Goal: Task Accomplishment & Management: Complete application form

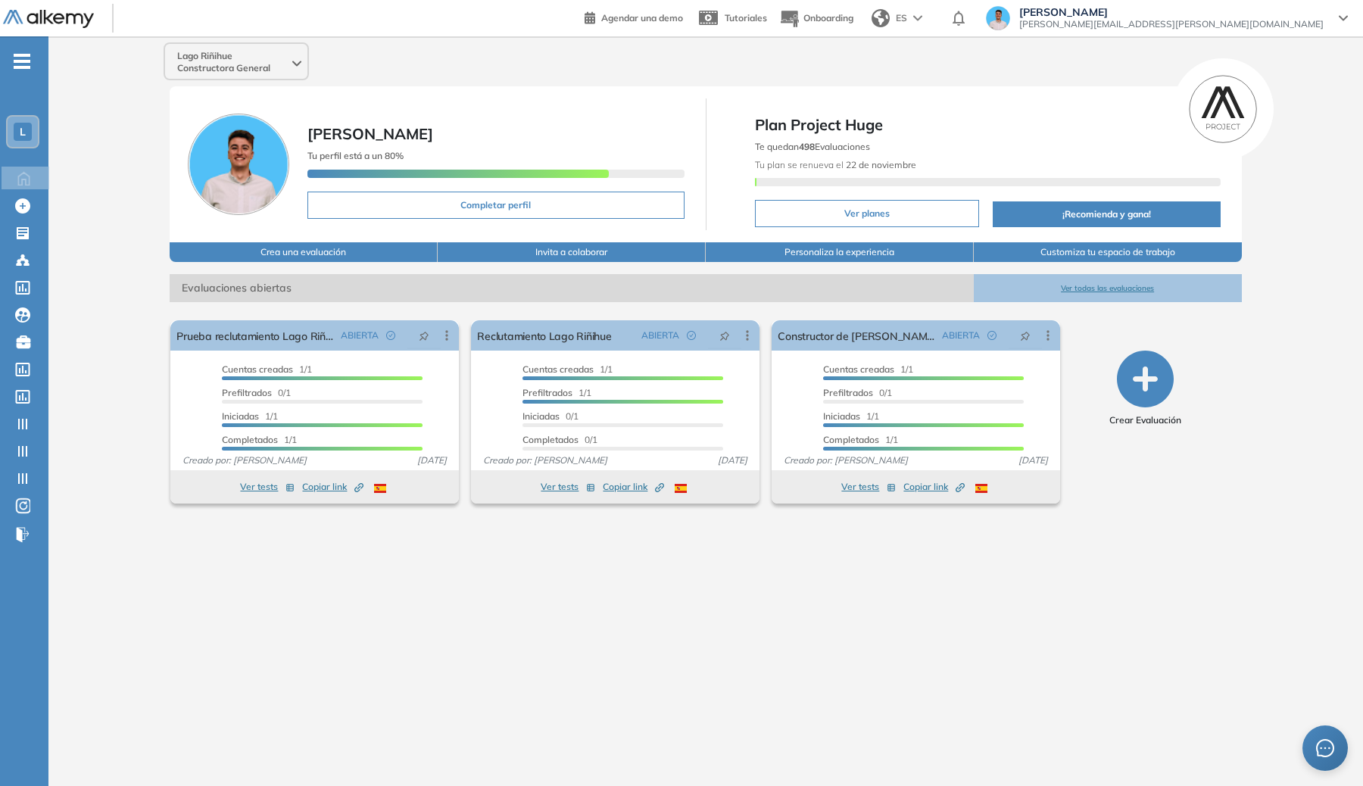
click at [12, 133] on div "L" at bounding box center [23, 132] width 30 height 30
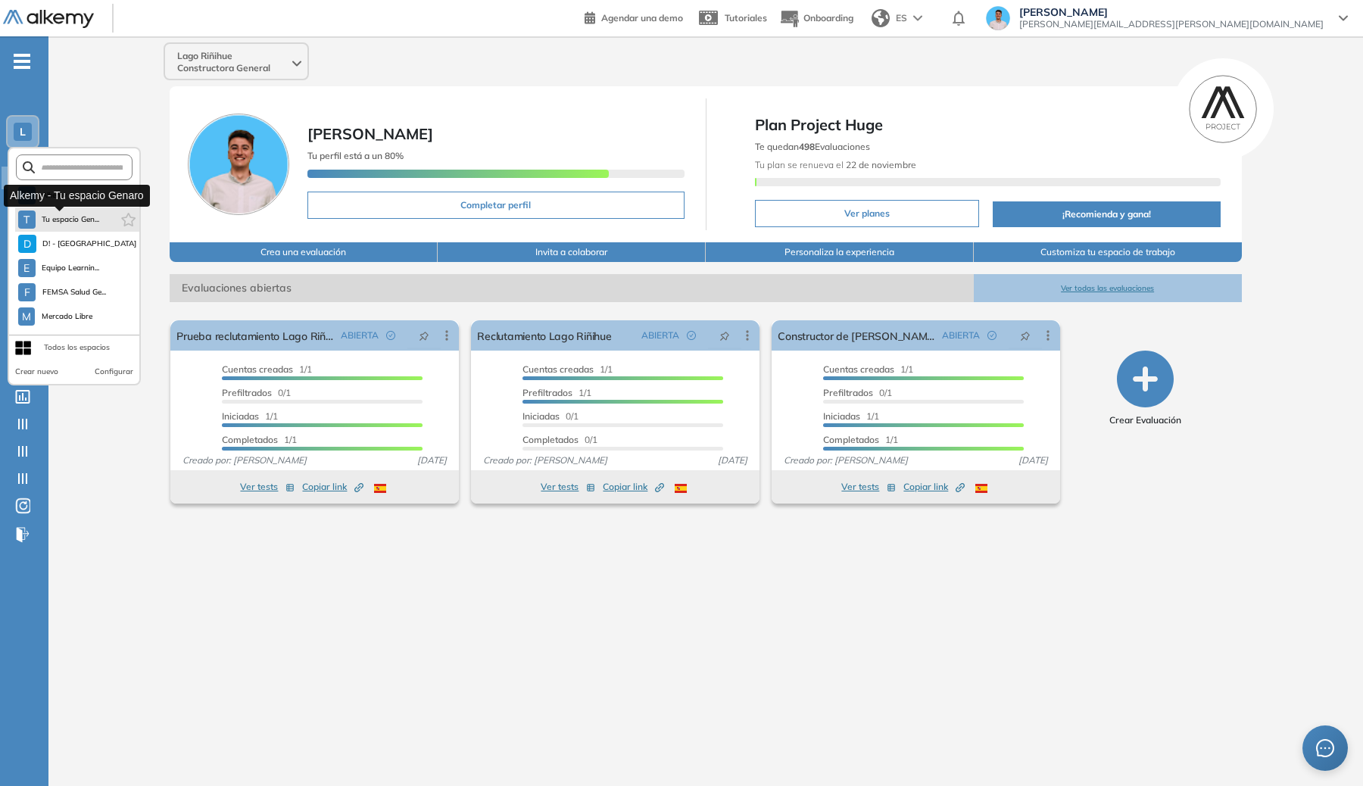
click at [67, 220] on span "Tu espacio Gen..." at bounding box center [71, 220] width 58 height 12
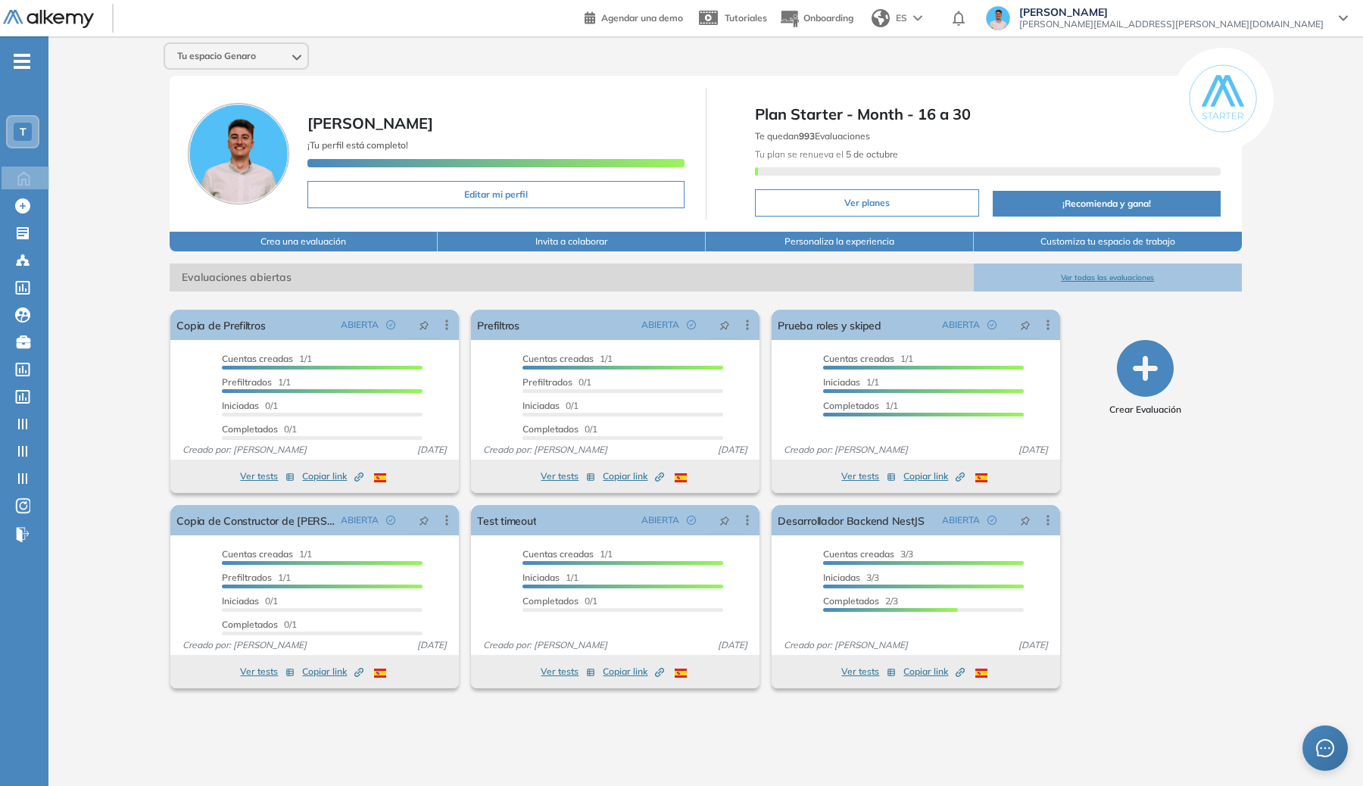
click at [17, 57] on span "-" at bounding box center [22, 60] width 17 height 12
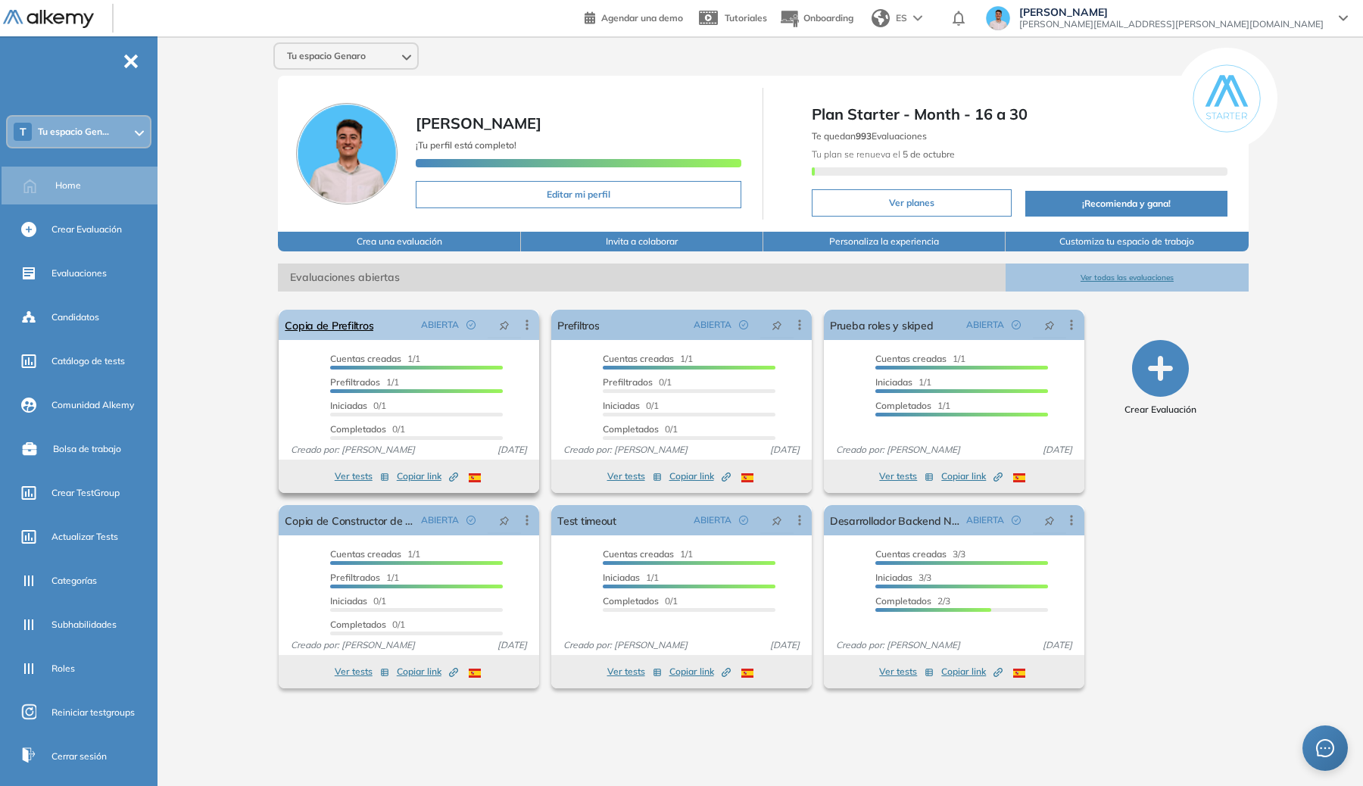
click at [534, 331] on div "Editar Los siguientes tests ya no están disponibles o tienen una nueva versión …" at bounding box center [526, 324] width 27 height 15
click at [532, 329] on icon at bounding box center [527, 324] width 15 height 15
click at [480, 401] on span "Ver candidatos" at bounding box center [467, 406] width 76 height 14
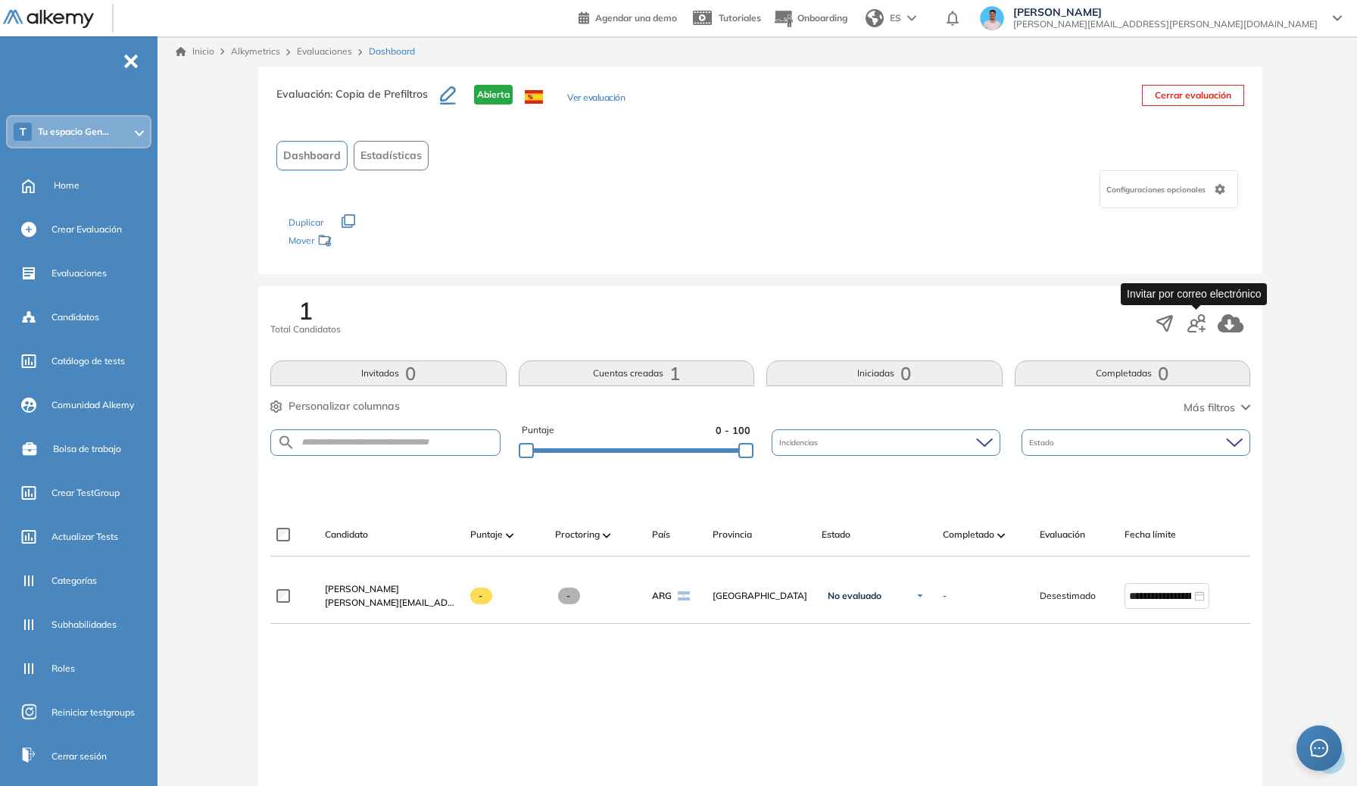
click at [1198, 314] on icon "button" at bounding box center [1196, 323] width 18 height 18
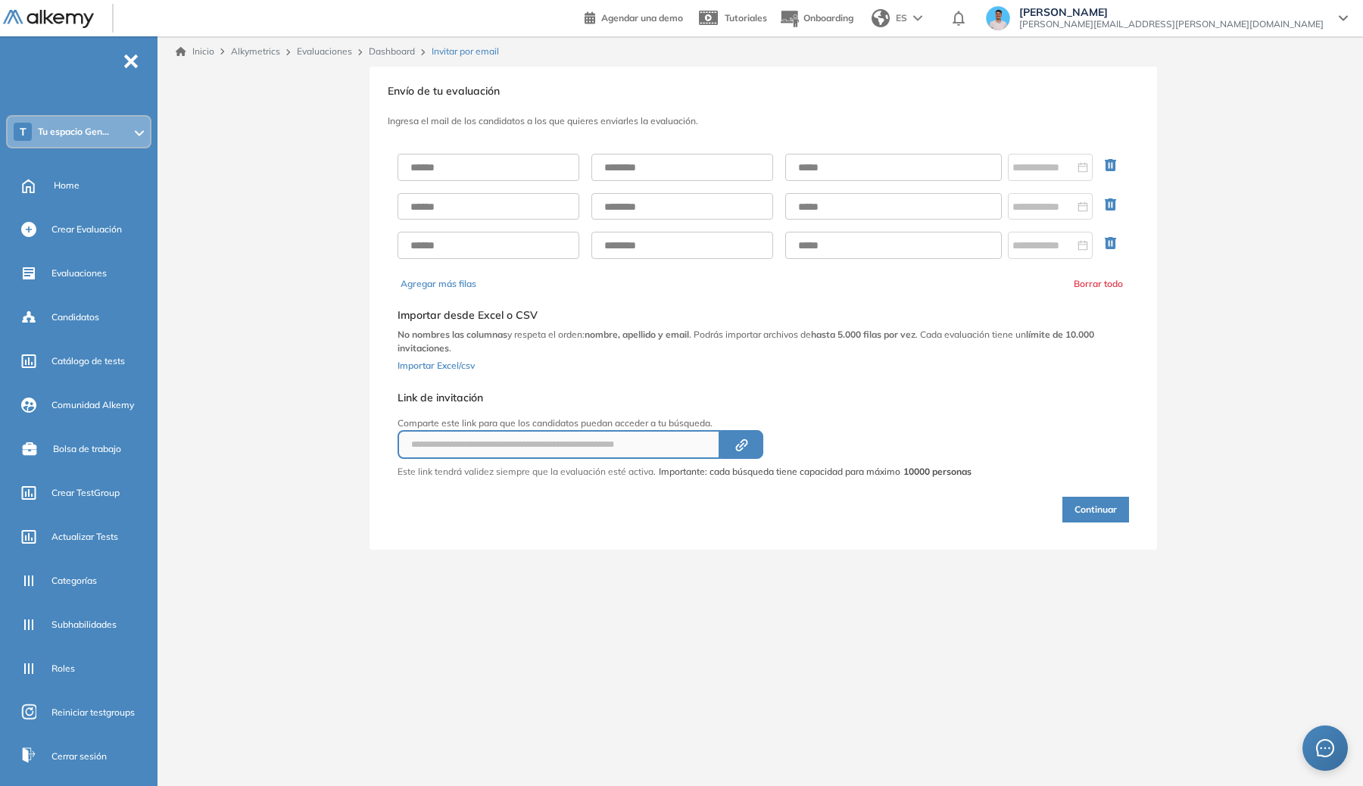
click at [425, 135] on div "**********" at bounding box center [763, 332] width 727 height 398
click at [450, 152] on div at bounding box center [764, 207] width 732 height 130
click at [454, 166] on input "text" at bounding box center [489, 167] width 182 height 27
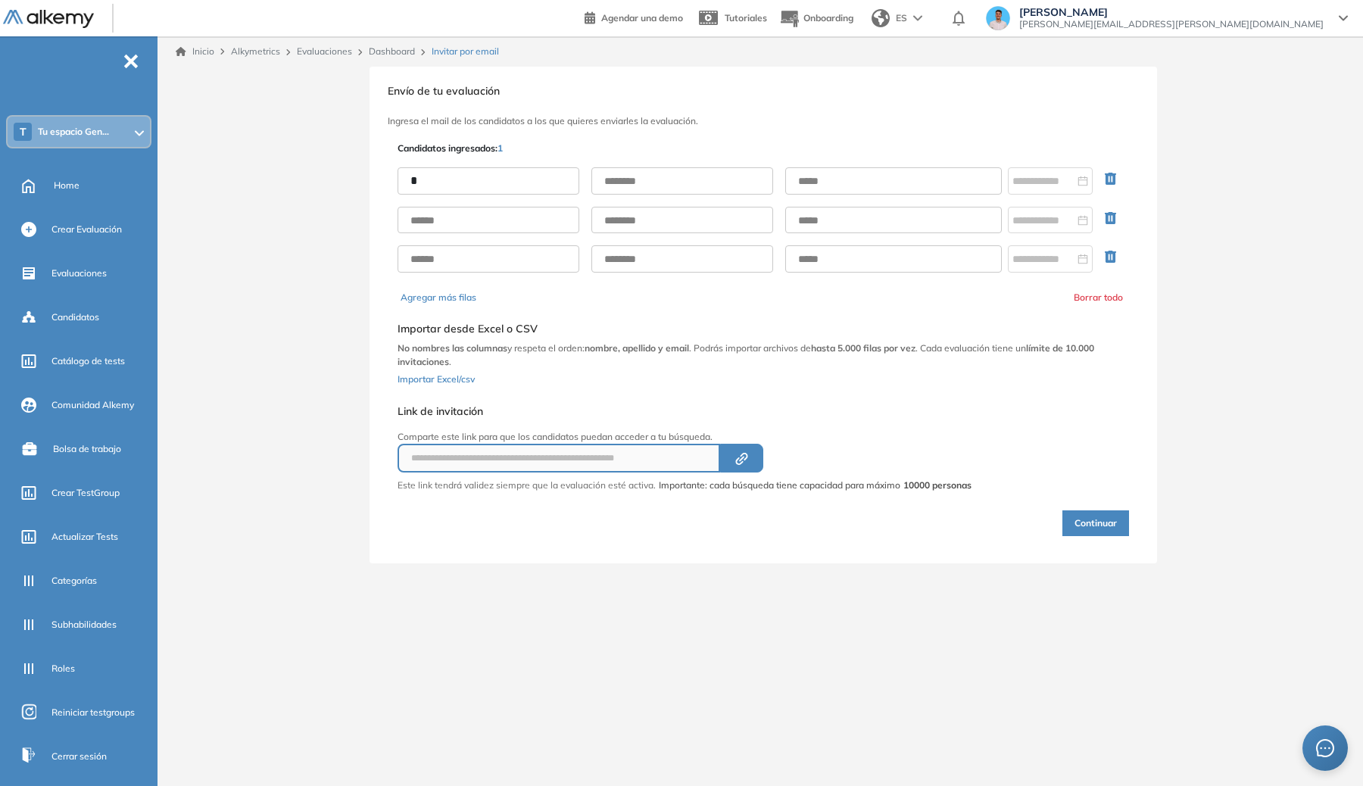
type input "******"
click at [678, 168] on input "text" at bounding box center [682, 180] width 182 height 27
click at [851, 176] on input "text" at bounding box center [893, 180] width 217 height 27
click at [919, 180] on input "**********" at bounding box center [893, 180] width 217 height 27
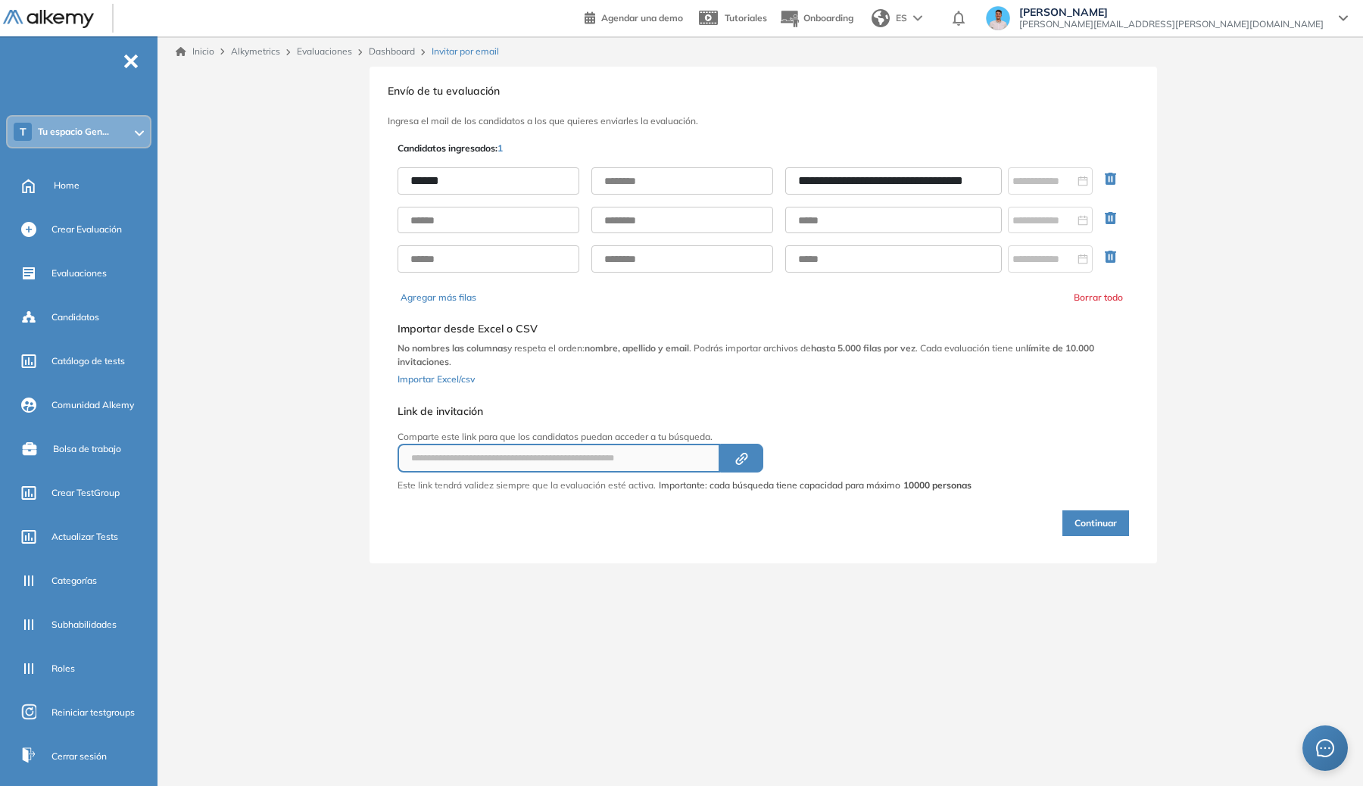
type input "**********"
click at [1074, 518] on button "Continuar" at bounding box center [1096, 523] width 67 height 26
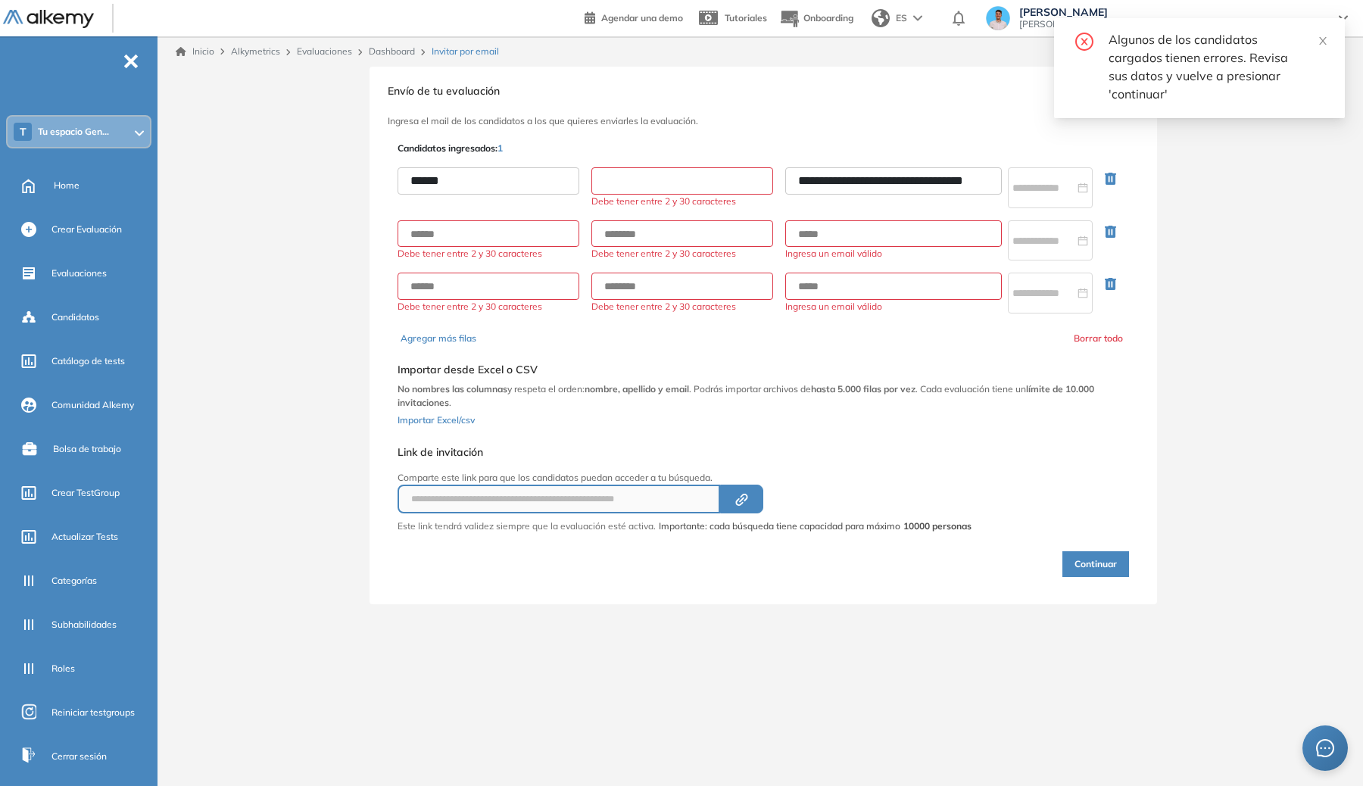
click at [680, 179] on input "text" at bounding box center [682, 180] width 182 height 27
type input "**********"
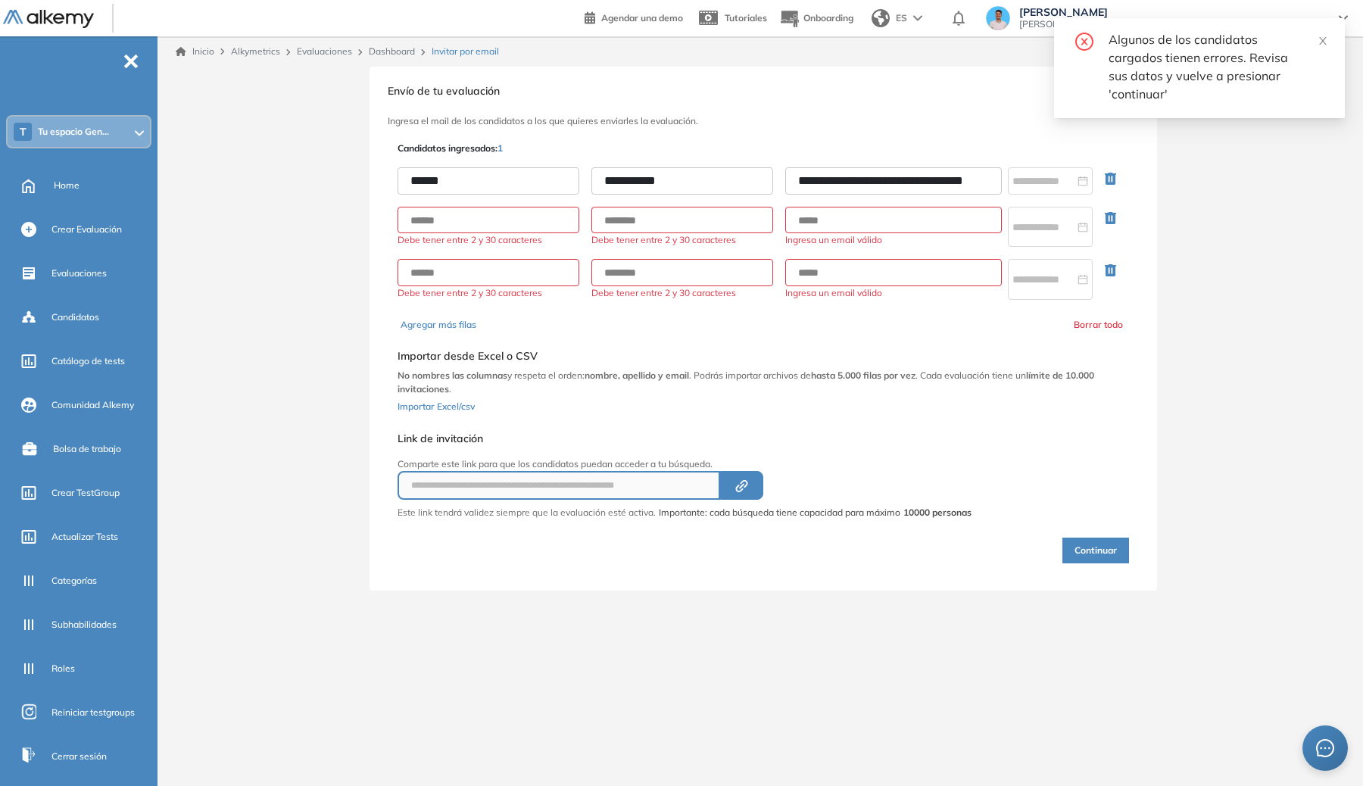
click at [1071, 557] on button "Continuar" at bounding box center [1096, 551] width 67 height 26
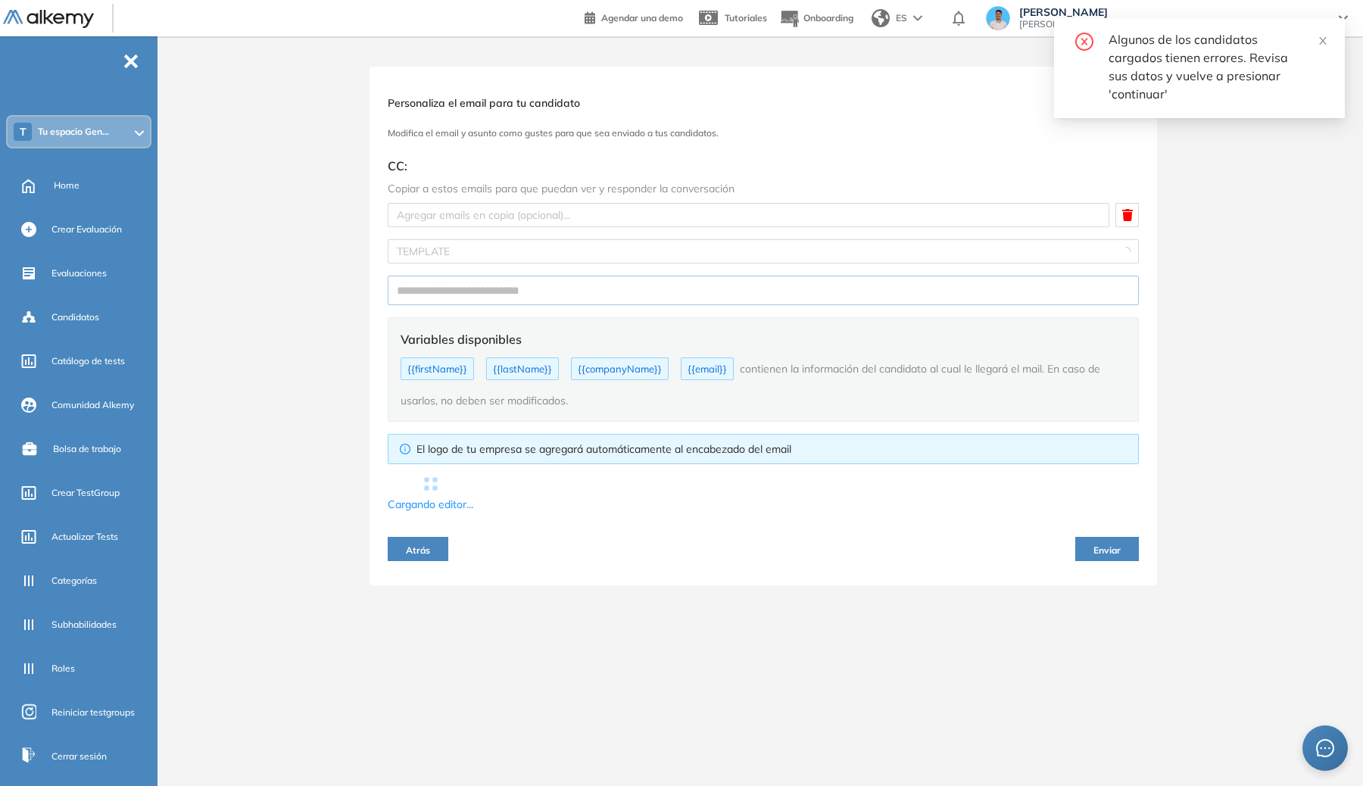
type input "**********"
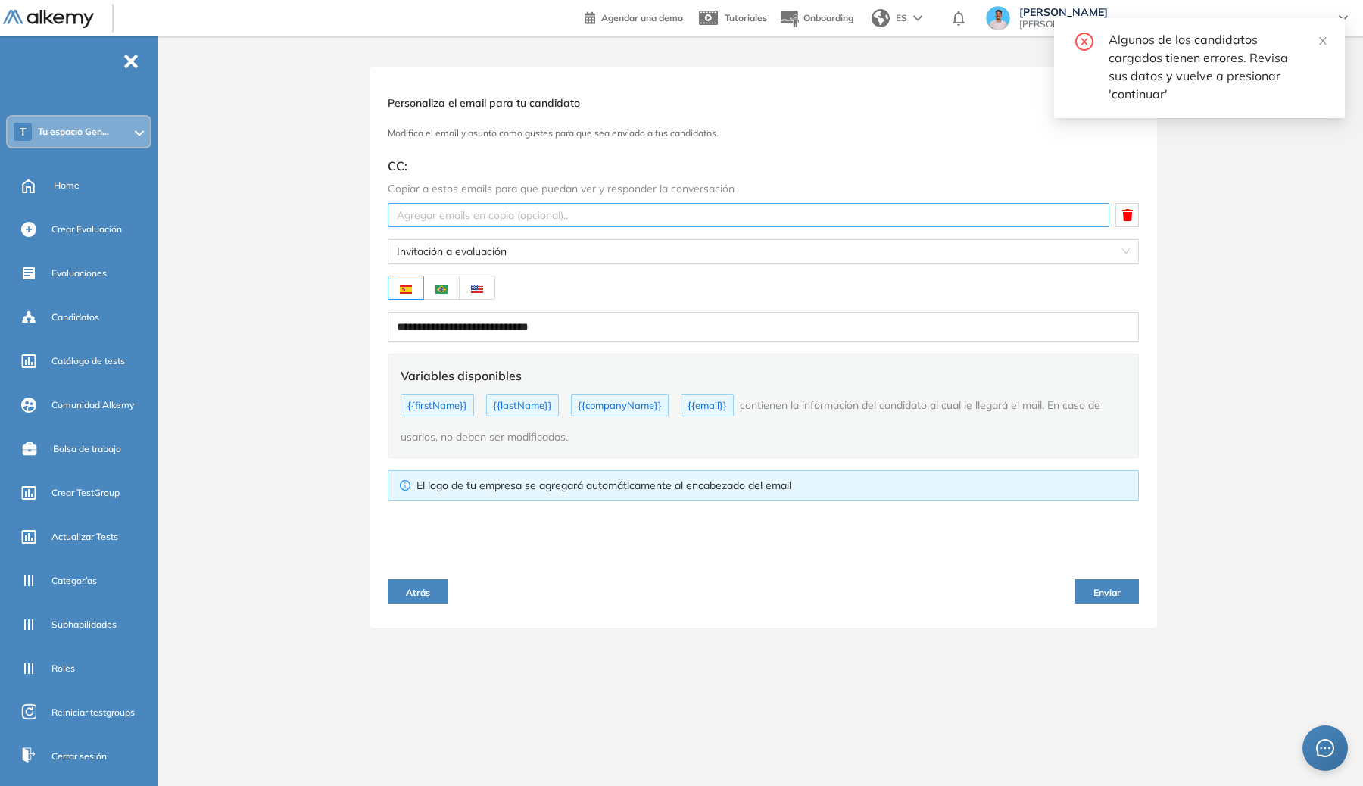
type textarea "**********"
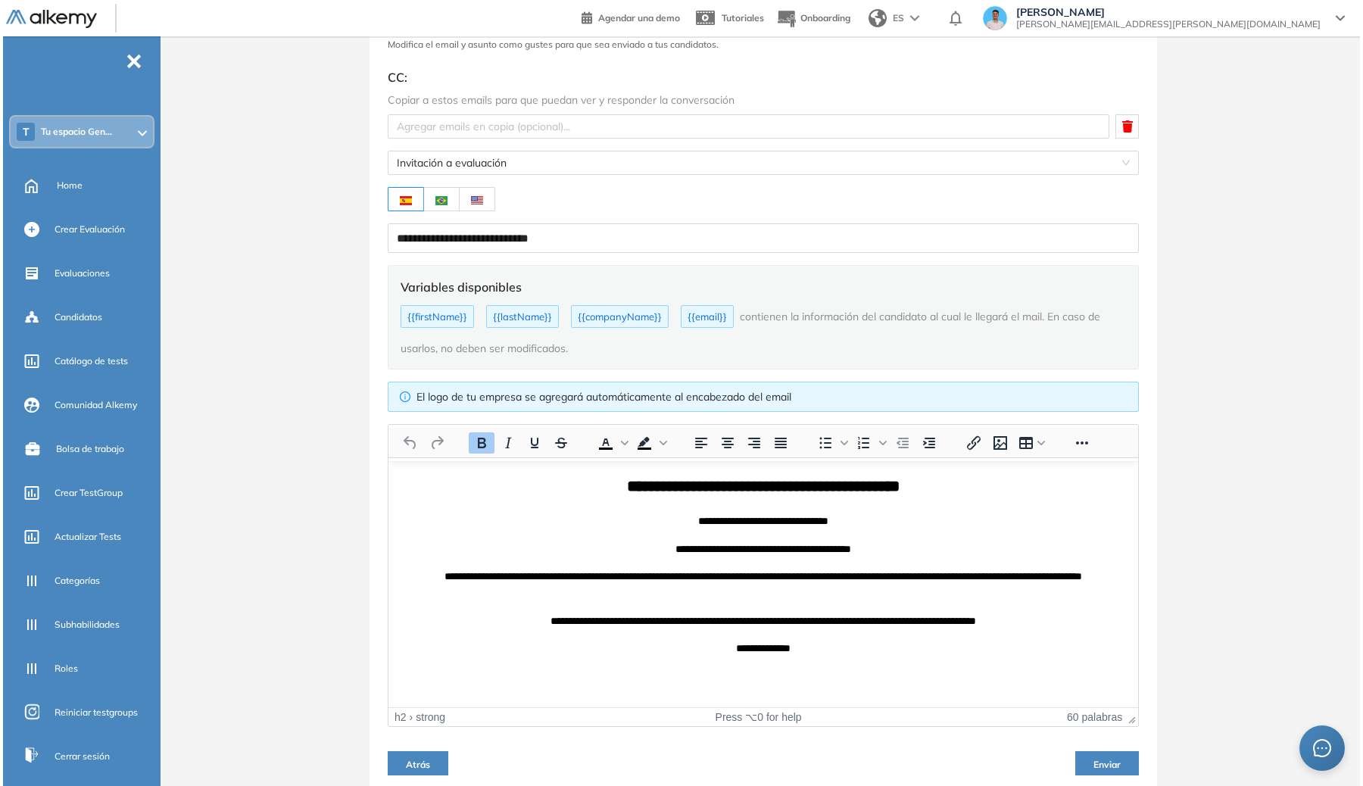
scroll to position [80, 0]
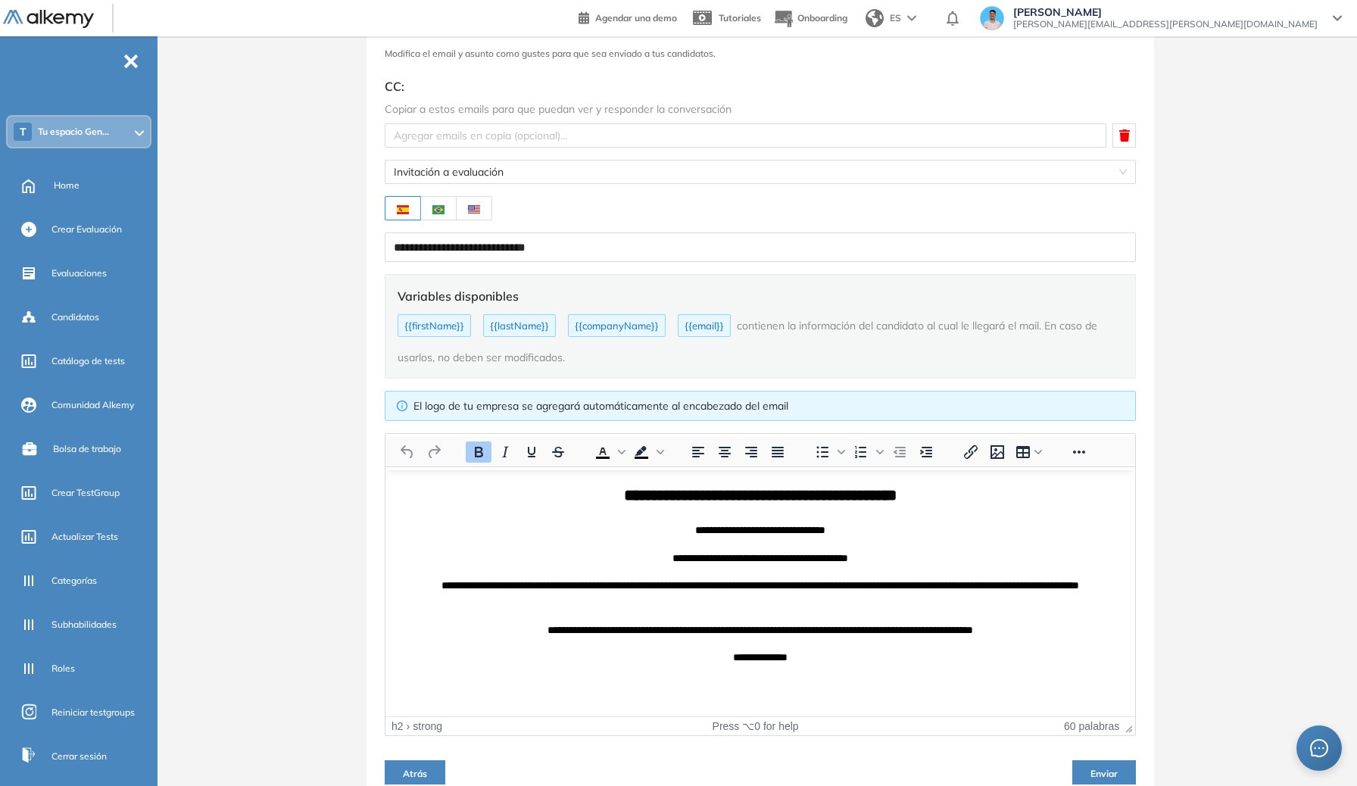
click at [1075, 463] on div at bounding box center [1079, 452] width 44 height 30
click at [1075, 460] on icon "Reveal or hide additional toolbar items" at bounding box center [1079, 452] width 18 height 18
click at [1046, 480] on icon "Previsualizar" at bounding box center [1043, 481] width 18 height 18
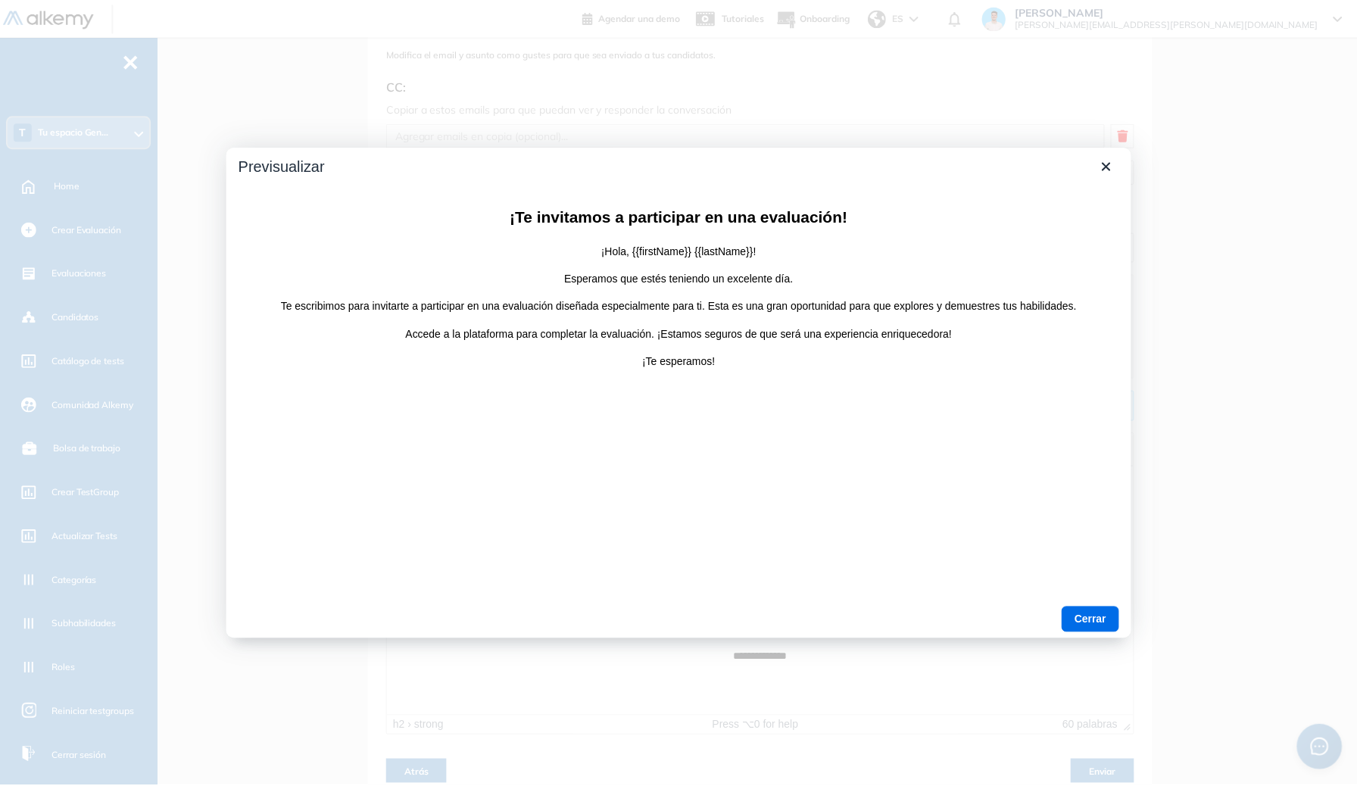
scroll to position [0, 0]
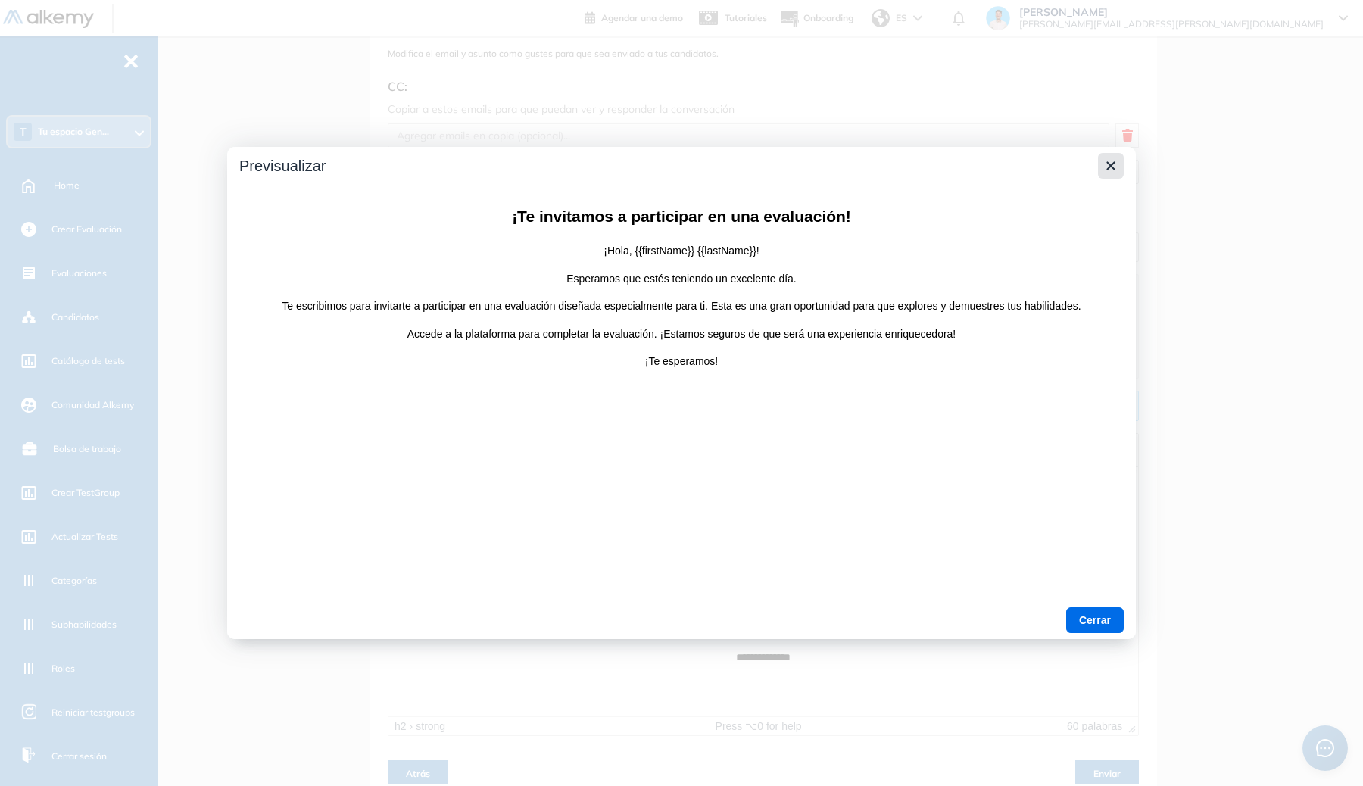
click at [1111, 161] on icon "Cerrar" at bounding box center [1111, 166] width 18 height 18
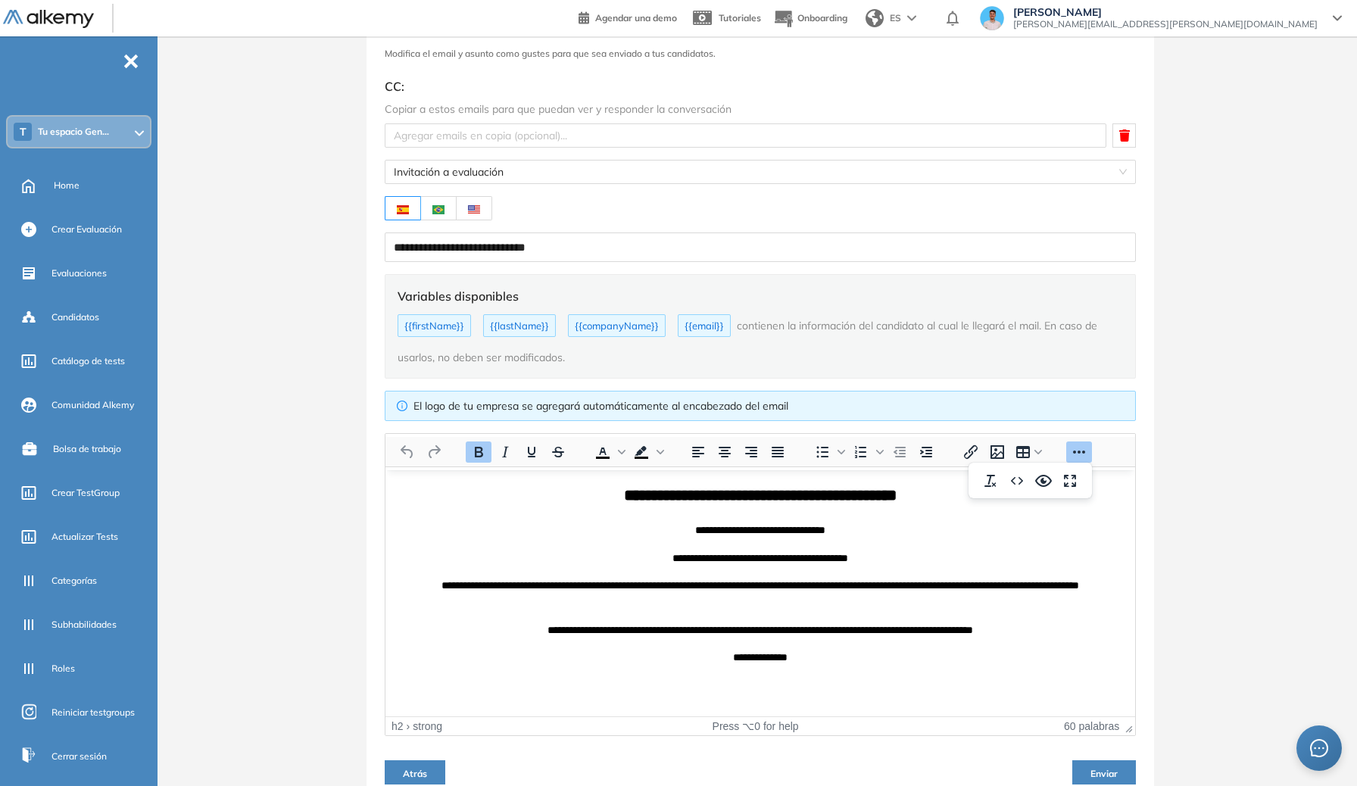
click at [1072, 435] on div "Para abrir el elemento emergente, pulse Mayús+Intro Para abrir el elemento emer…" at bounding box center [760, 452] width 750 height 36
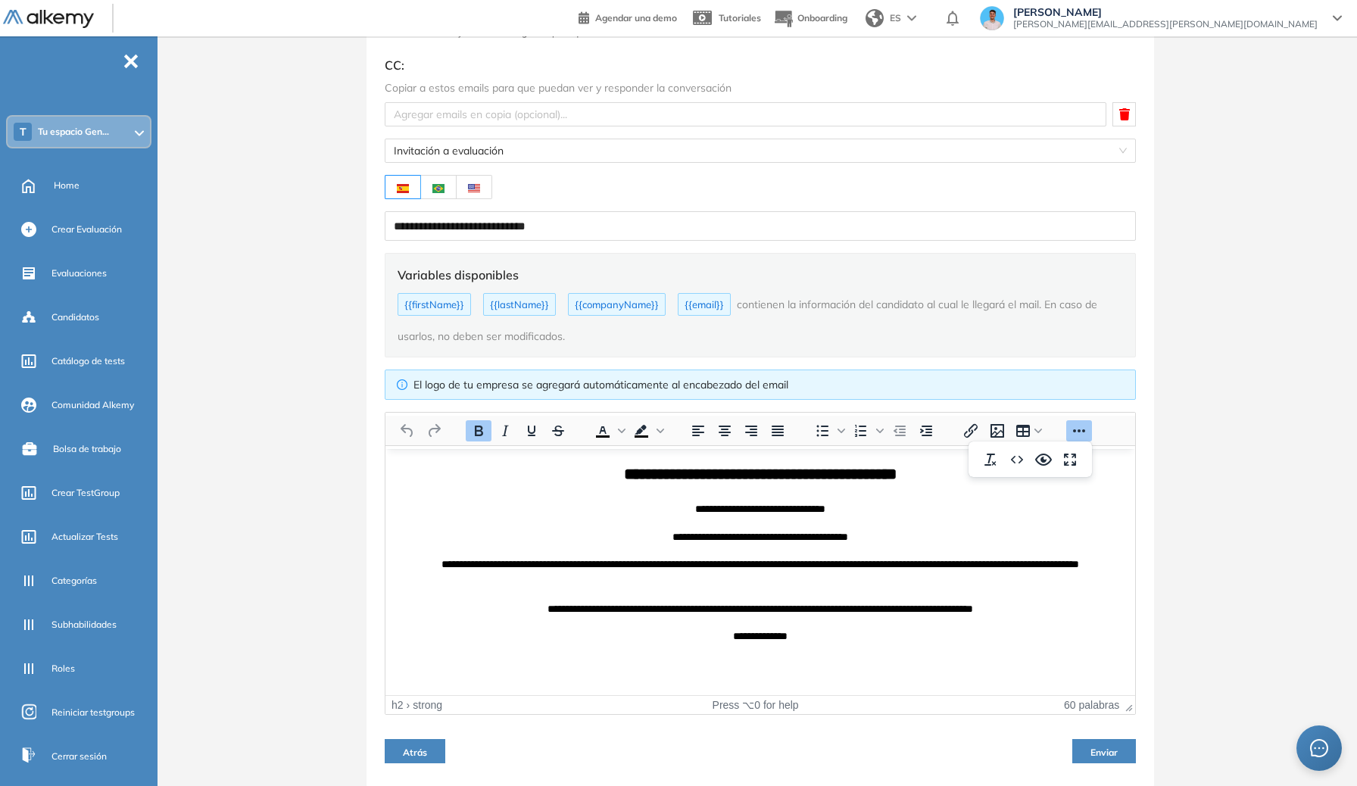
scroll to position [102, 0]
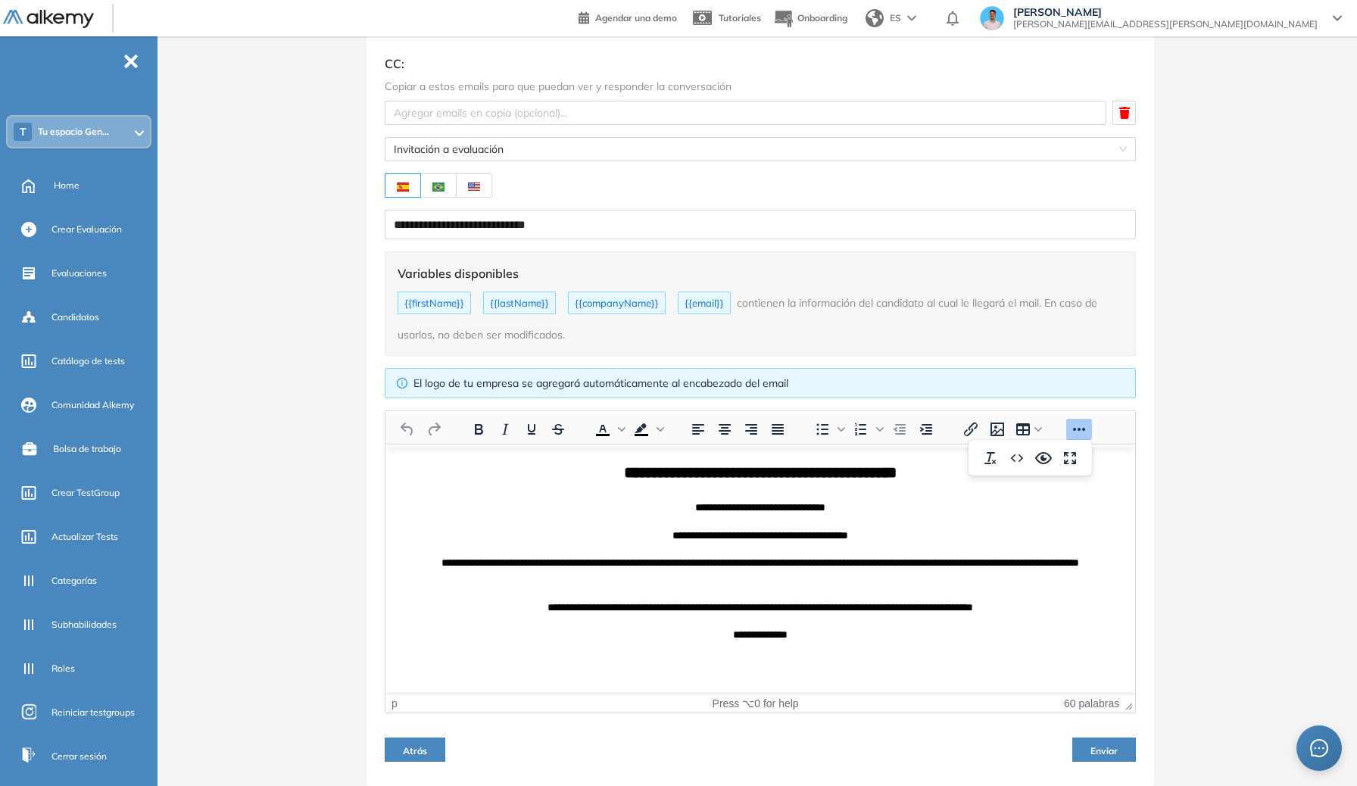
click at [864, 545] on body "**********" at bounding box center [760, 551] width 735 height 183
click at [690, 385] on div "El logo de tu empresa se agregará automáticamente al encabezado del email" at bounding box center [768, 383] width 710 height 17
click at [687, 383] on div "El logo de tu empresa se agregará automáticamente al encabezado del email" at bounding box center [768, 383] width 710 height 17
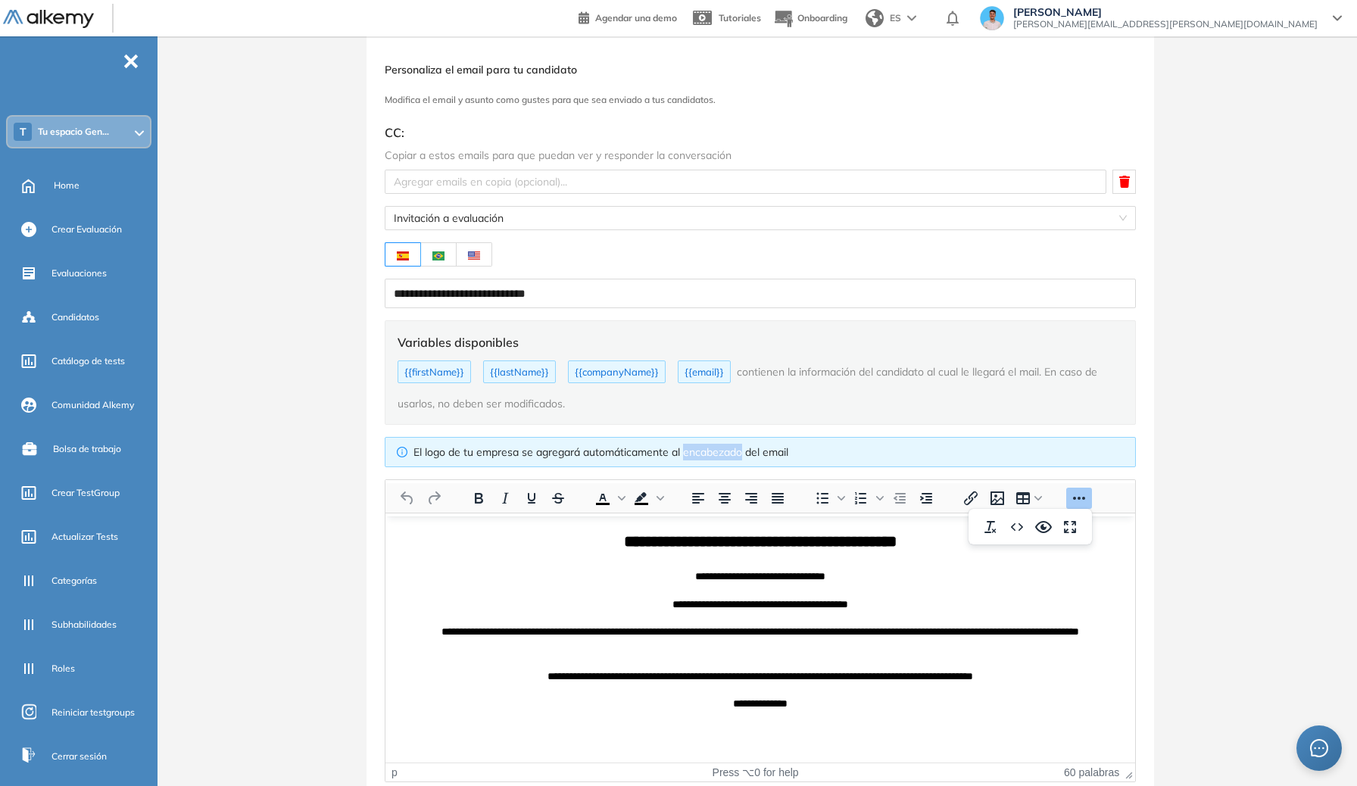
scroll to position [0, 0]
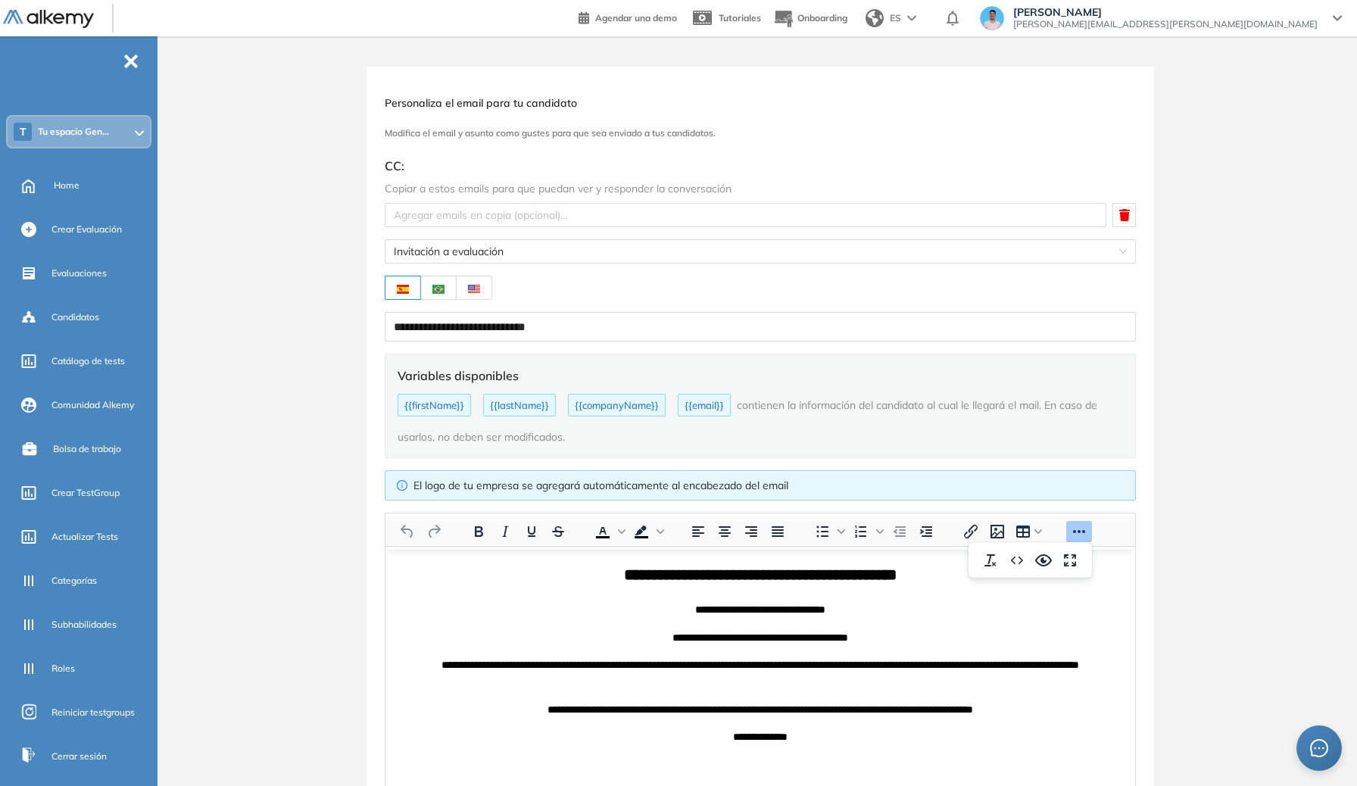
click at [629, 446] on div "Variables disponibles {{firstName}} {{lastName}} {{companyName}} {{email}} cont…" at bounding box center [760, 405] width 750 height 103
drag, startPoint x: 529, startPoint y: 408, endPoint x: 777, endPoint y: 407, distance: 248.4
click at [777, 407] on div "Variables disponibles {{firstName}} {{lastName}} {{companyName}} {{email}} cont…" at bounding box center [760, 405] width 750 height 103
click at [777, 407] on span "contienen la información del candidato al cual le llegará el mail. En caso de u…" at bounding box center [748, 420] width 700 height 45
drag, startPoint x: 757, startPoint y: 406, endPoint x: 846, endPoint y: 408, distance: 89.4
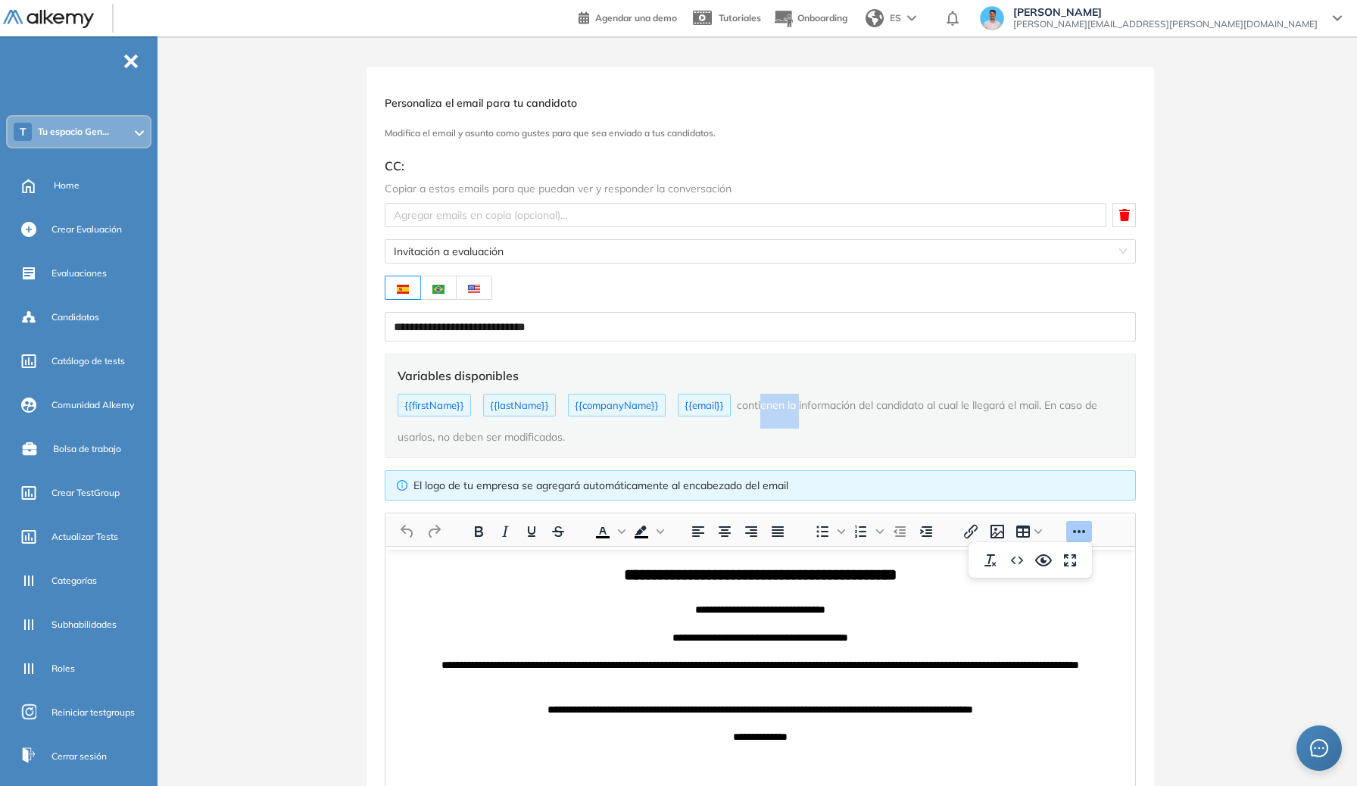
click at [814, 407] on span "contienen la información del candidato al cual le llegará el mail. En caso de u…" at bounding box center [748, 420] width 700 height 45
click at [846, 408] on span "contienen la información del candidato al cual le llegará el mail. En caso de u…" at bounding box center [748, 420] width 700 height 45
click at [760, 208] on div at bounding box center [746, 215] width 714 height 18
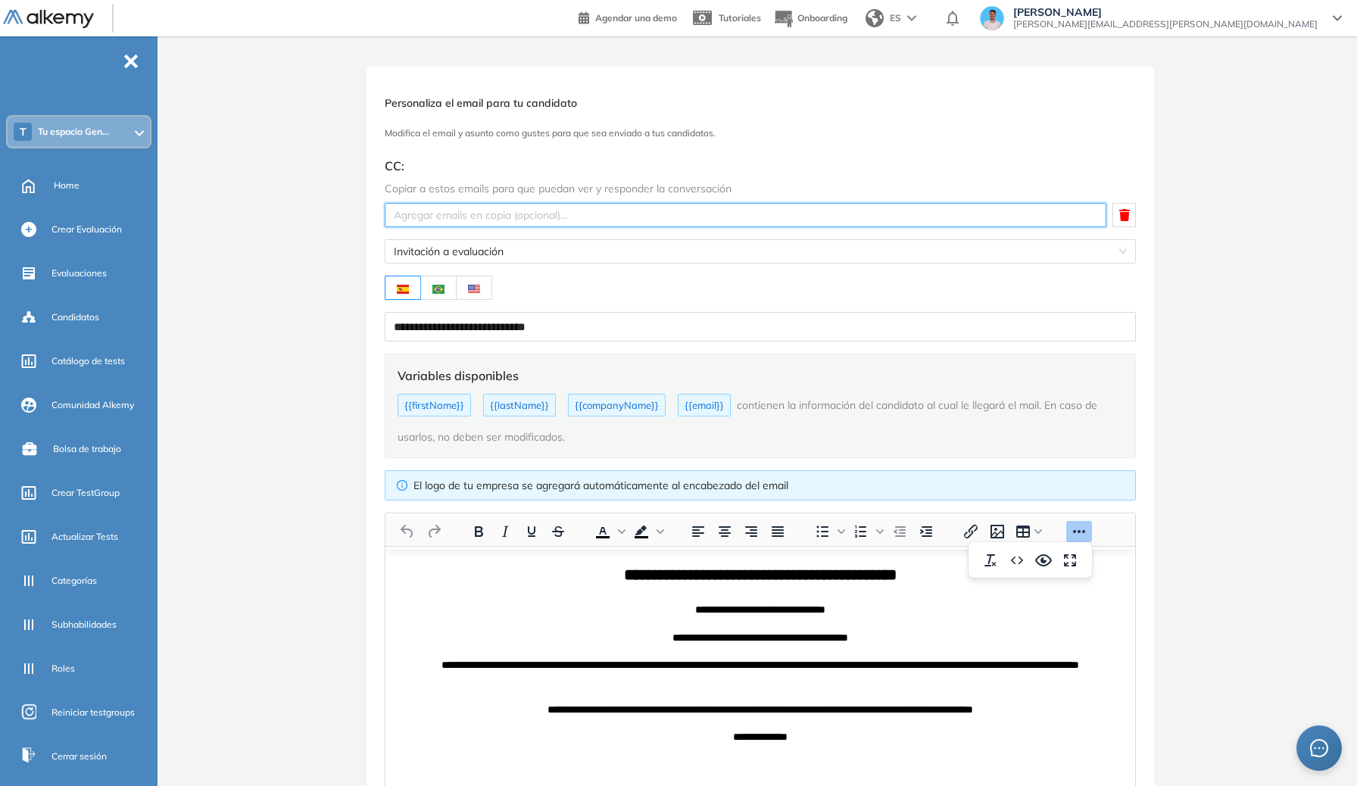
click at [757, 212] on div at bounding box center [746, 215] width 714 height 18
click at [760, 240] on span "Invitación a evaluación" at bounding box center [760, 251] width 733 height 23
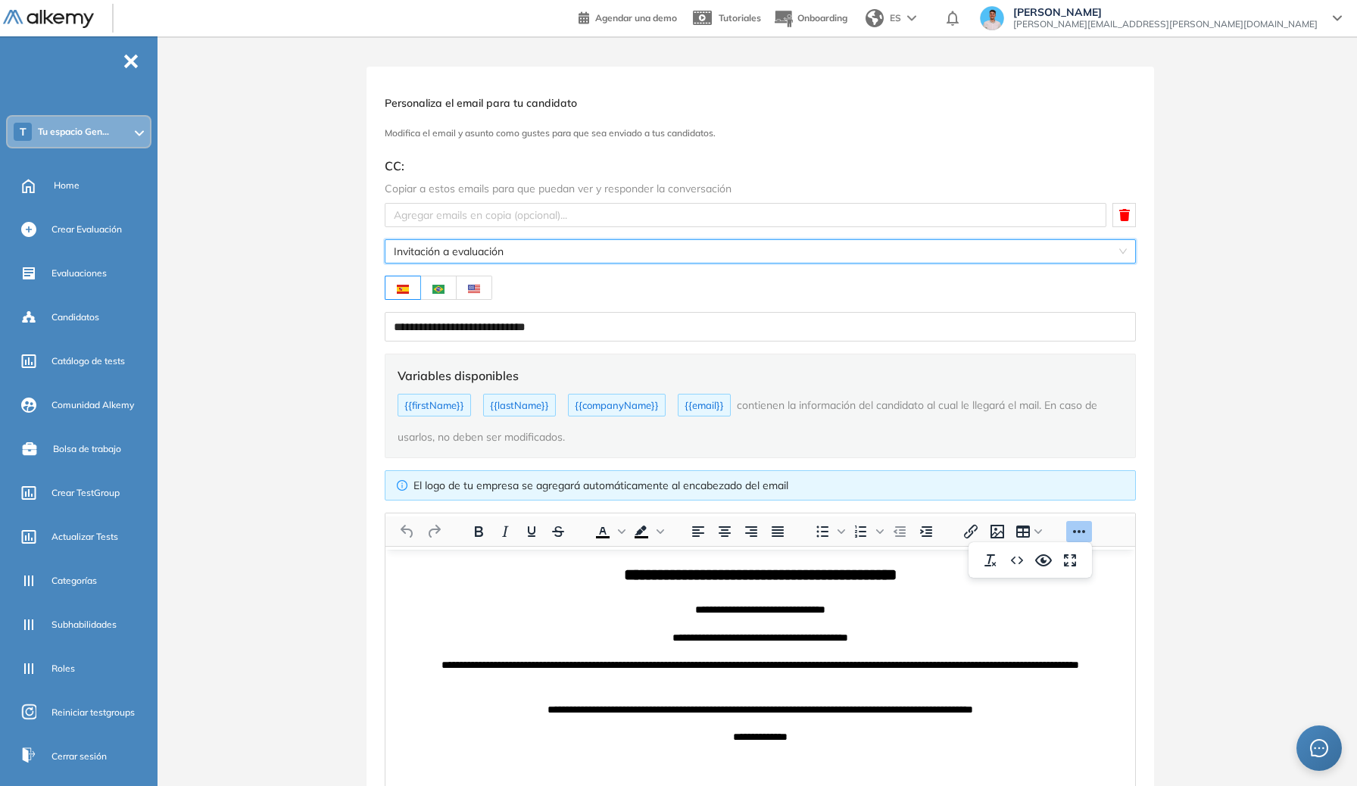
click at [758, 247] on span "Invitación a evaluación" at bounding box center [760, 251] width 733 height 23
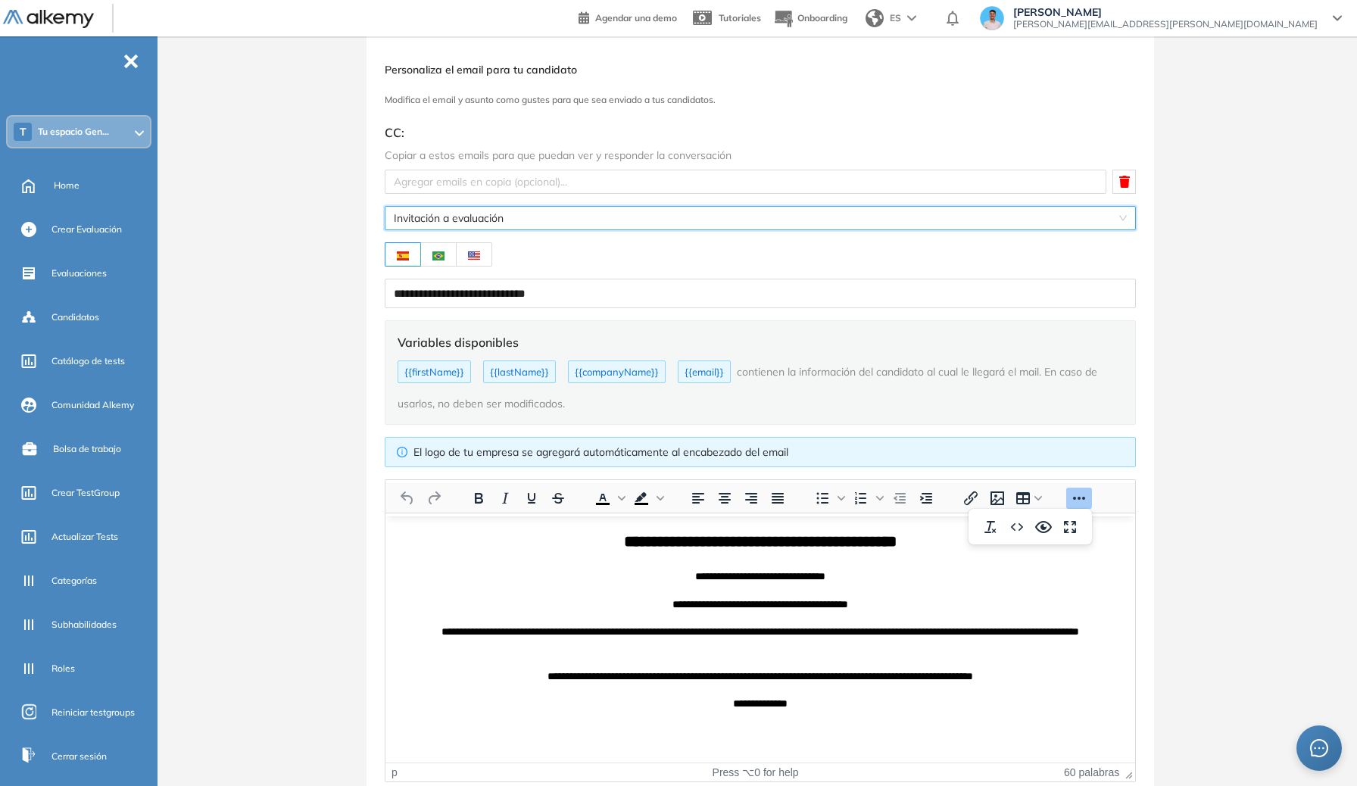
scroll to position [102, 0]
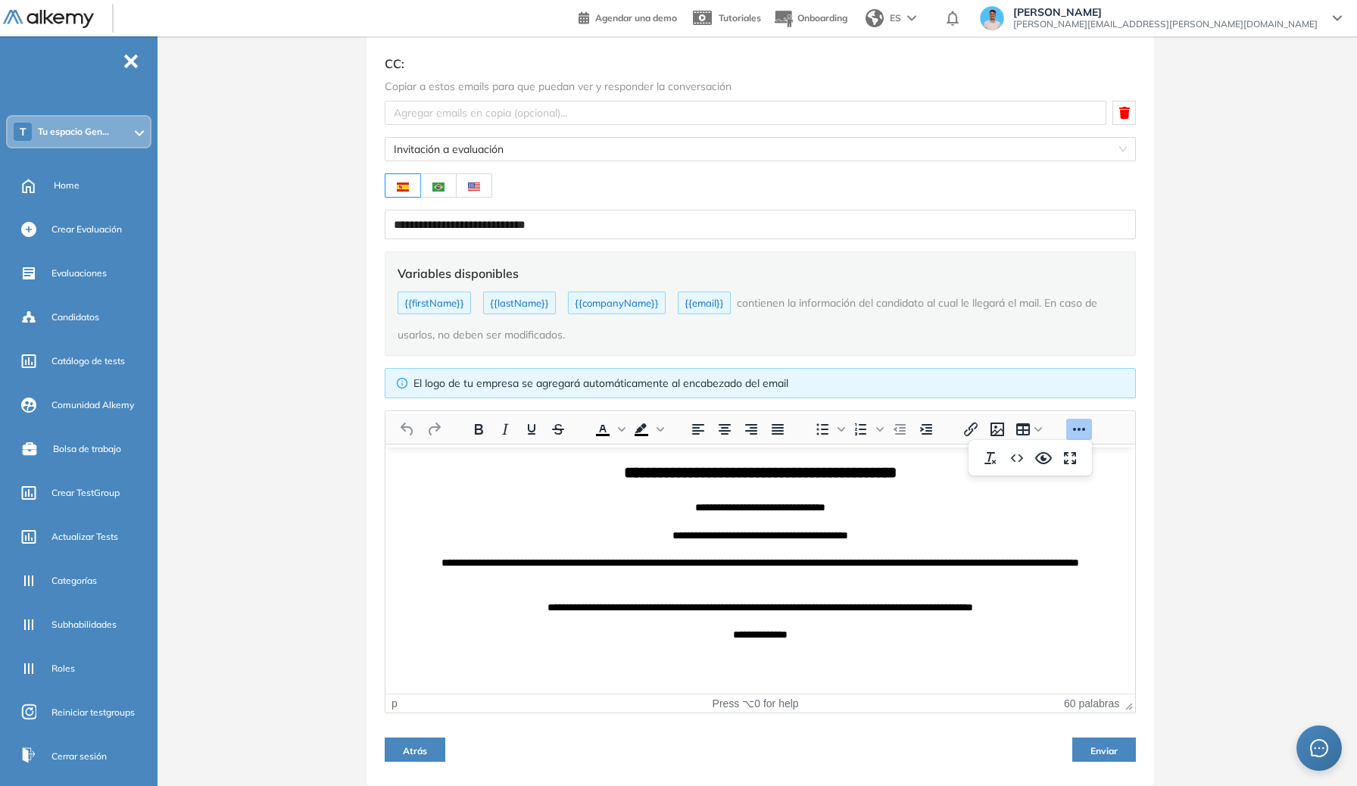
click at [874, 299] on span "contienen la información del candidato al cual le llegará el mail. En caso de u…" at bounding box center [748, 318] width 700 height 45
click at [1234, 6] on span "Genaro Lambertucci" at bounding box center [1165, 12] width 304 height 12
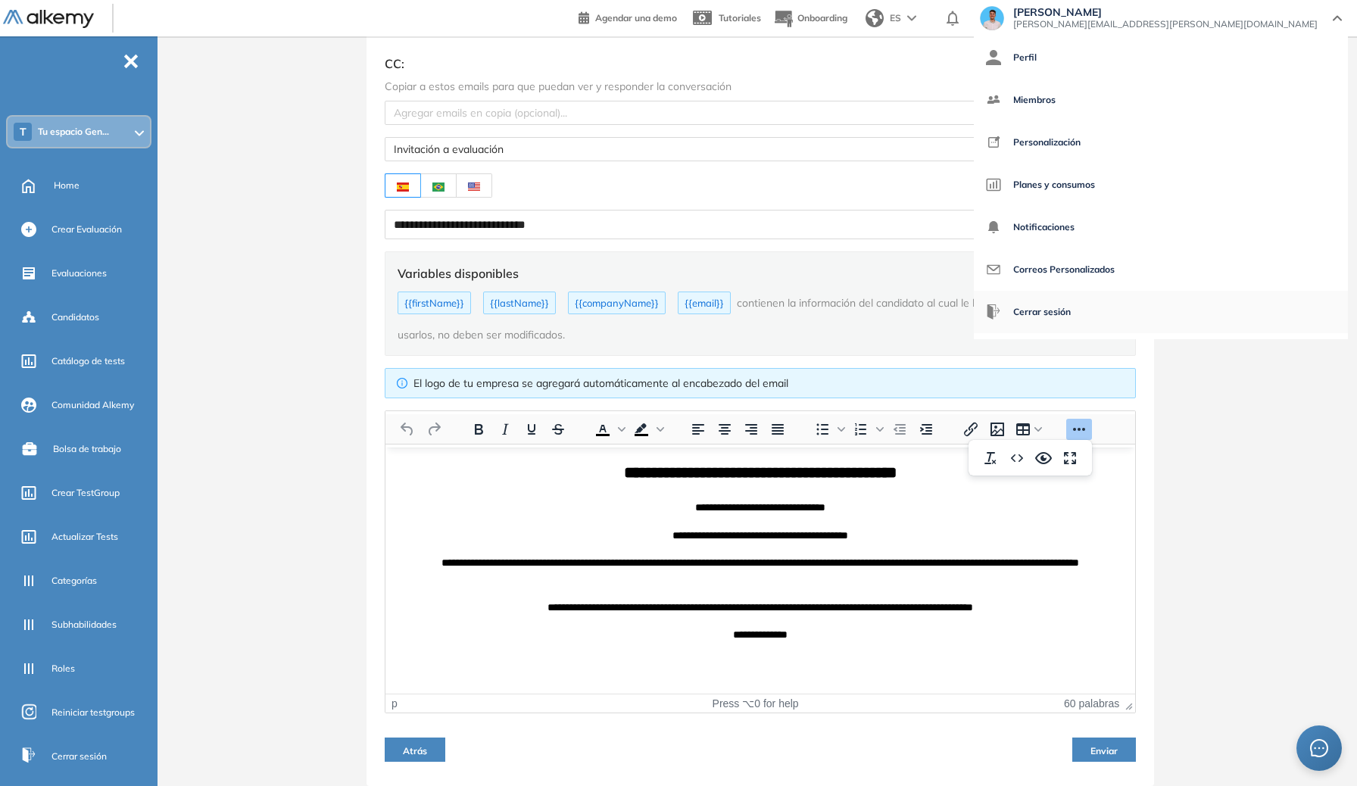
click at [1071, 306] on span "Cerrar sesión" at bounding box center [1042, 312] width 58 height 36
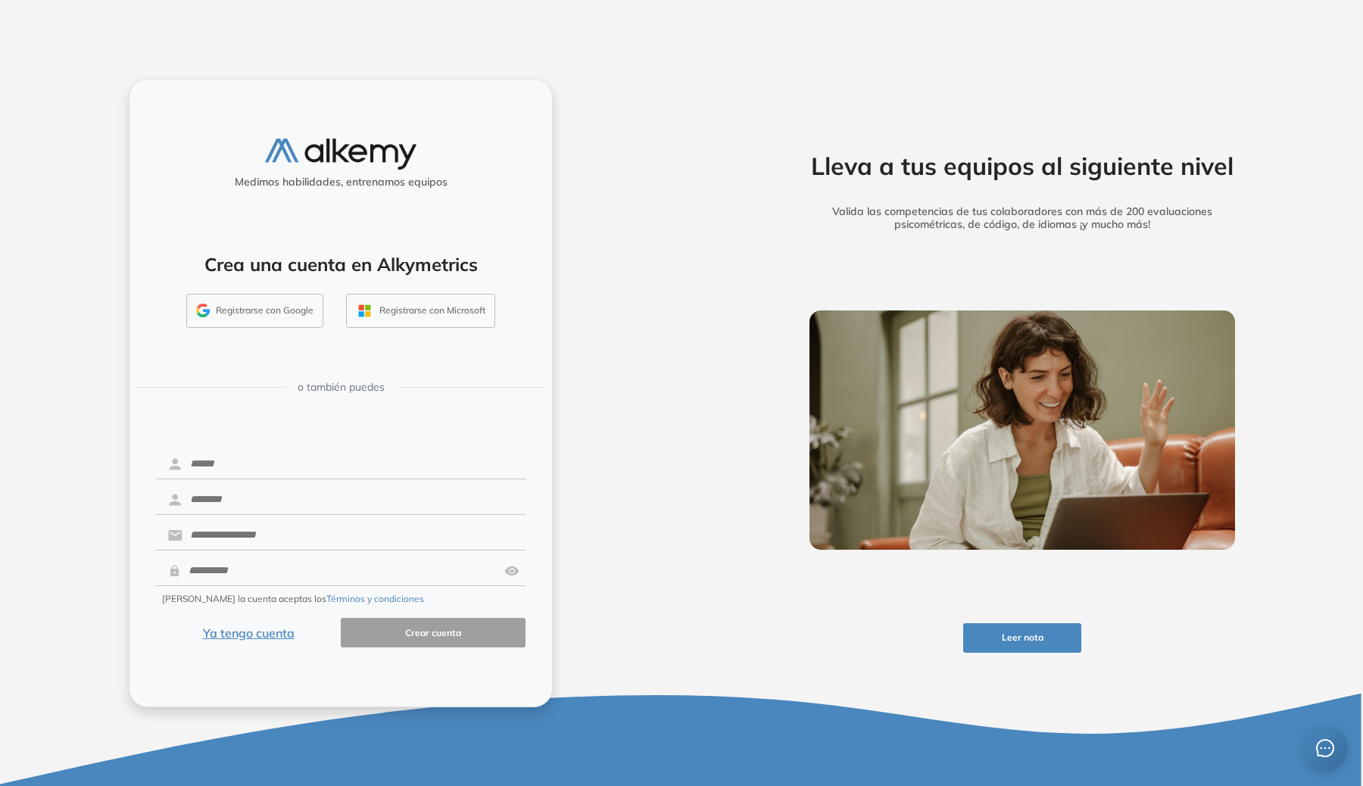
click at [278, 322] on button "Registrarse con Google" at bounding box center [254, 311] width 137 height 35
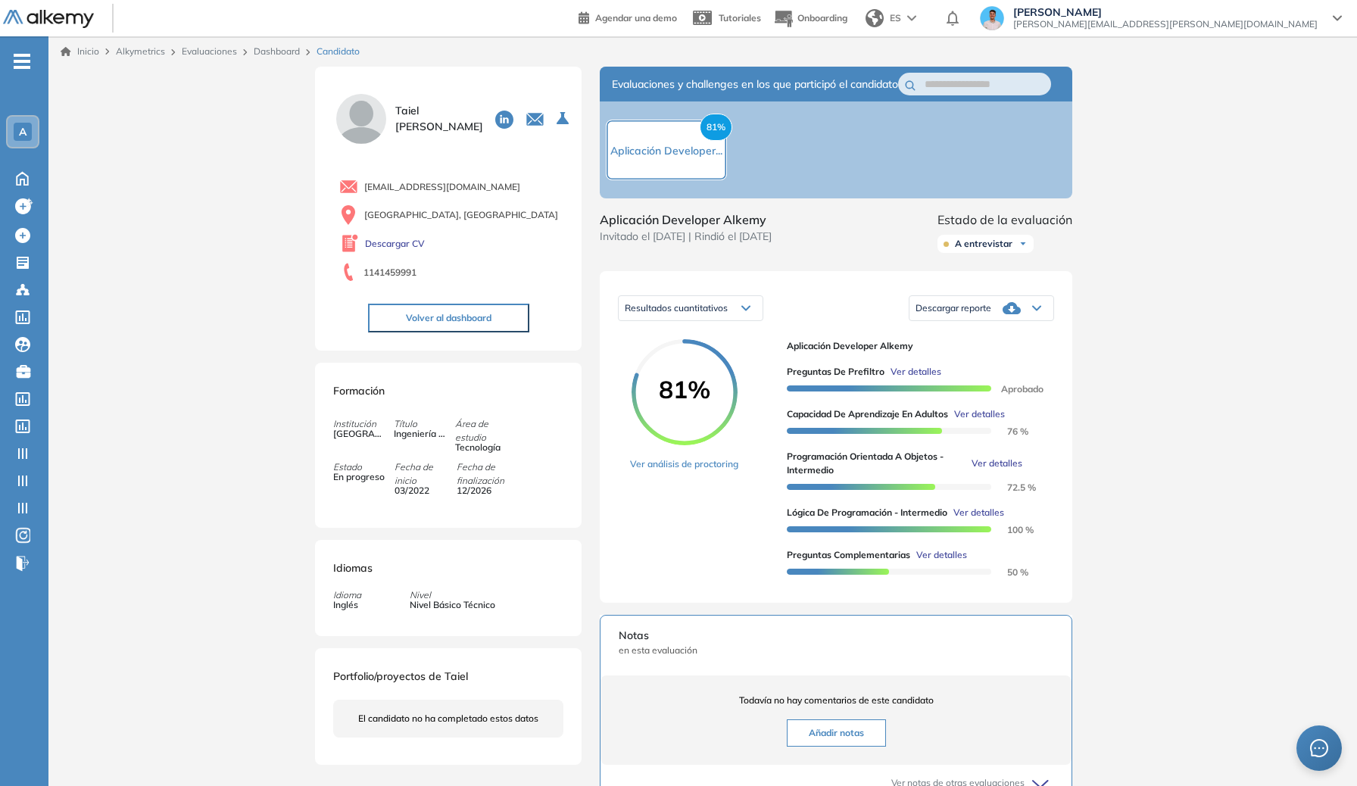
drag, startPoint x: 405, startPoint y: 201, endPoint x: 395, endPoint y: 168, distance: 34.7
click at [406, 201] on div "[EMAIL_ADDRESS][DOMAIN_NAME] [GEOGRAPHIC_DATA], [GEOGRAPHIC_DATA] Descargar CV …" at bounding box center [448, 228] width 230 height 114
click at [367, 130] on img at bounding box center [361, 119] width 56 height 56
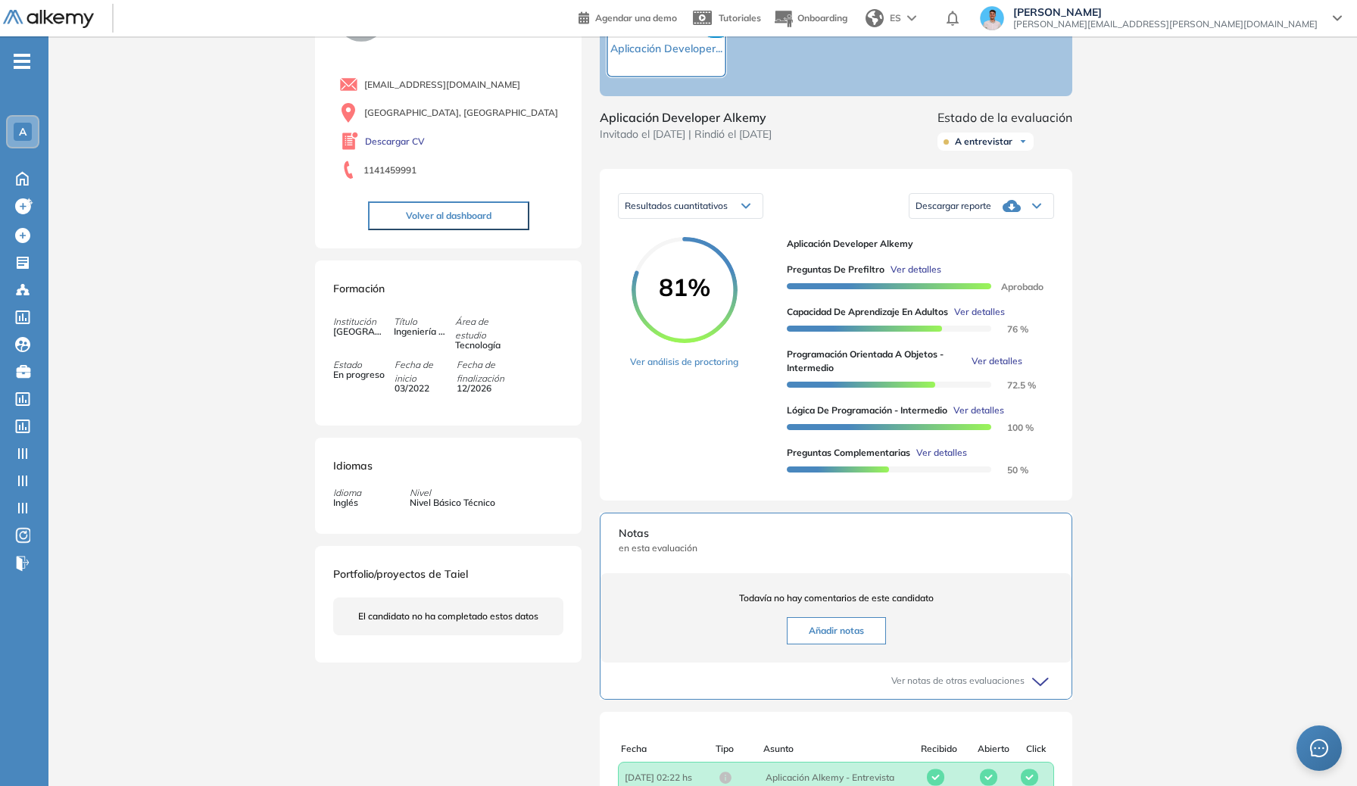
scroll to position [104, 0]
click at [896, 275] on span "Ver detalles" at bounding box center [916, 268] width 51 height 14
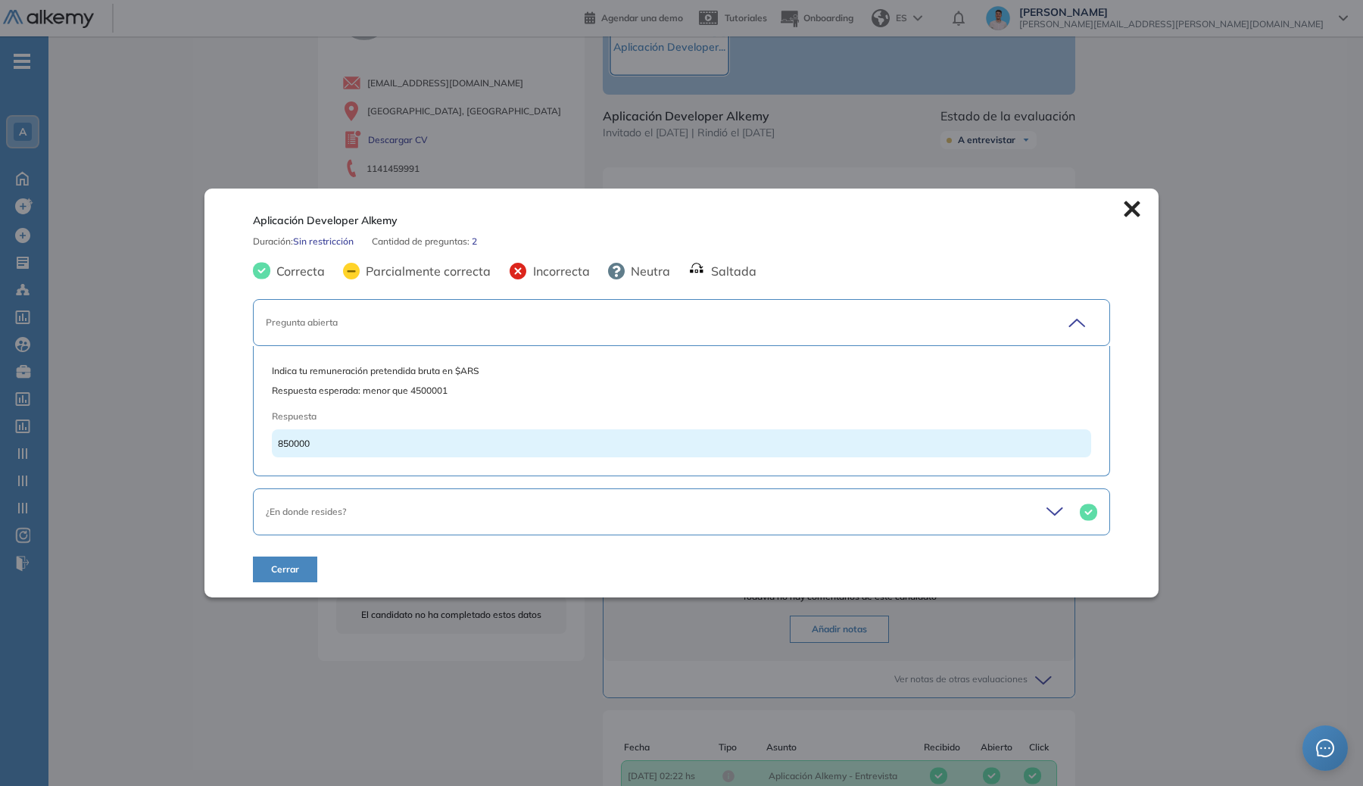
click at [425, 386] on span "Respuesta esperada: menor que 4500001" at bounding box center [681, 391] width 819 height 14
drag, startPoint x: 412, startPoint y: 391, endPoint x: 426, endPoint y: 390, distance: 13.7
click at [426, 390] on span "Respuesta esperada: menor que 4500001" at bounding box center [681, 391] width 819 height 14
drag, startPoint x: 417, startPoint y: 391, endPoint x: 430, endPoint y: 391, distance: 13.6
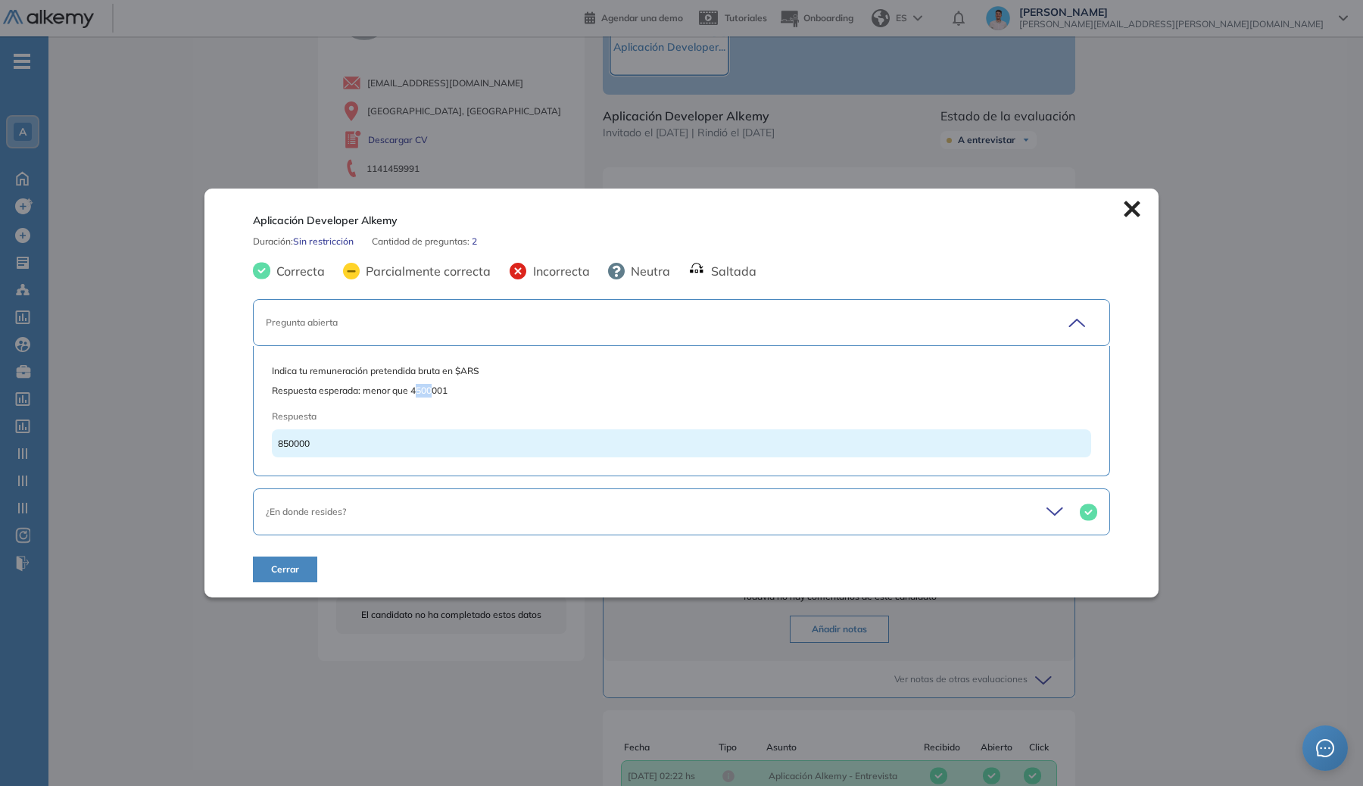
click at [430, 391] on span "Respuesta esperada: menor que 4500001" at bounding box center [681, 391] width 819 height 14
drag, startPoint x: 277, startPoint y: 445, endPoint x: 330, endPoint y: 459, distance: 54.9
click at [296, 442] on span "850000" at bounding box center [294, 443] width 32 height 11
click at [600, 300] on div "Pregunta abierta" at bounding box center [681, 322] width 857 height 47
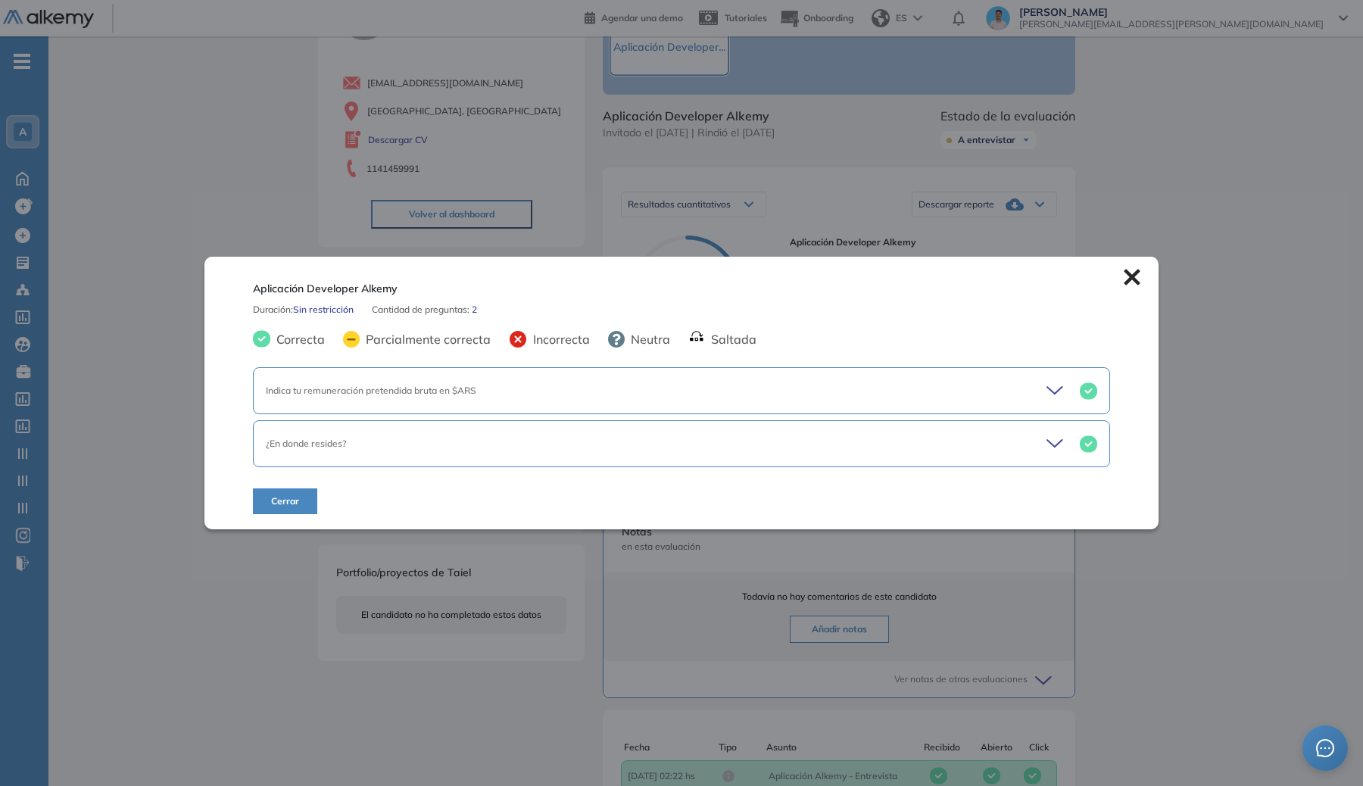
click at [544, 426] on div "¿En donde resides?" at bounding box center [681, 443] width 857 height 47
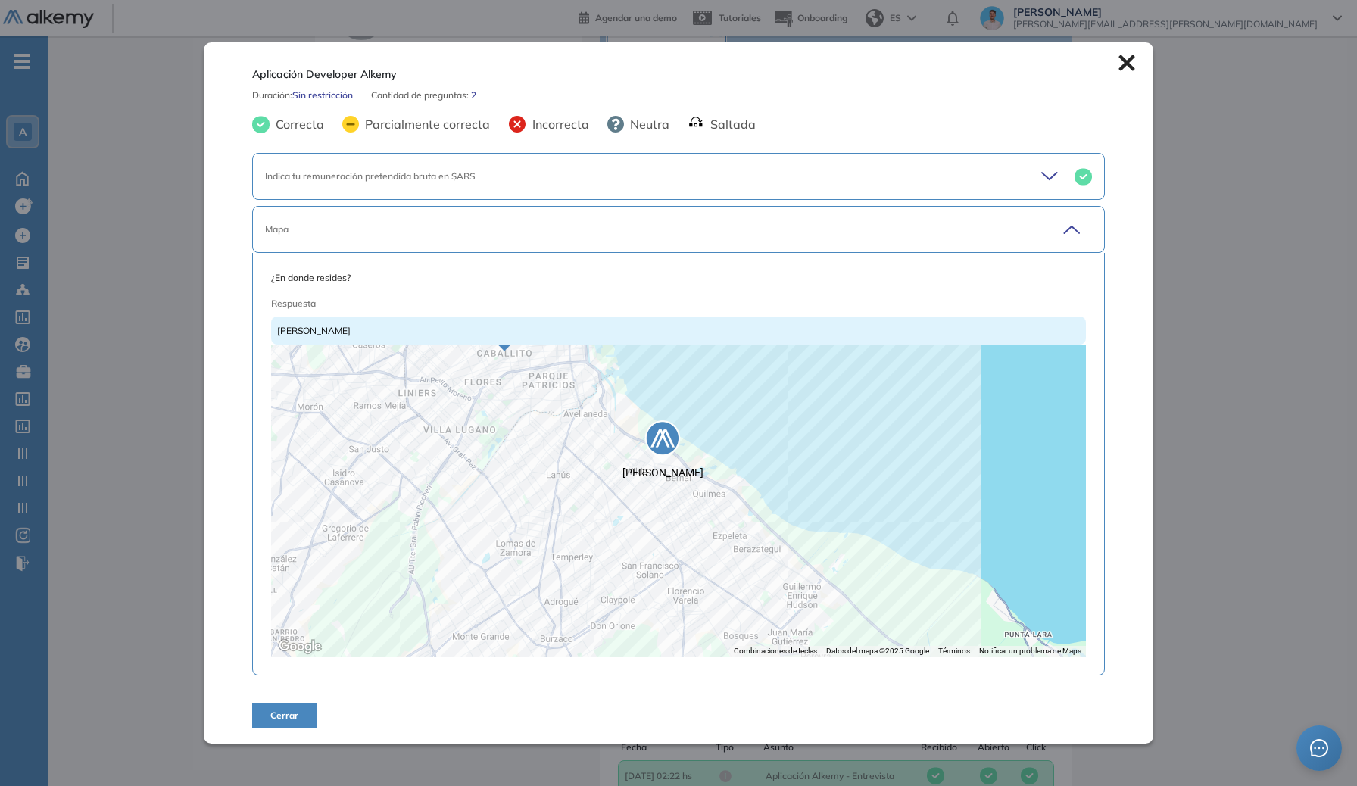
click at [1281, 399] on div "Inicio Alkymetrics Evaluaciones Dashboard Candidato Aplicación Developer Alkemy…" at bounding box center [702, 472] width 1309 height 1078
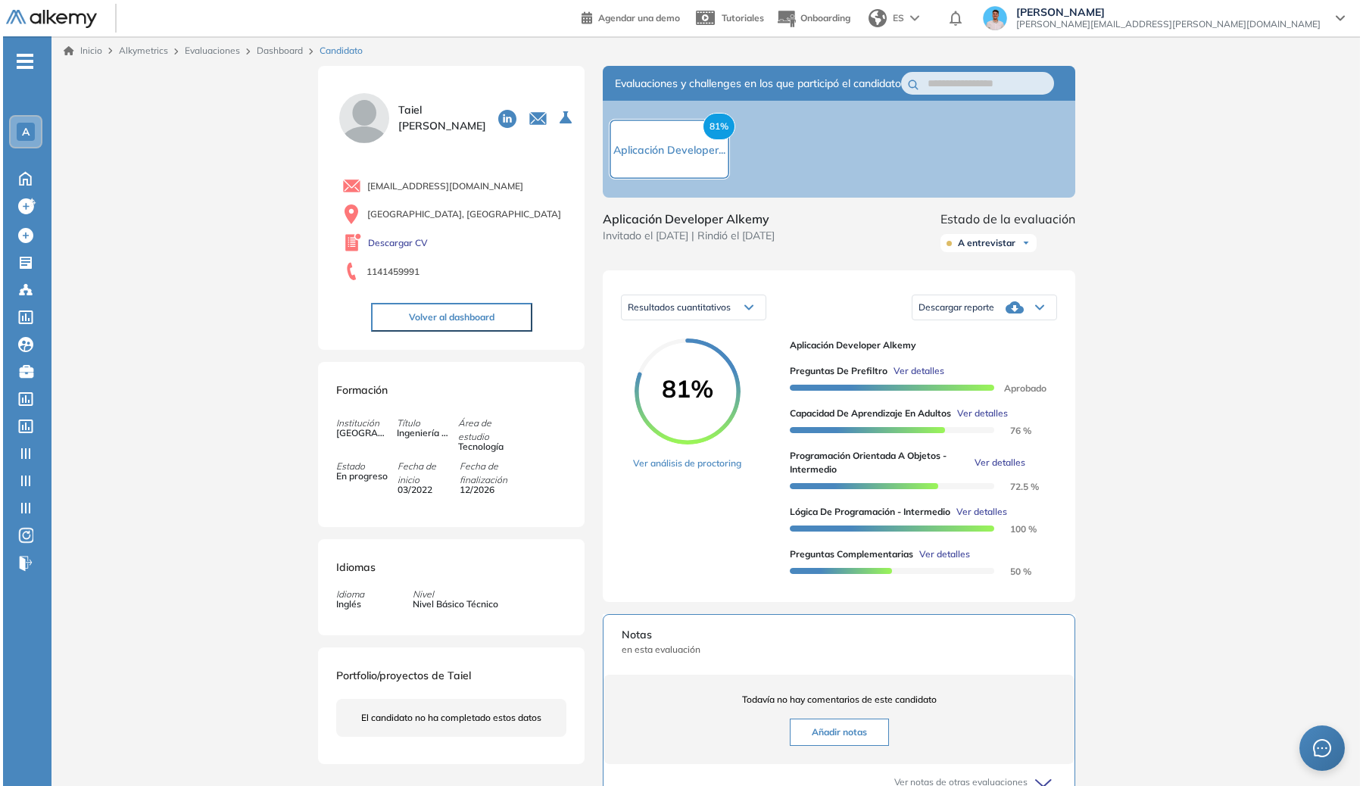
scroll to position [0, 0]
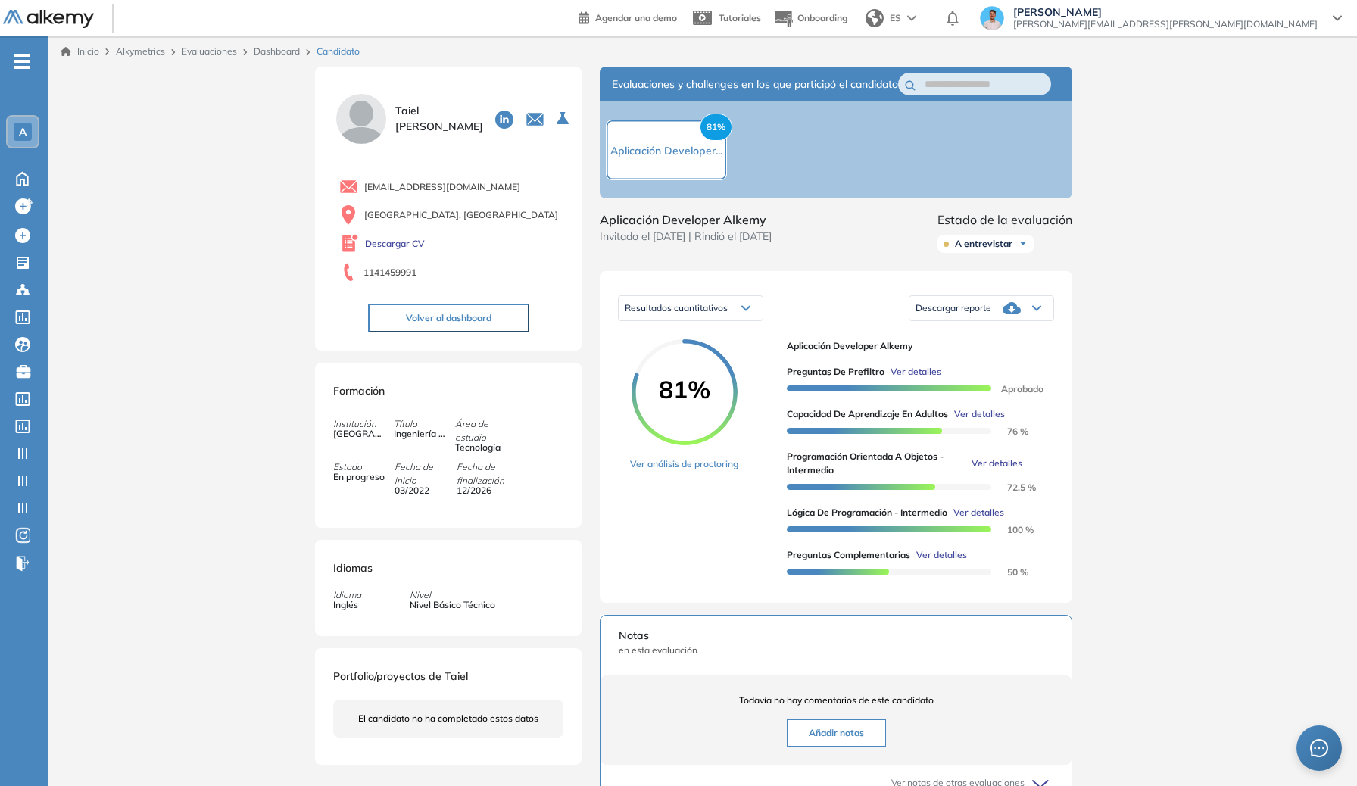
click at [409, 440] on span "Ingeniería en Informática" at bounding box center [419, 434] width 51 height 14
click at [422, 431] on span "Ingeniería en Informática" at bounding box center [419, 434] width 51 height 14
click at [407, 248] on link "Descargar CV" at bounding box center [395, 244] width 60 height 14
click at [922, 379] on span "Ver detalles" at bounding box center [916, 372] width 51 height 14
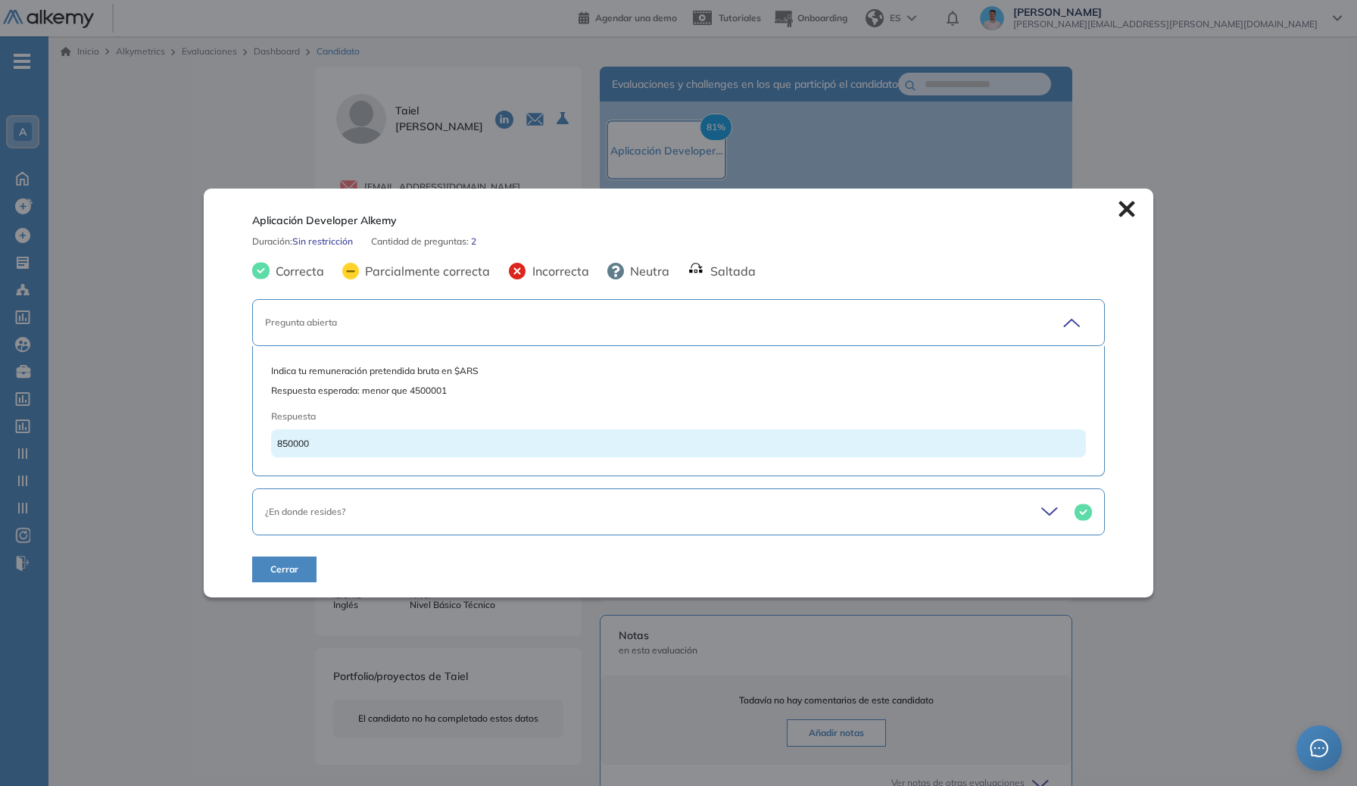
click at [1162, 392] on div "Inicio Alkymetrics Evaluaciones Dashboard Candidato Aplicación Developer Alkemy…" at bounding box center [702, 575] width 1309 height 1078
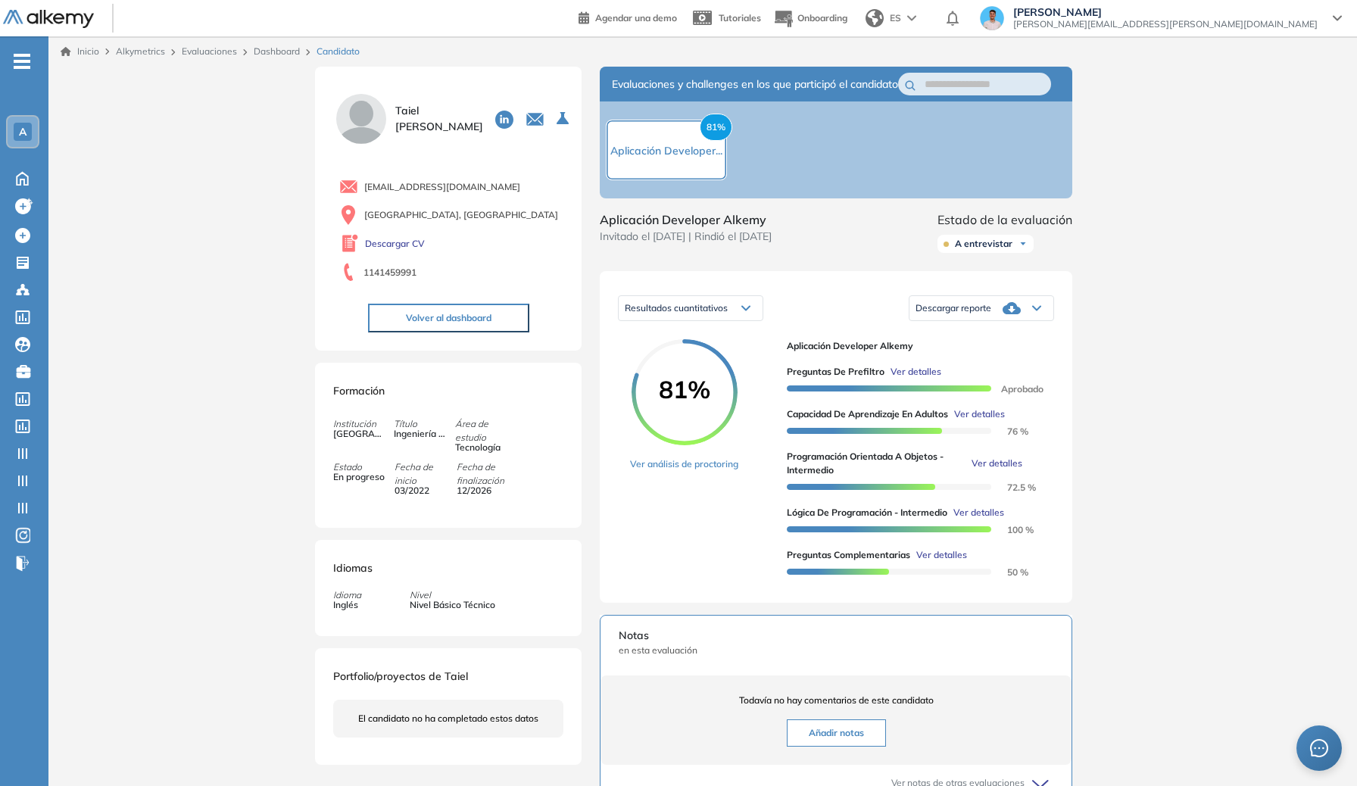
drag, startPoint x: 950, startPoint y: 423, endPoint x: 980, endPoint y: 427, distance: 29.9
click at [980, 421] on span "Ver detalles" at bounding box center [979, 414] width 51 height 14
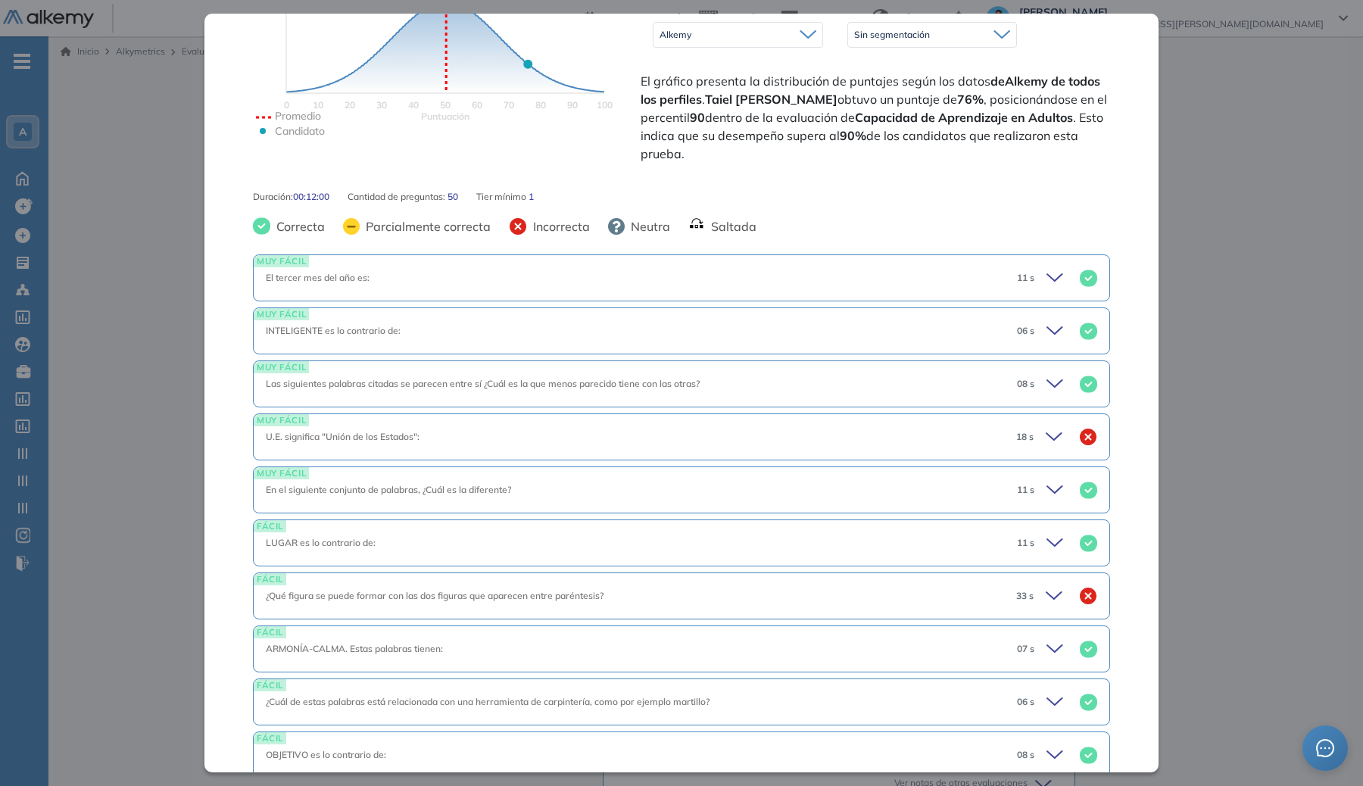
scroll to position [634, 0]
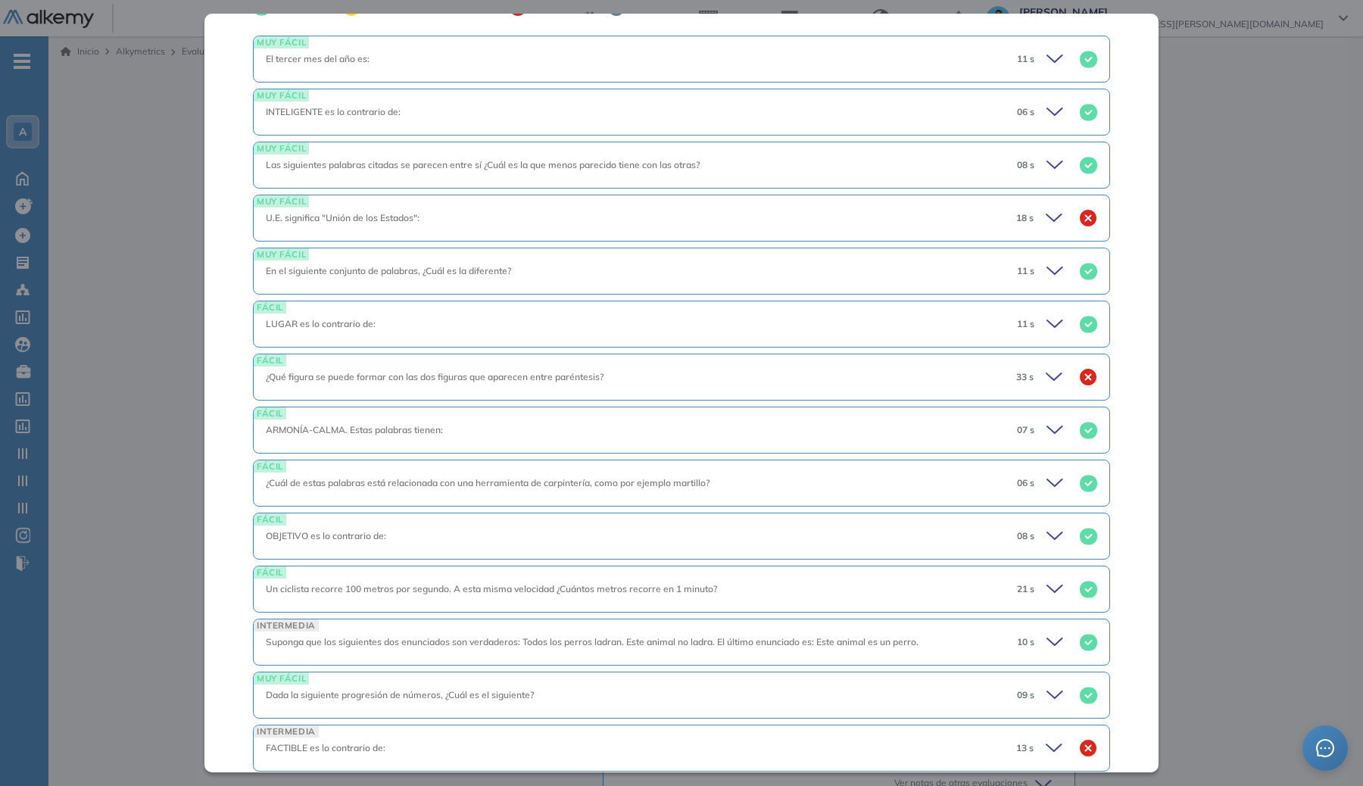
click at [873, 219] on div "U.E. significa "Unión de los Estados":" at bounding box center [635, 218] width 738 height 14
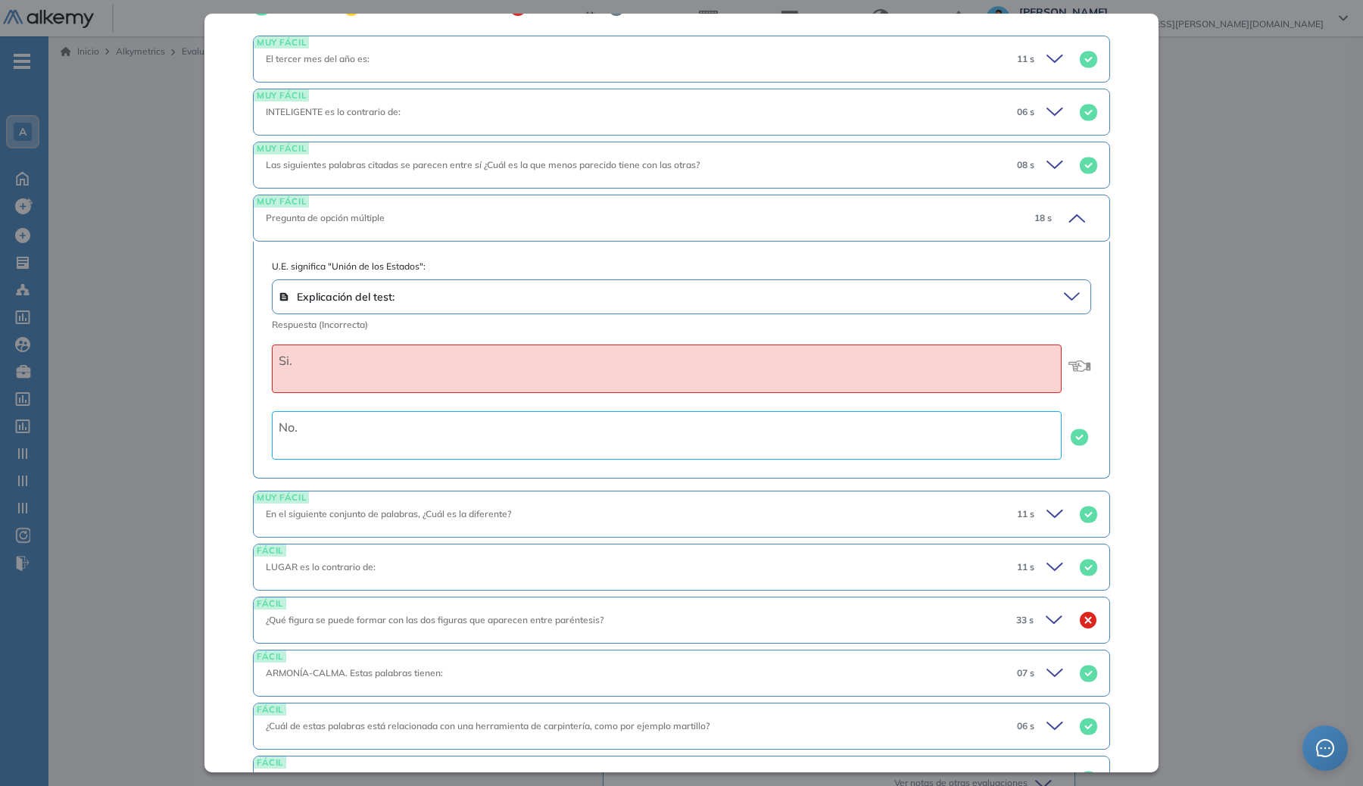
click at [800, 296] on div "Explicación del test:" at bounding box center [668, 296] width 778 height 21
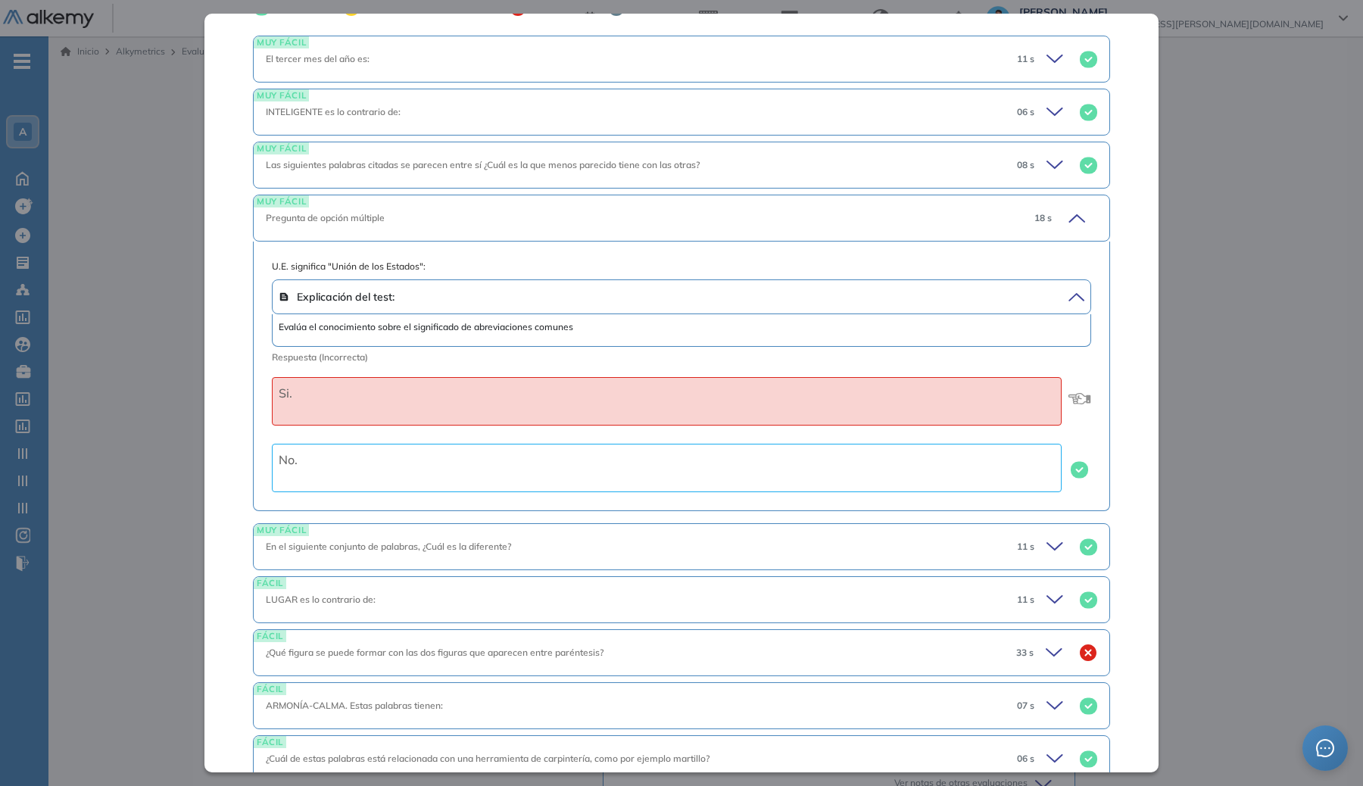
click at [800, 294] on div "Explicación del test:" at bounding box center [668, 296] width 778 height 21
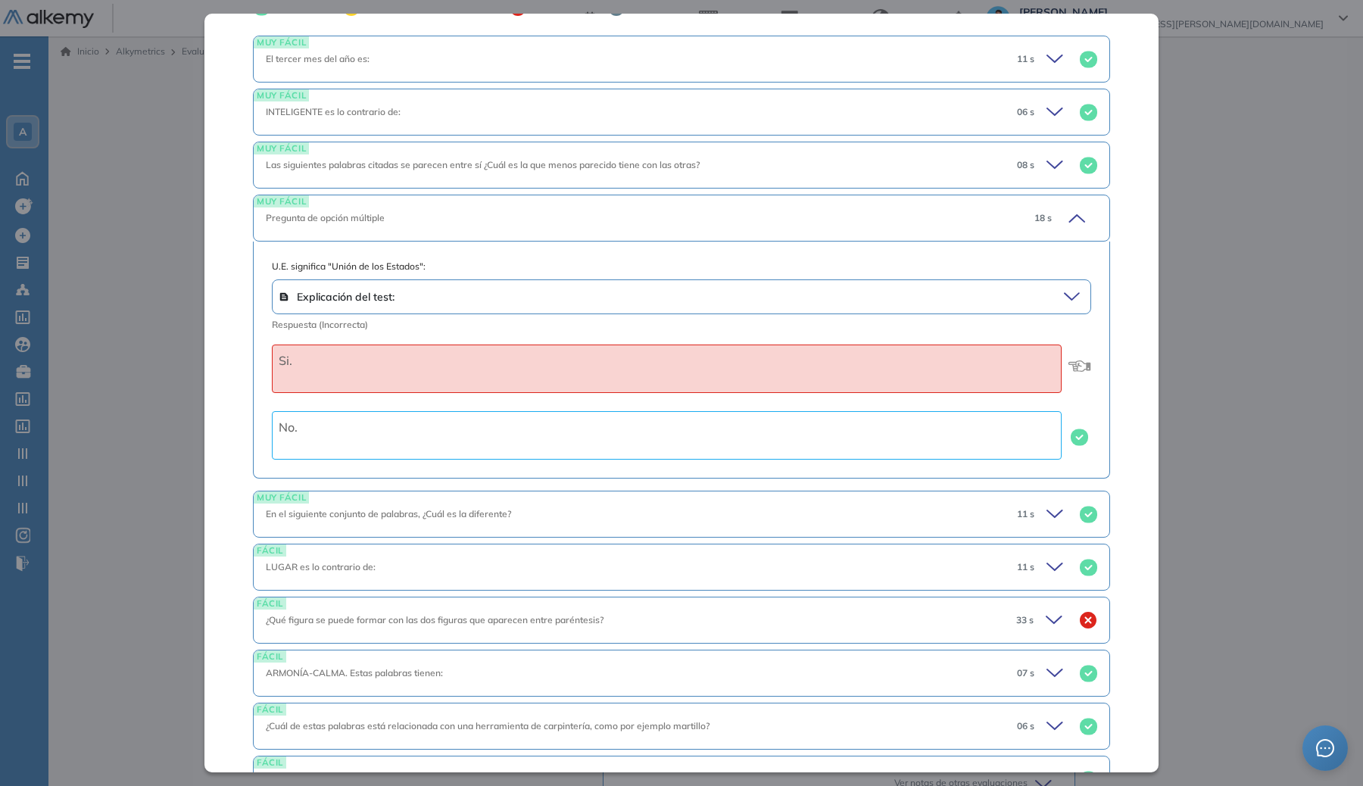
click at [797, 217] on div "Pregunta de opción múltiple" at bounding box center [640, 218] width 748 height 14
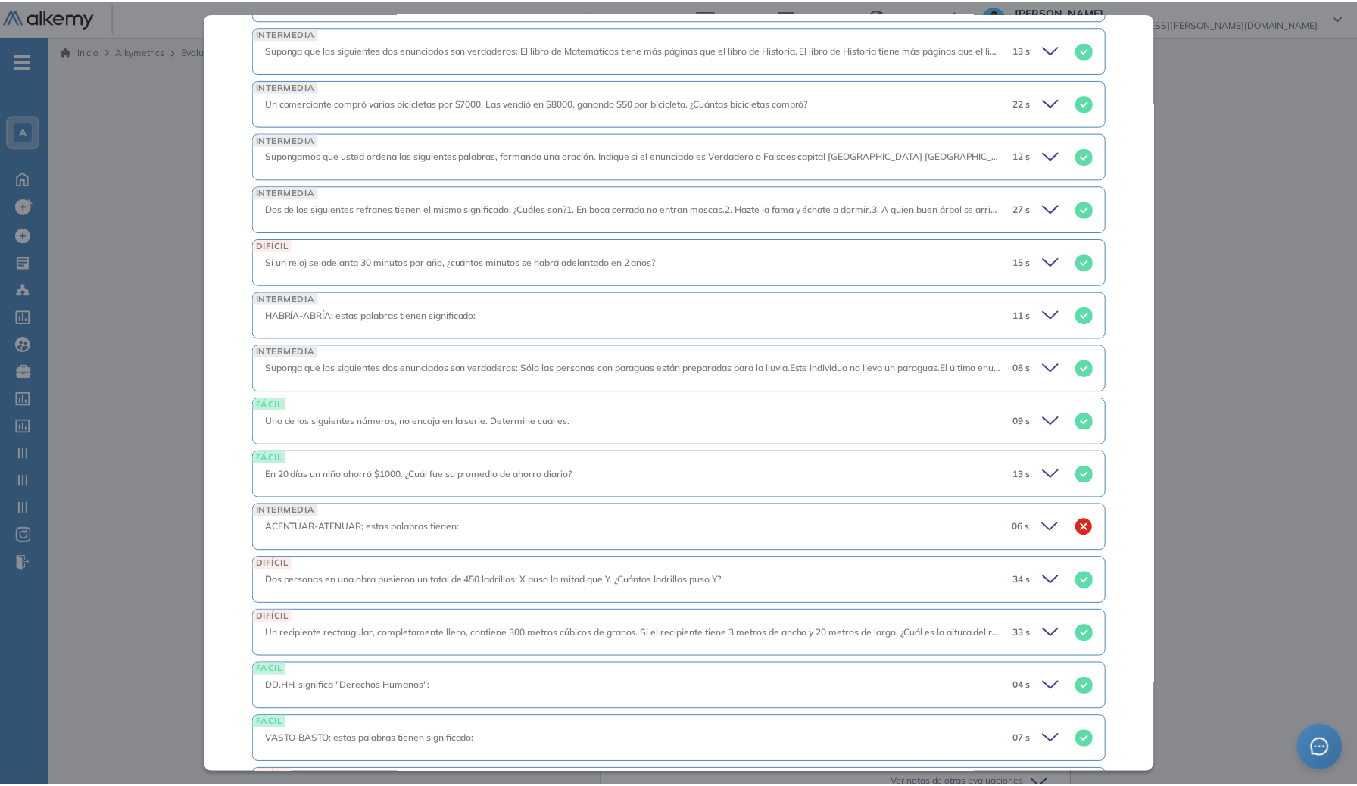
scroll to position [2604, 0]
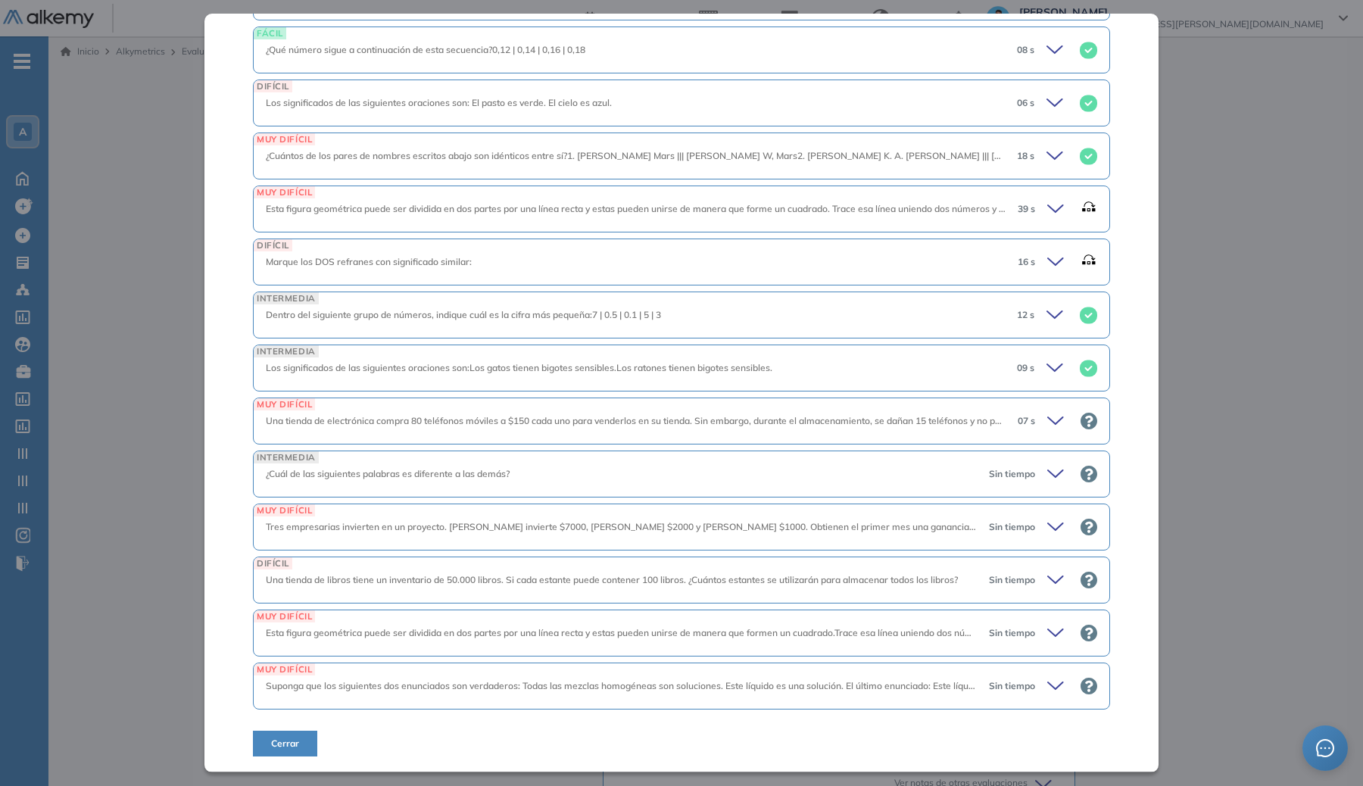
click at [1294, 382] on div "Inicio Alkymetrics Evaluaciones Dashboard Candidato Capacidad de Aprendizaje en…" at bounding box center [705, 575] width 1315 height 1078
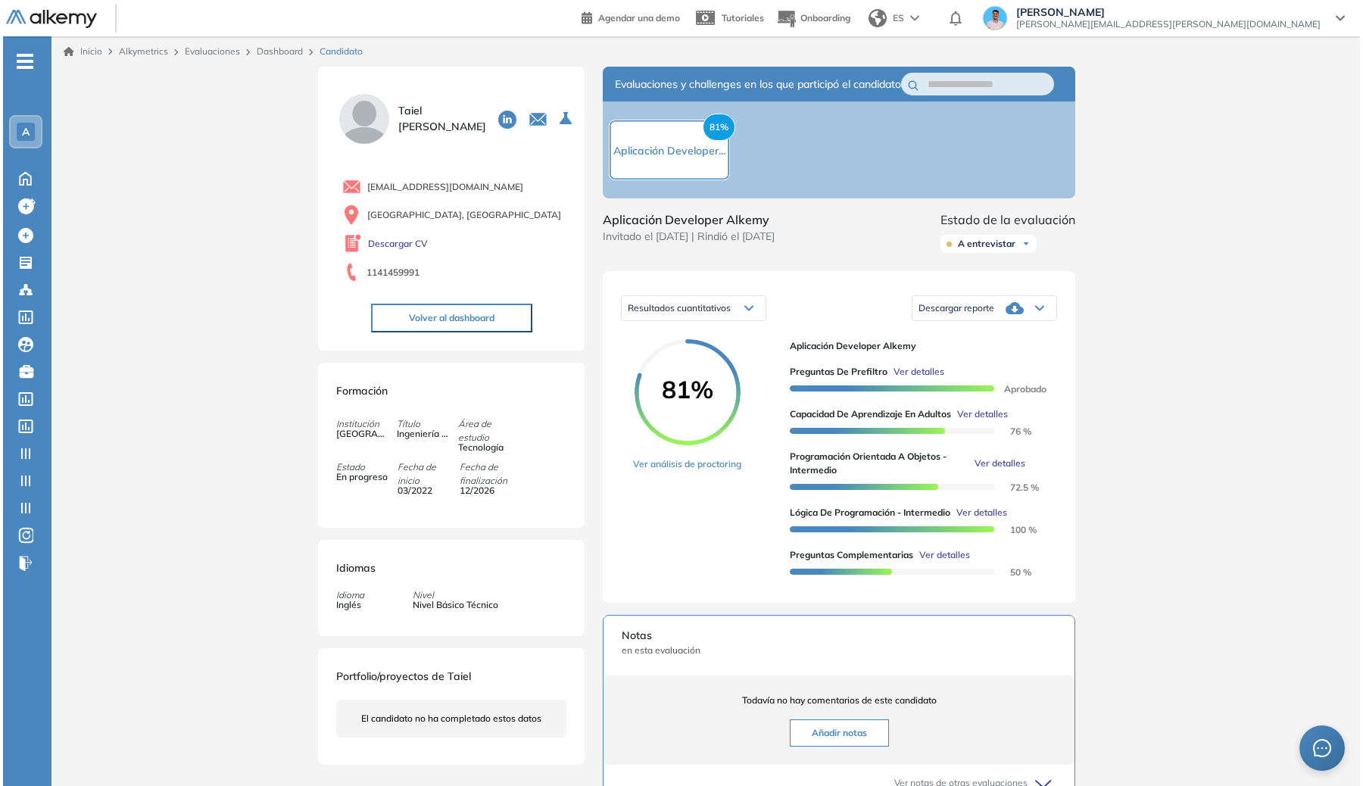
scroll to position [2043, 0]
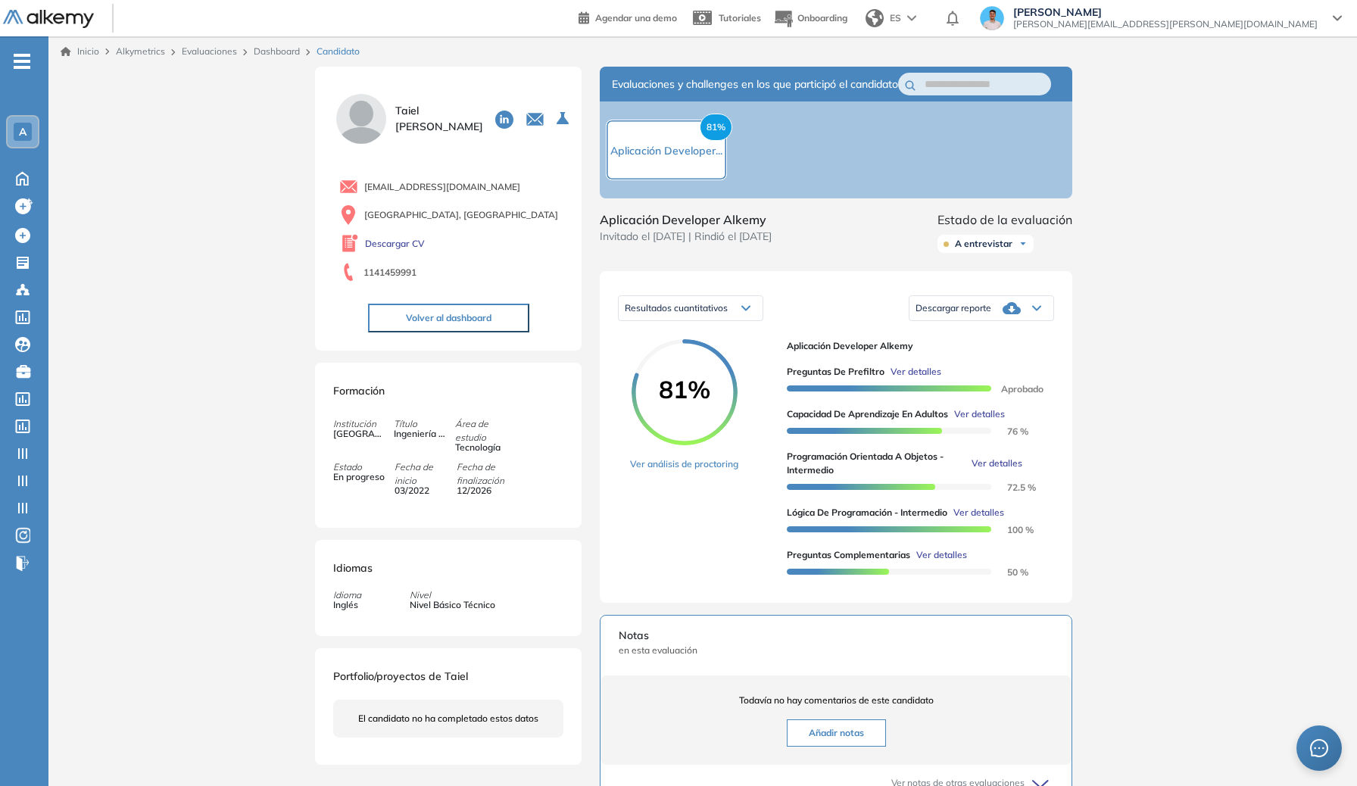
click at [987, 470] on span "Ver detalles" at bounding box center [997, 464] width 51 height 14
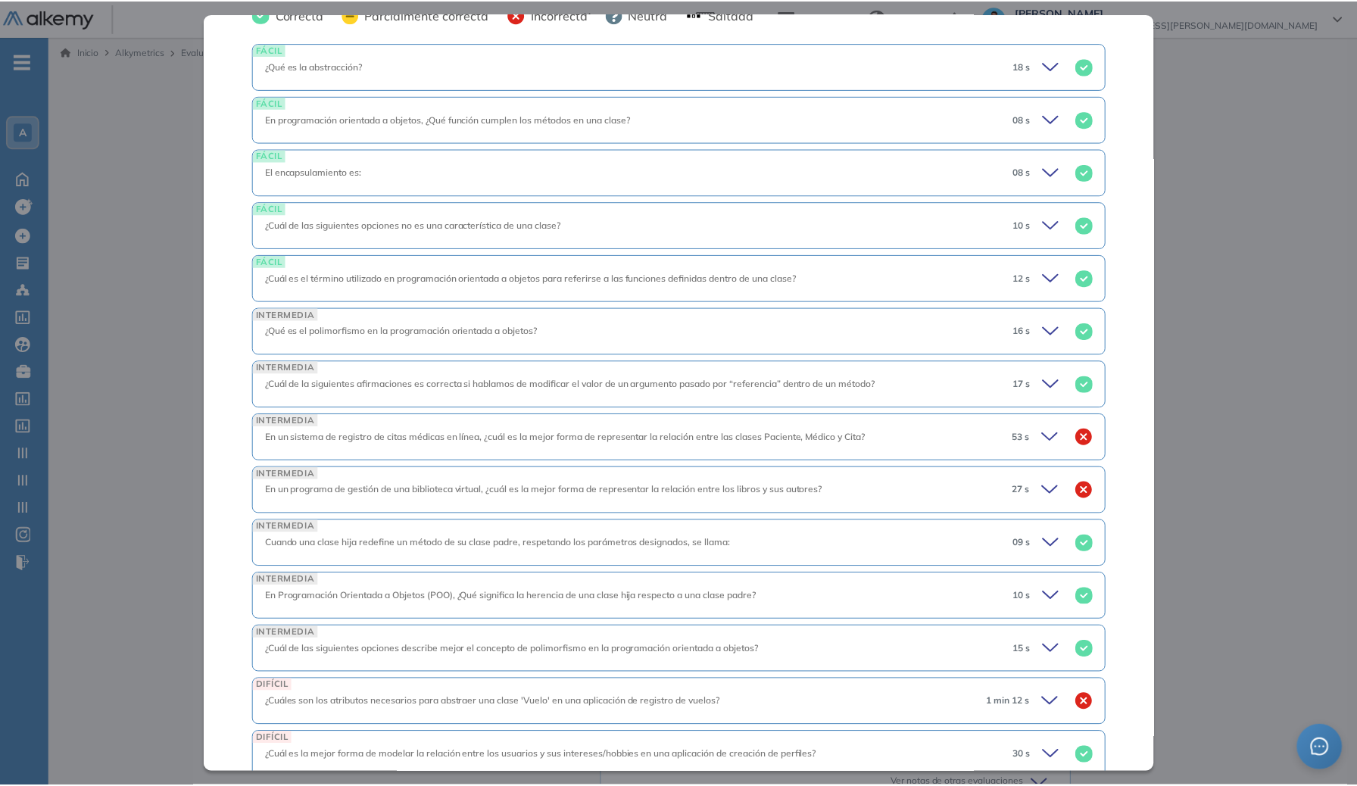
scroll to position [722, 0]
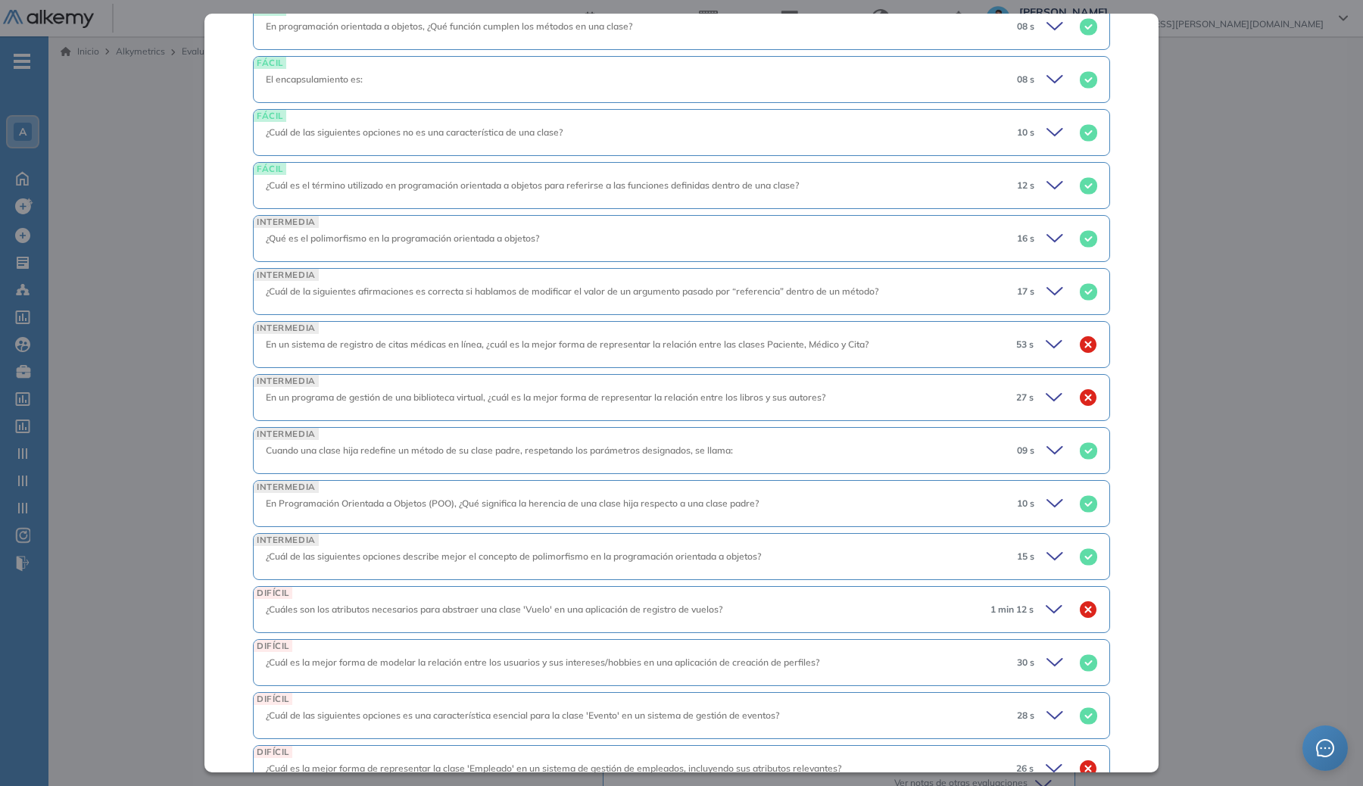
click at [617, 339] on span "En un sistema de registro de citas médicas en línea, ¿cuál es la mejor forma de…" at bounding box center [567, 344] width 603 height 11
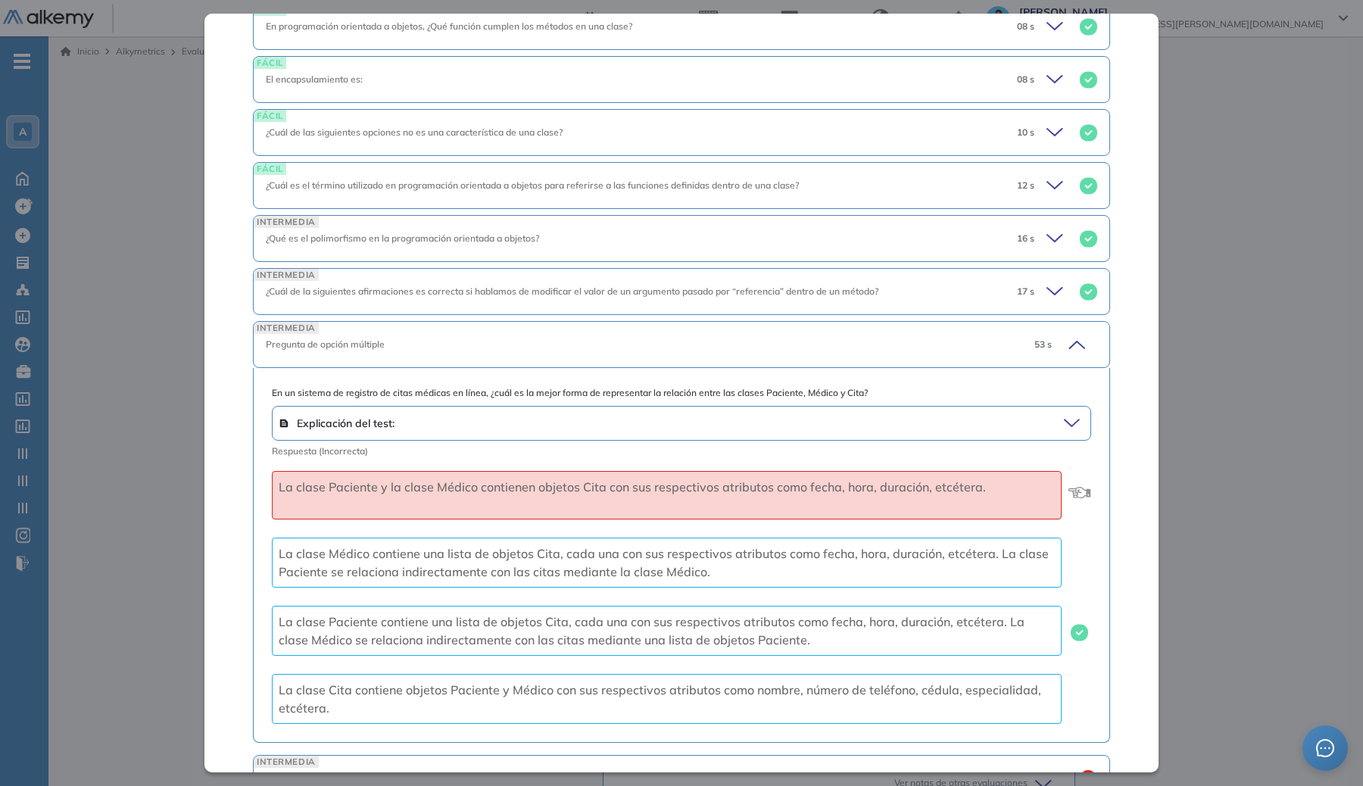
click at [648, 352] on div "INTERMEDIA Pregunta de opción múltiple 53 s" at bounding box center [681, 344] width 857 height 47
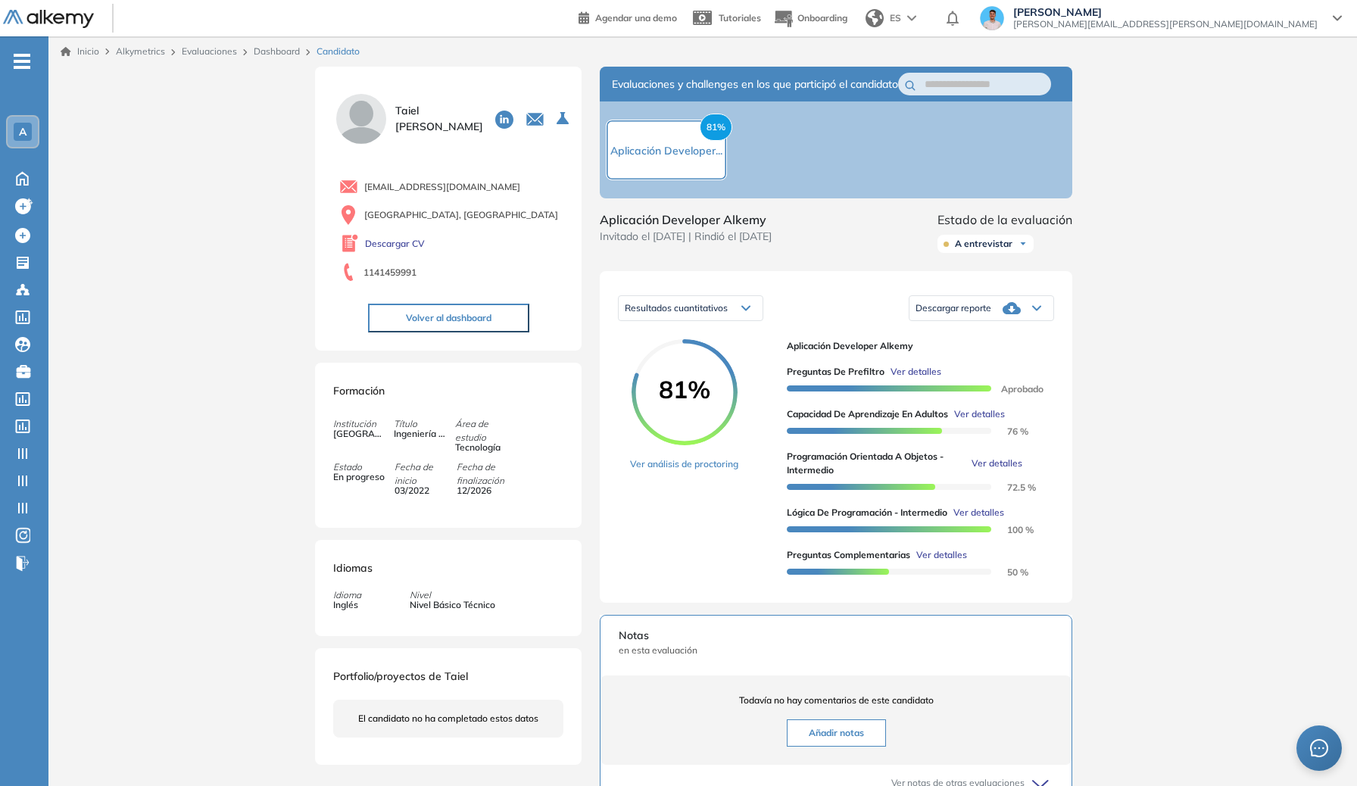
click at [1172, 405] on div "Inicio Alkymetrics Evaluaciones Dashboard Candidato Programación Orientada a Ob…" at bounding box center [702, 575] width 1309 height 1078
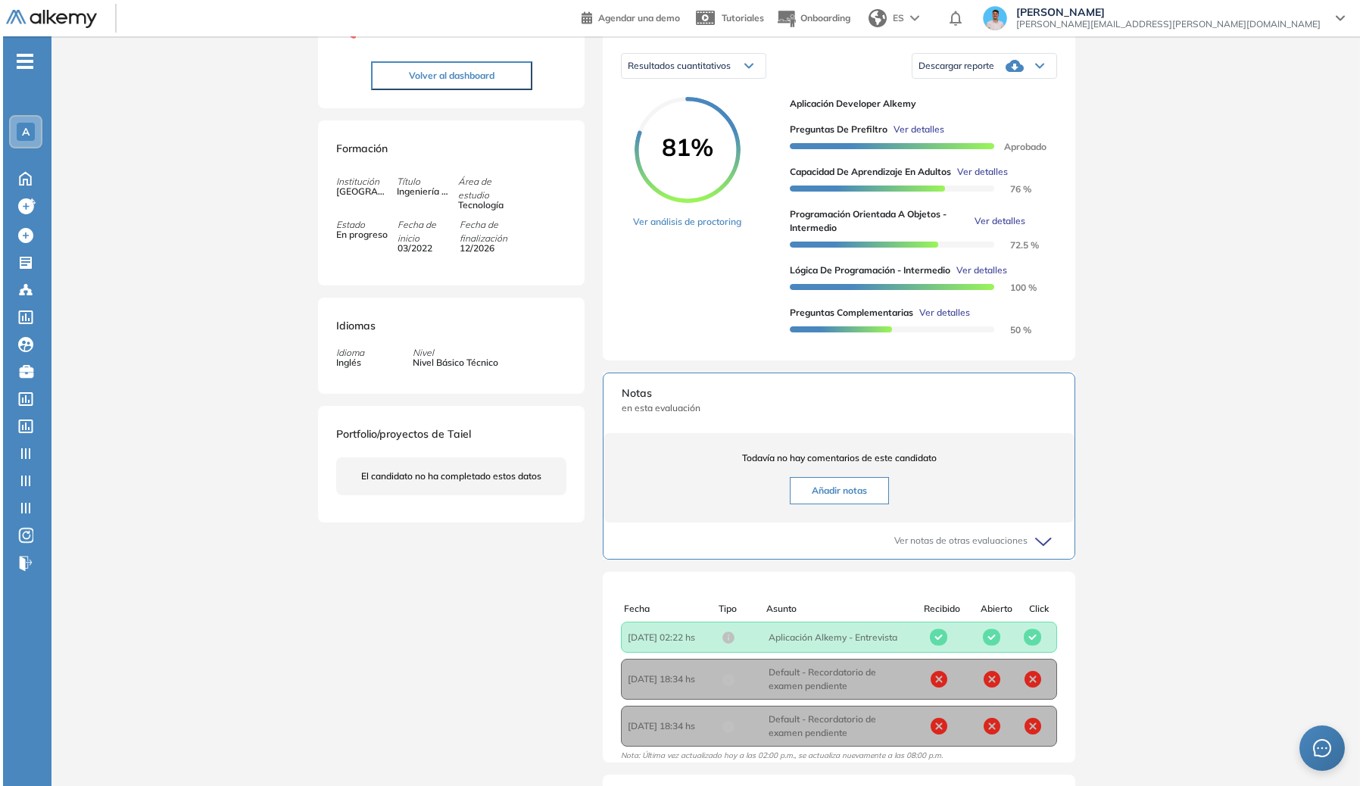
scroll to position [158, 0]
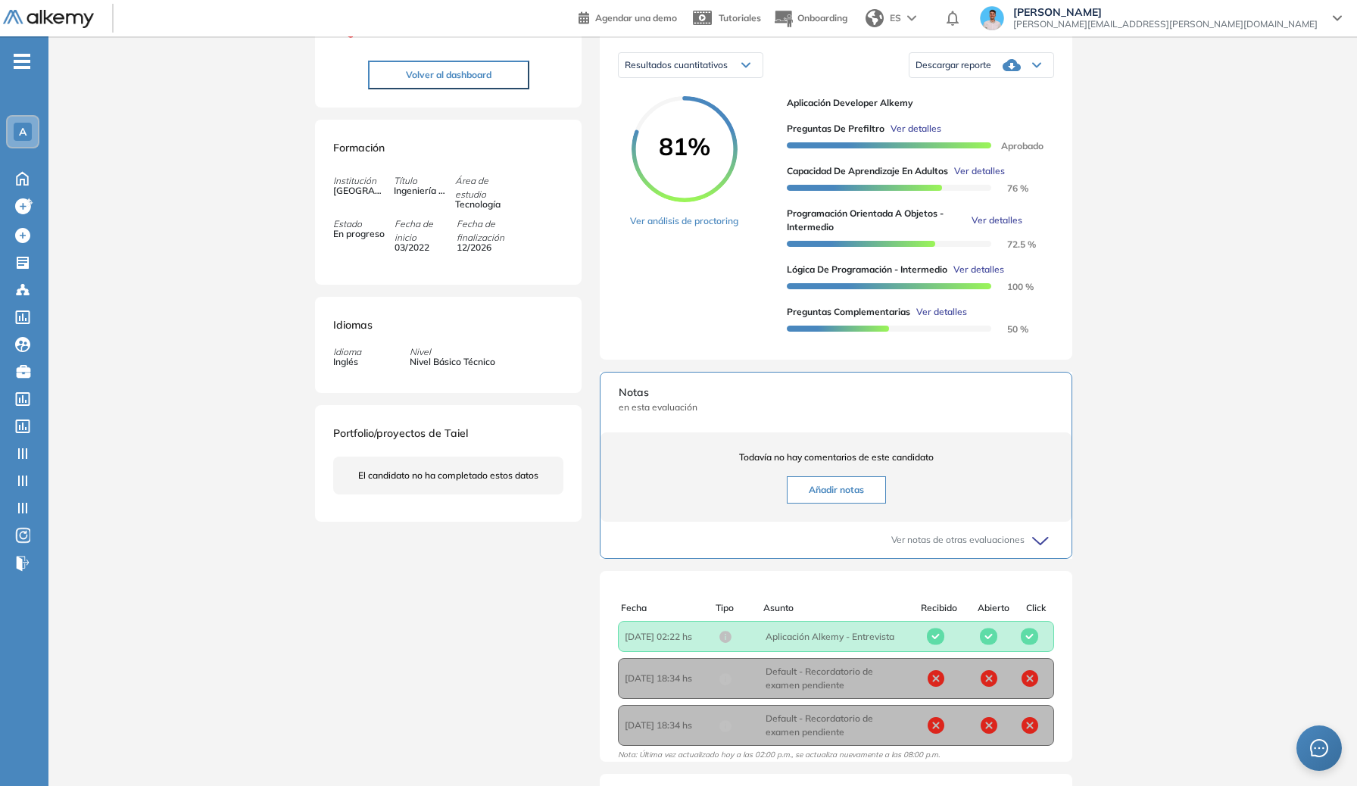
click at [959, 319] on span "Ver detalles" at bounding box center [941, 312] width 51 height 14
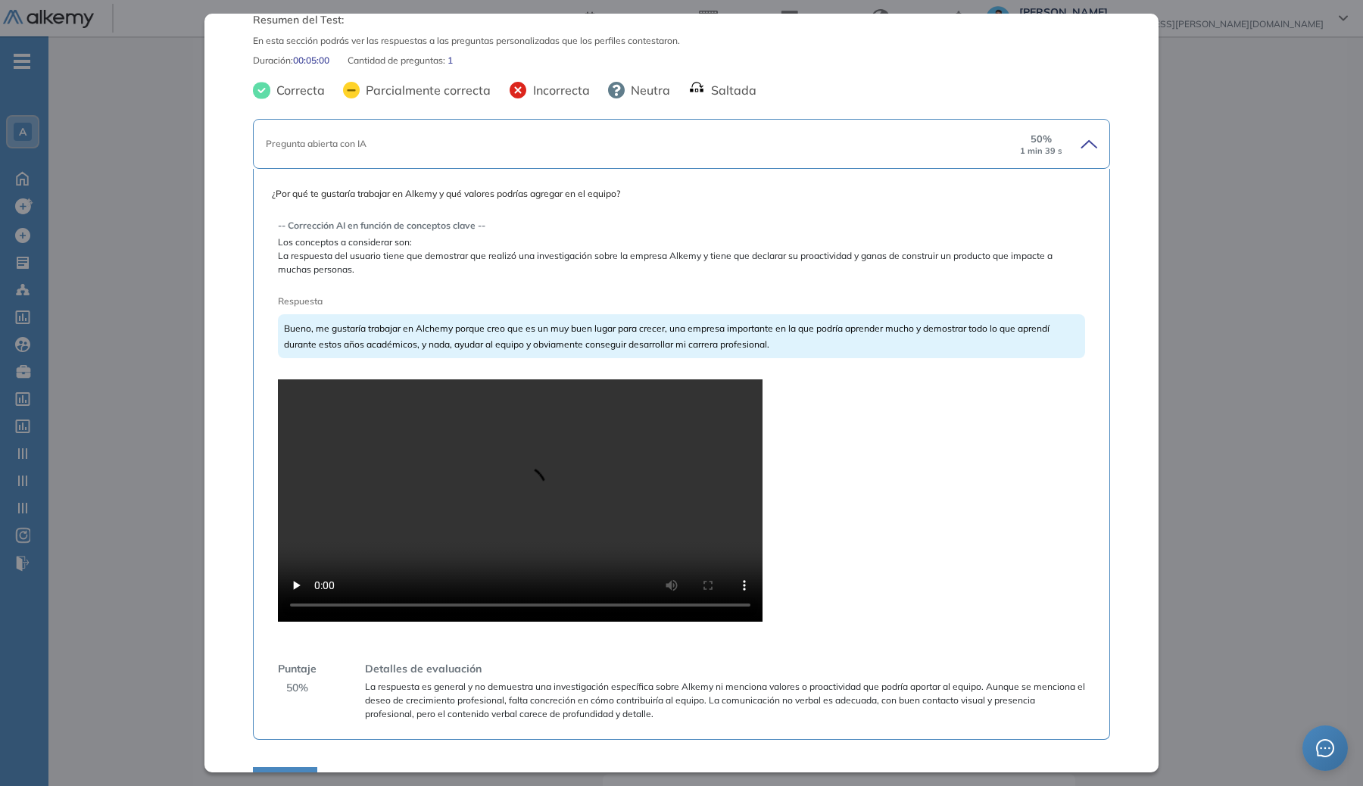
scroll to position [70, 0]
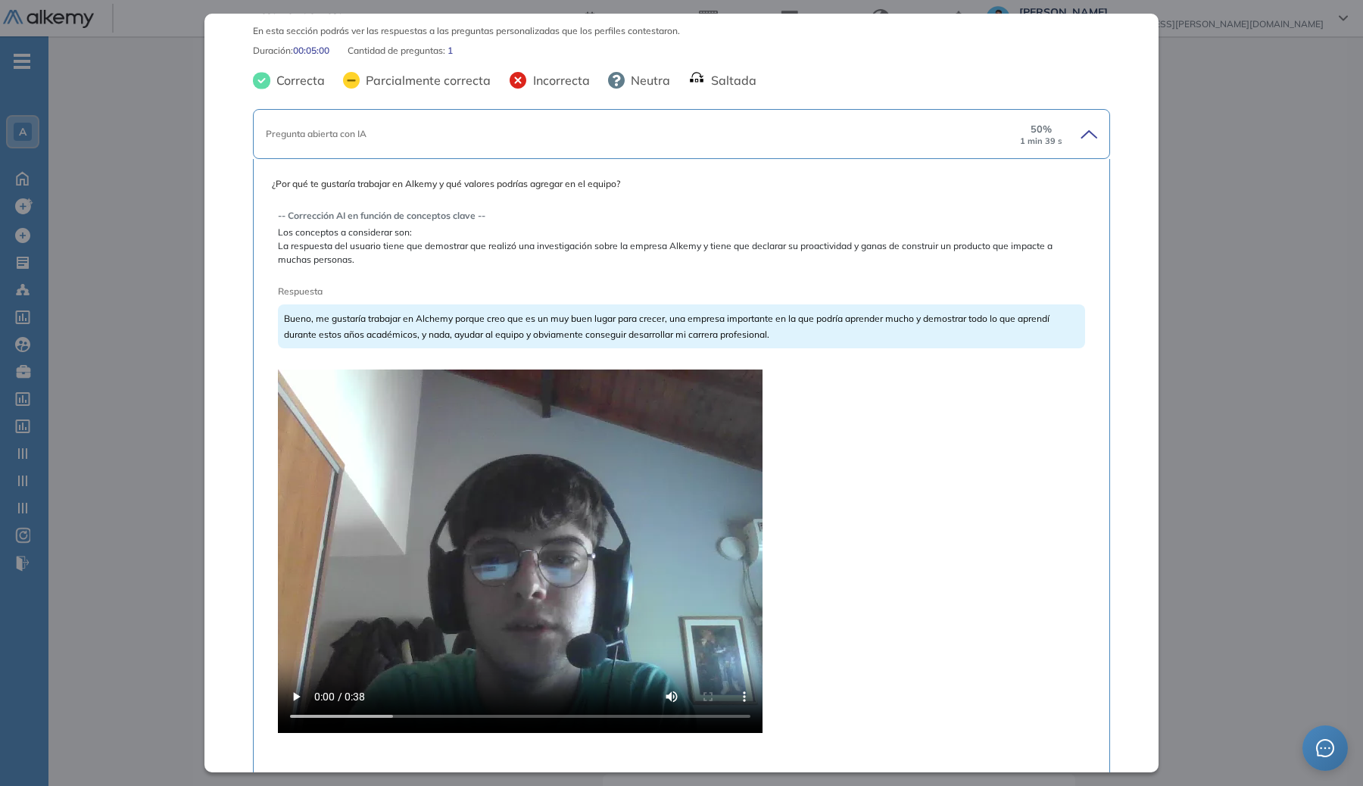
click at [447, 490] on video at bounding box center [520, 552] width 485 height 364
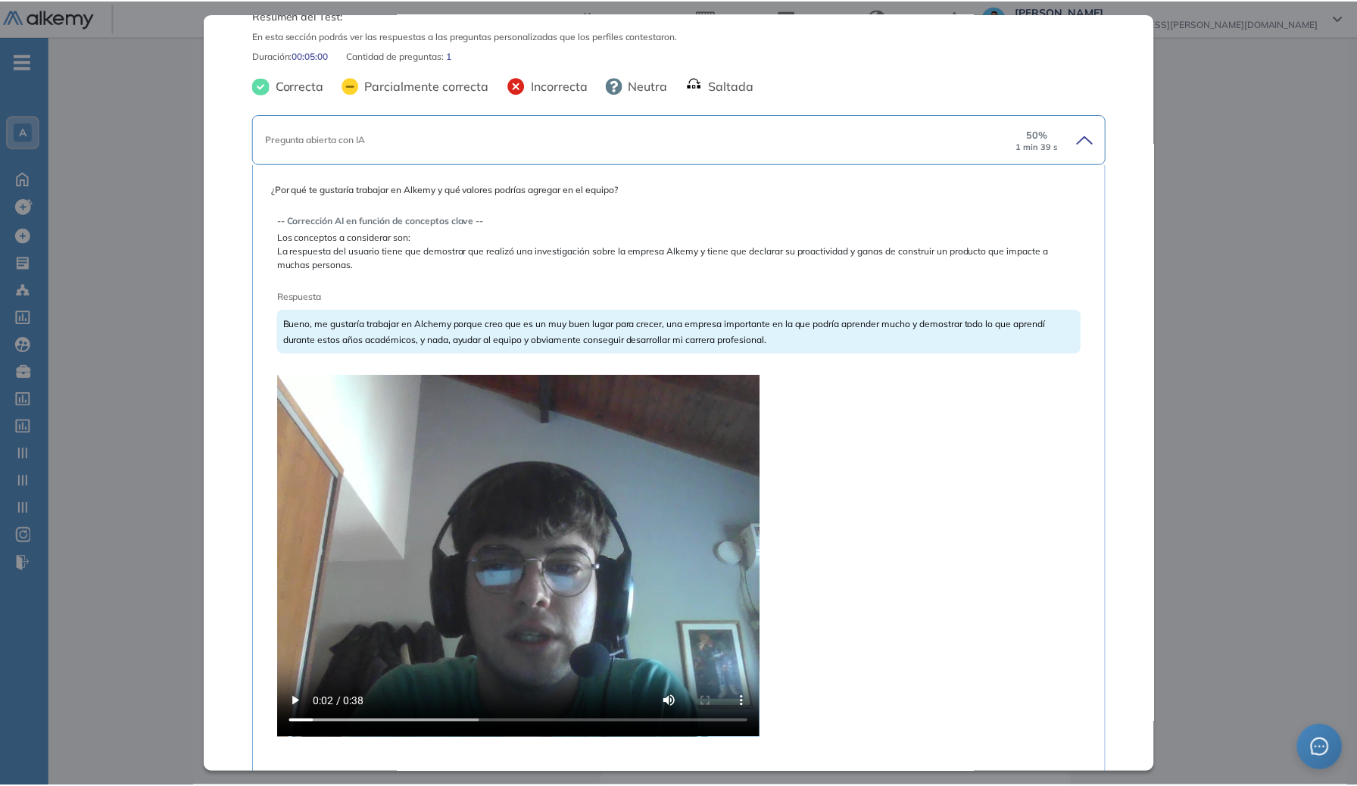
scroll to position [0, 0]
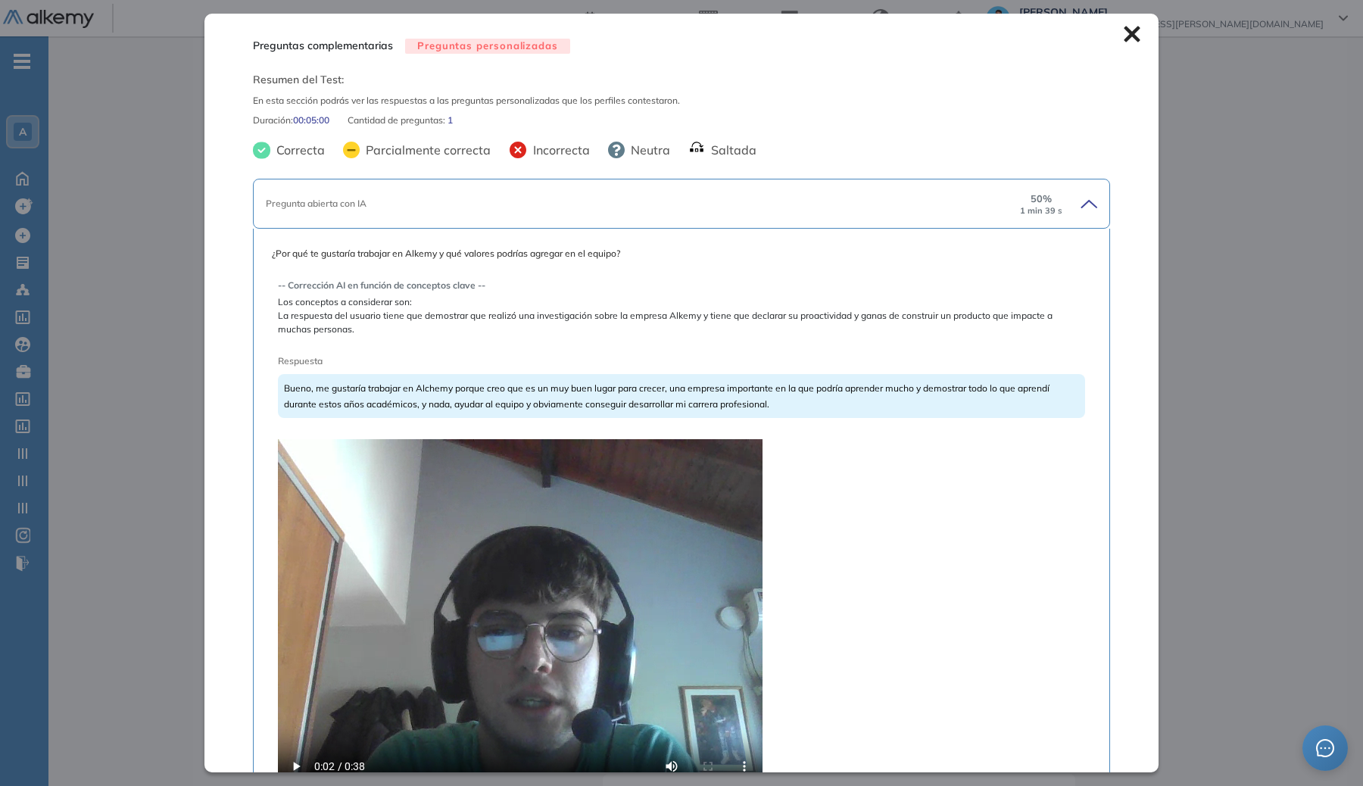
click at [1128, 42] on div "Preguntas complementarias Preguntas personalizadas Resumen del Test: En esta se…" at bounding box center [681, 393] width 954 height 758
click at [1124, 28] on icon at bounding box center [1132, 34] width 17 height 17
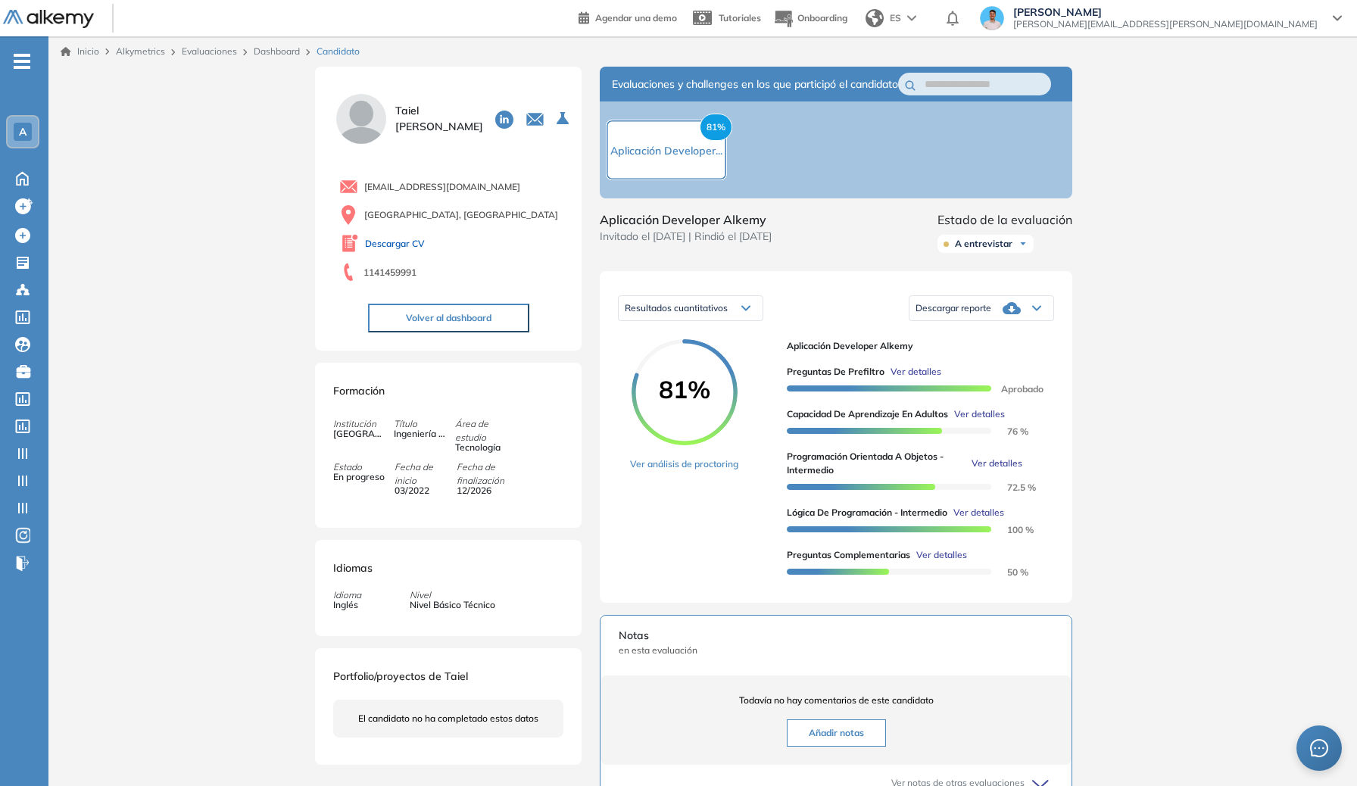
click at [406, 241] on link "Descargar CV" at bounding box center [395, 244] width 60 height 14
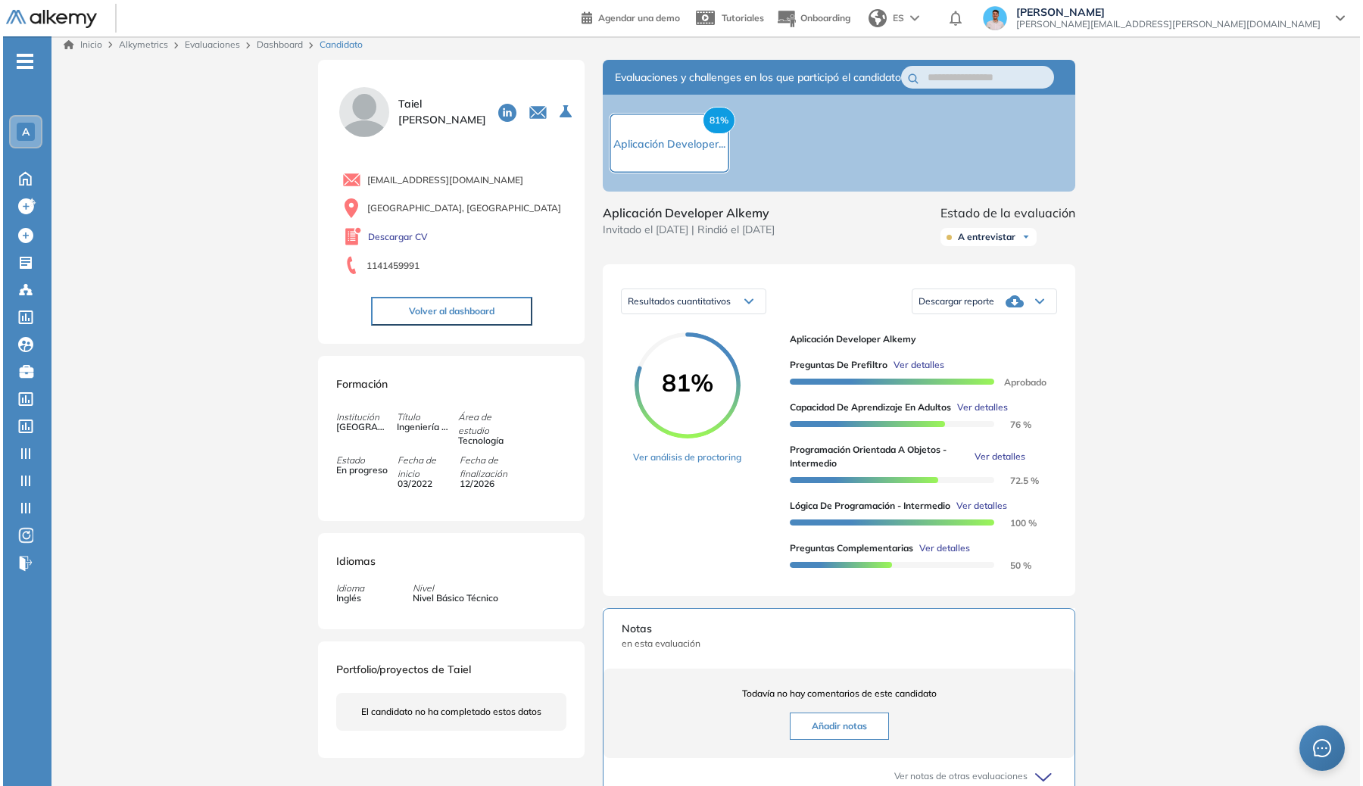
scroll to position [24, 0]
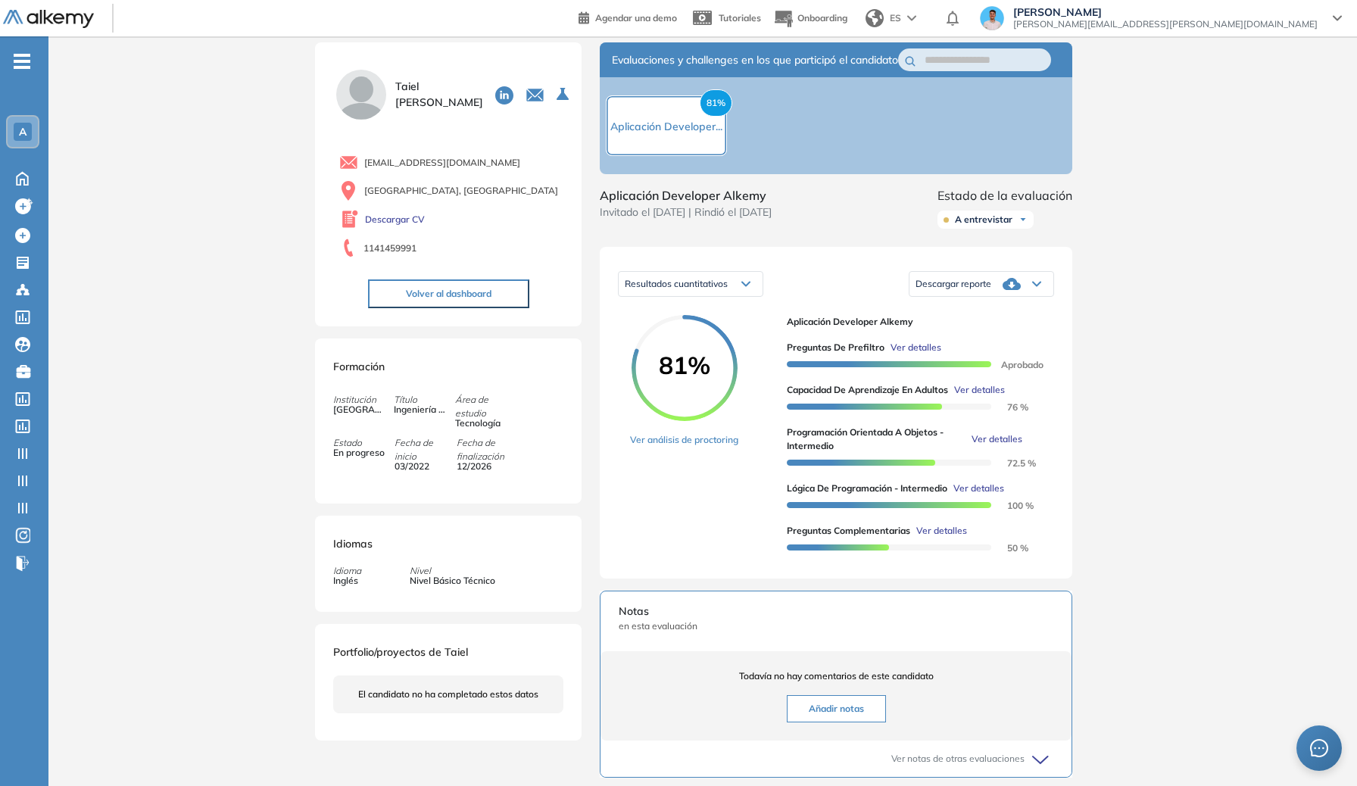
click at [978, 446] on span "Ver detalles" at bounding box center [997, 439] width 51 height 14
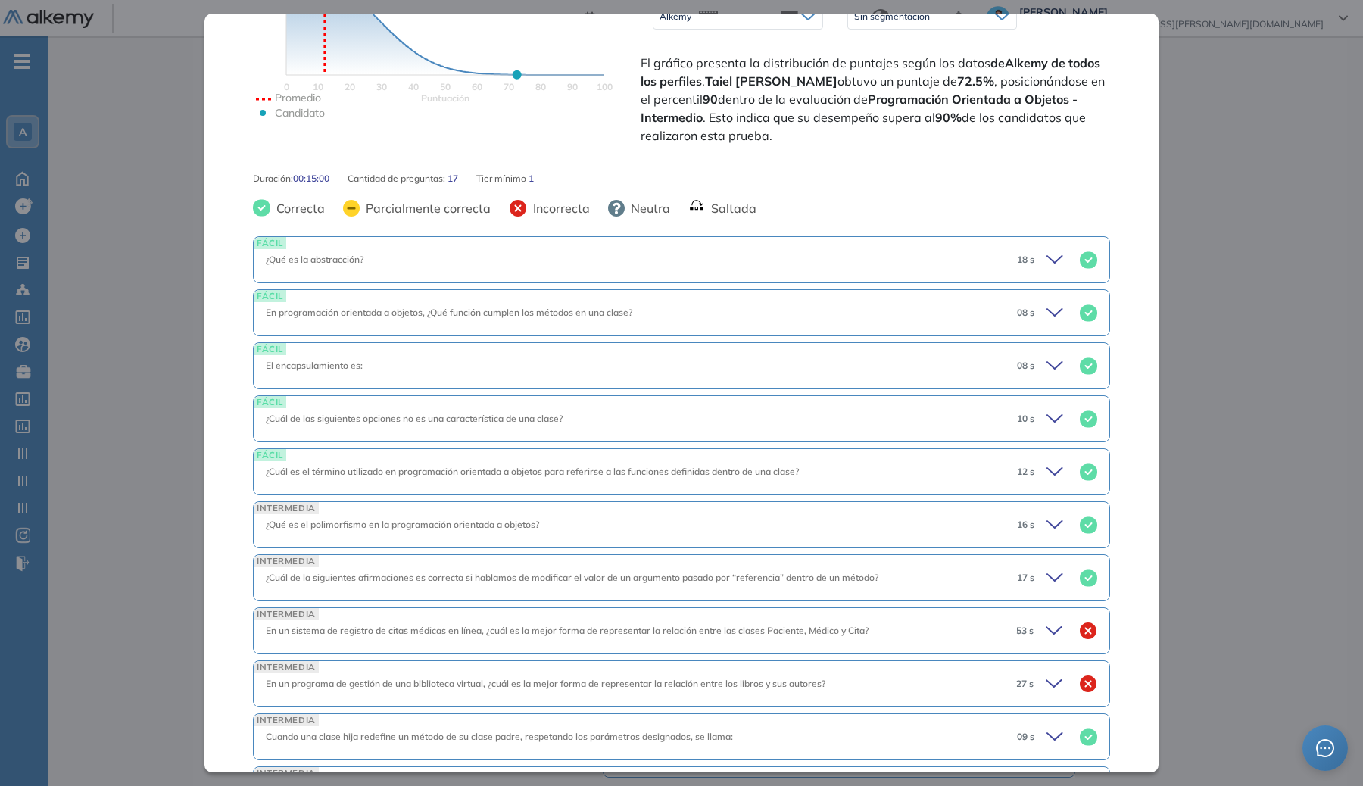
scroll to position [473, 0]
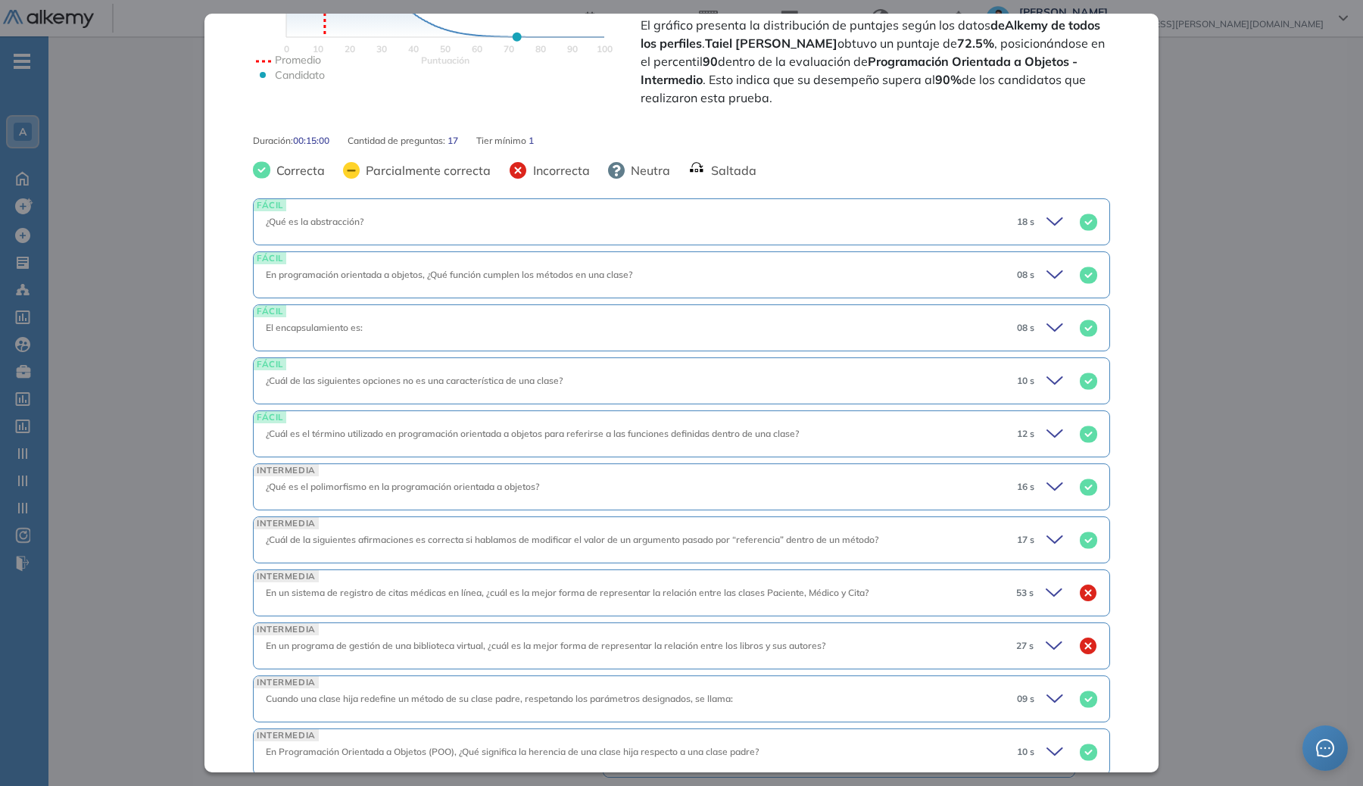
click at [795, 229] on div "FÁCIL ¿Qué es la abstracción? 18 s" at bounding box center [681, 221] width 857 height 47
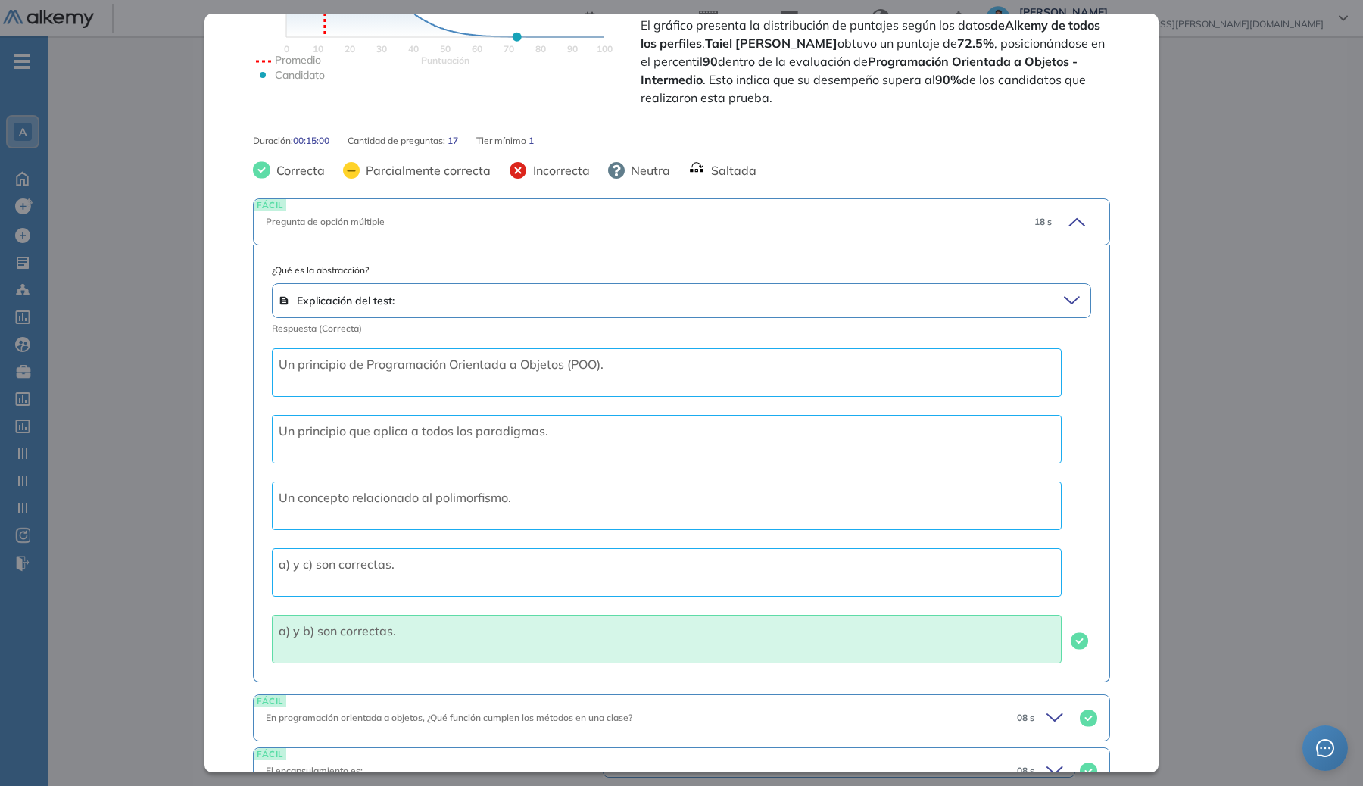
click at [806, 173] on div "Correcta Parcialmente correcta Incorrecta Neutra Saltada" at bounding box center [681, 170] width 857 height 21
click at [827, 217] on div "Pregunta de opción múltiple" at bounding box center [640, 222] width 748 height 14
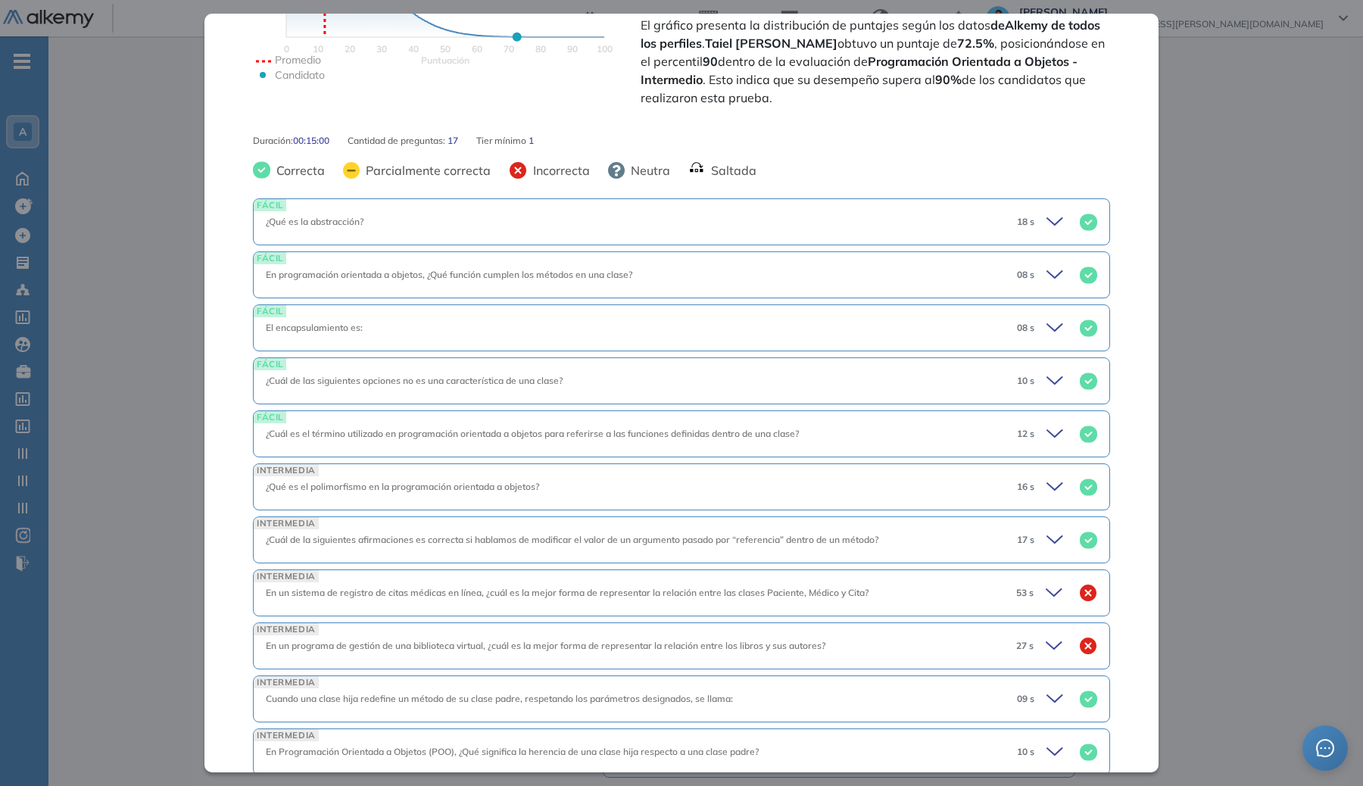
click at [903, 231] on div "FÁCIL ¿Qué es la abstracción? 18 s" at bounding box center [681, 221] width 857 height 47
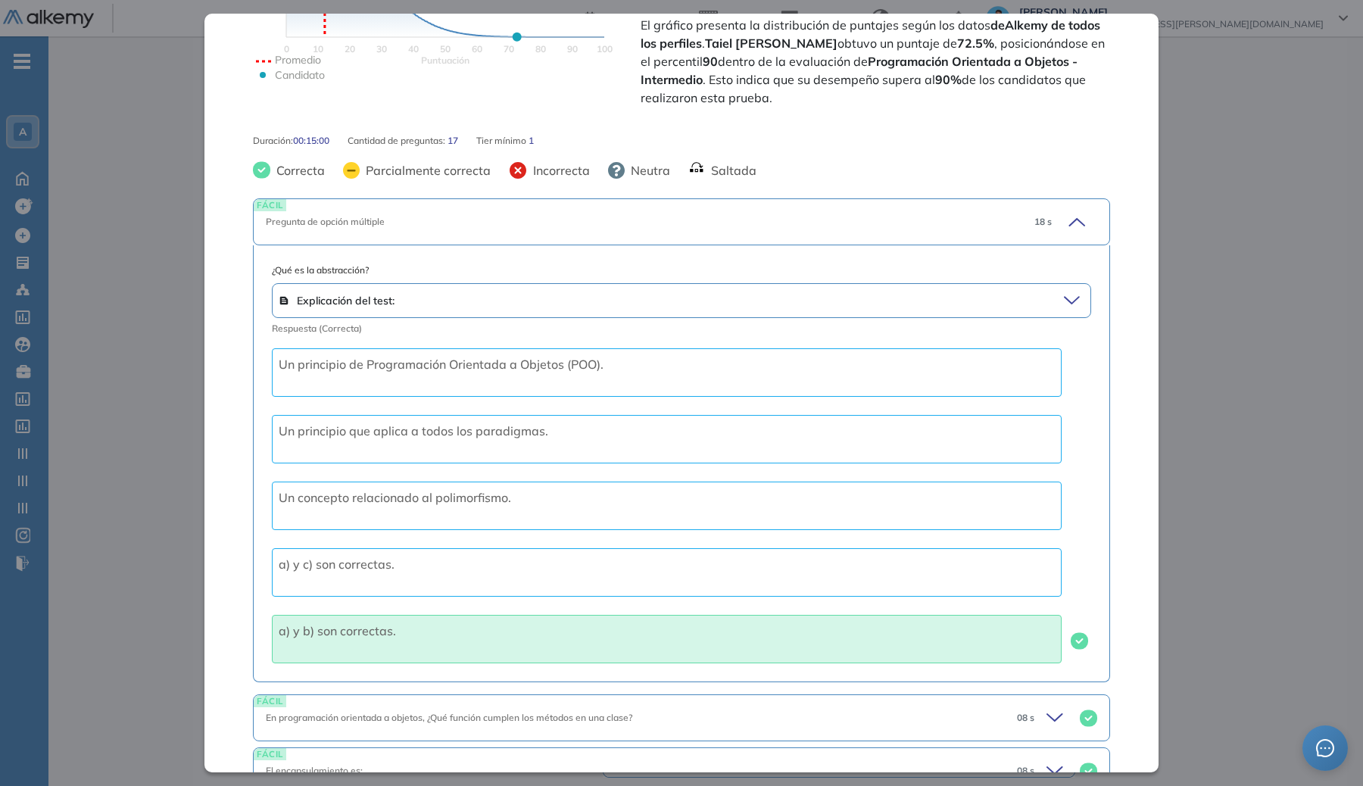
click at [903, 231] on div "FÁCIL Pregunta de opción múltiple 18 s" at bounding box center [681, 221] width 857 height 47
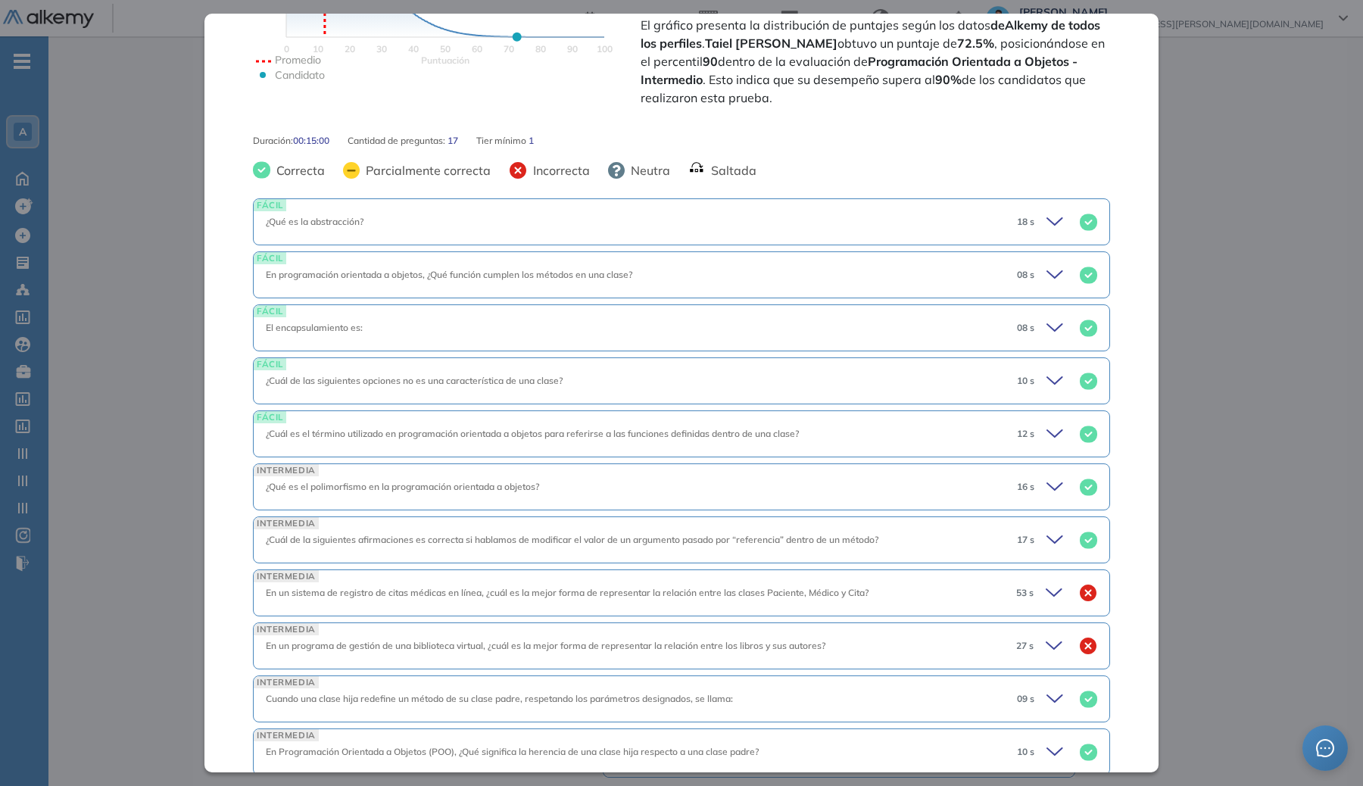
click at [891, 278] on div "En programación orientada a objetos, ¿Qué función cumplen los métodos en una cl…" at bounding box center [635, 275] width 739 height 14
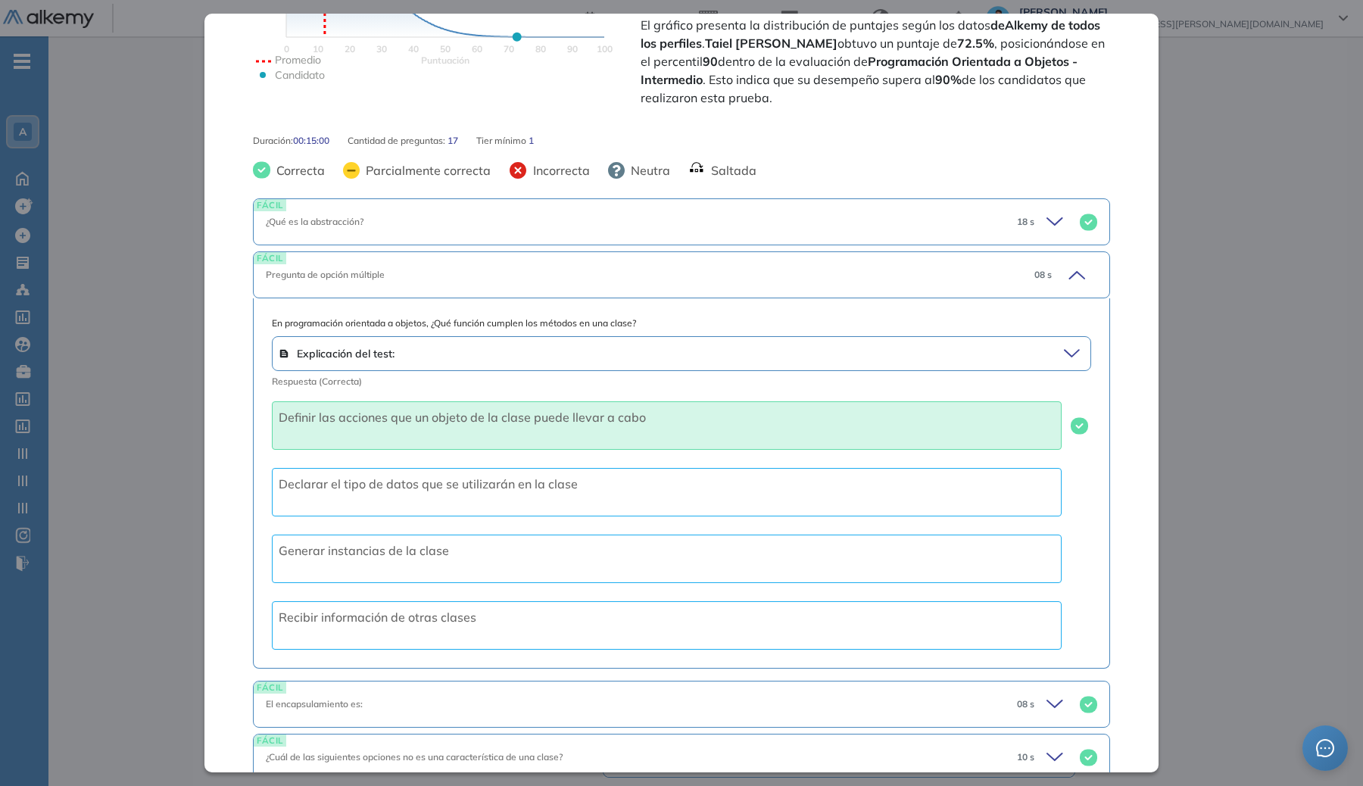
click at [891, 279] on div "Pregunta de opción múltiple" at bounding box center [640, 275] width 748 height 14
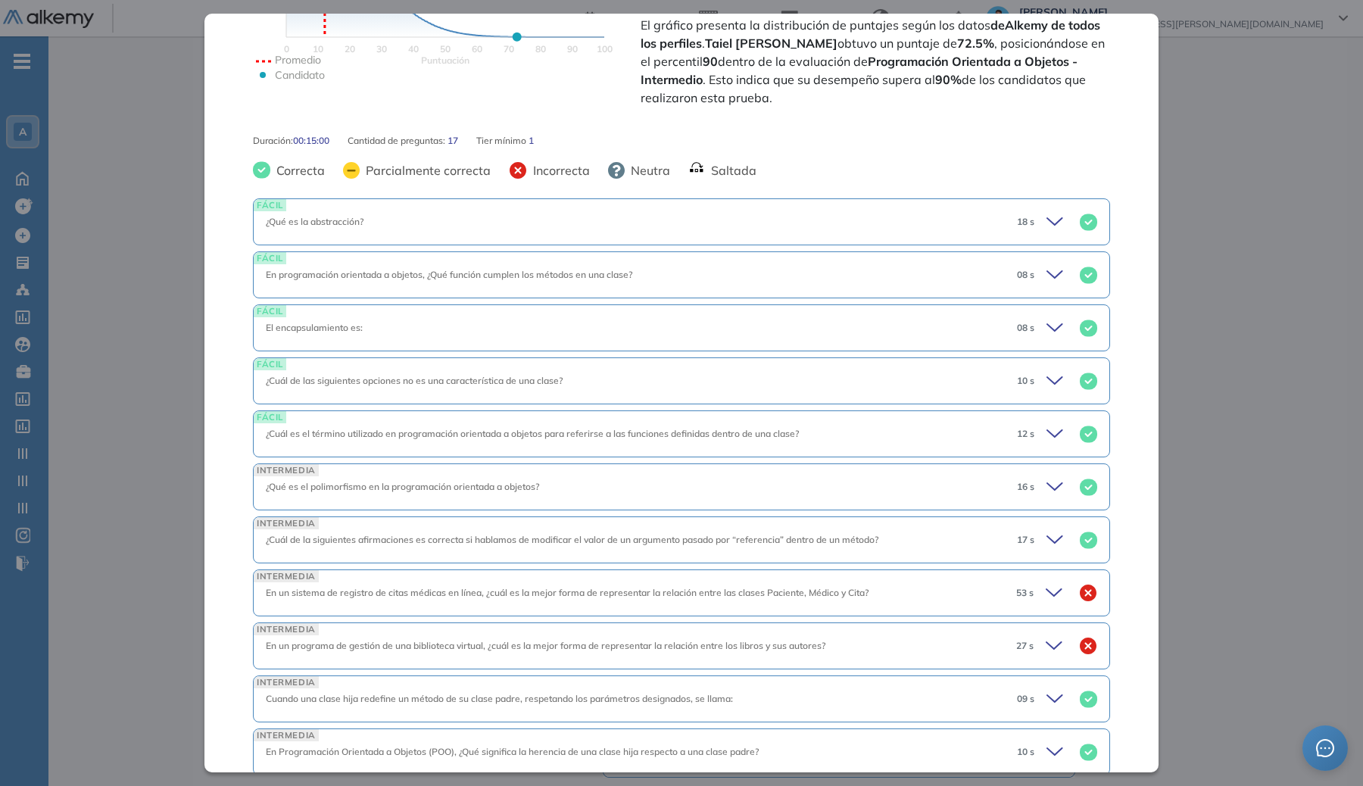
click at [870, 314] on div "FÁCIL El encapsulamiento es: 08 s" at bounding box center [681, 327] width 857 height 47
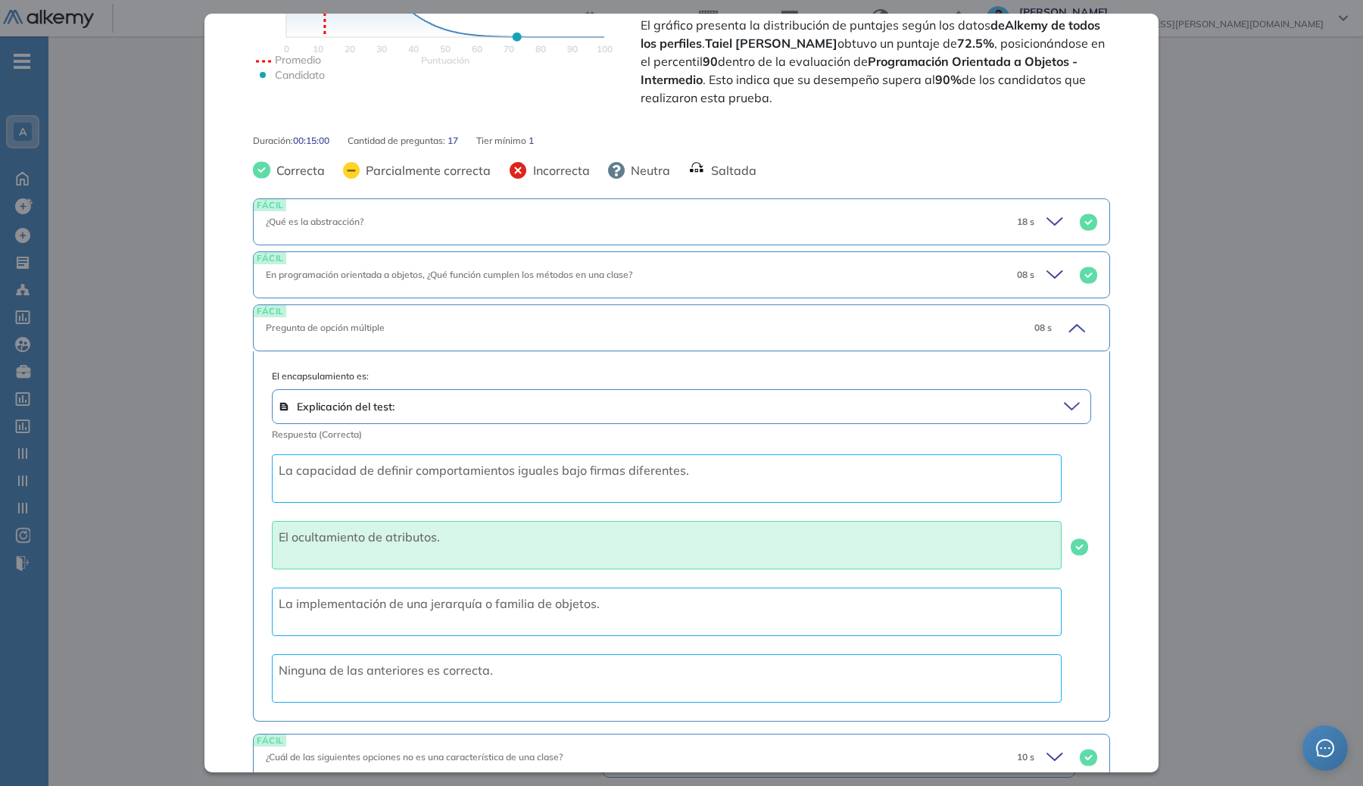
click at [870, 314] on div "FÁCIL Pregunta de opción múltiple 08 s" at bounding box center [681, 327] width 857 height 47
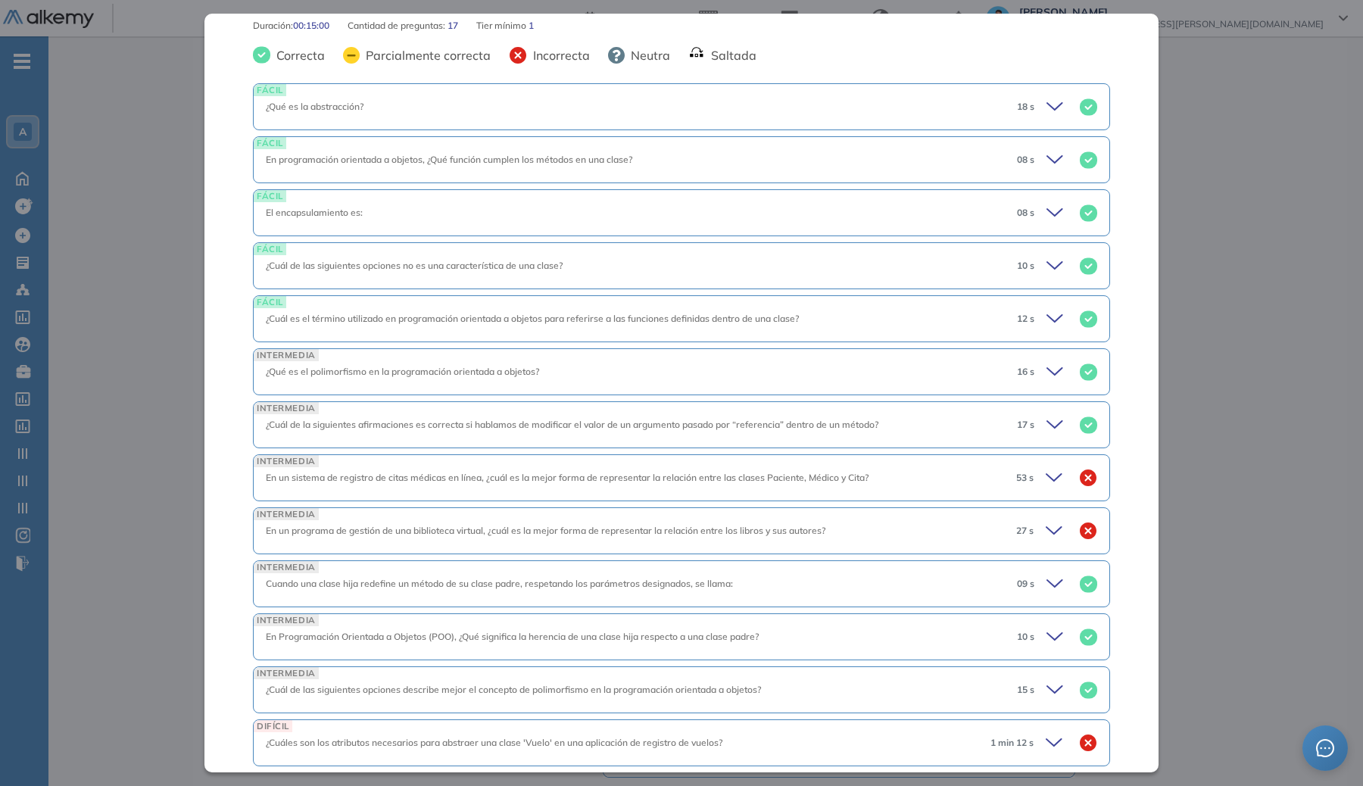
scroll to position [606, 0]
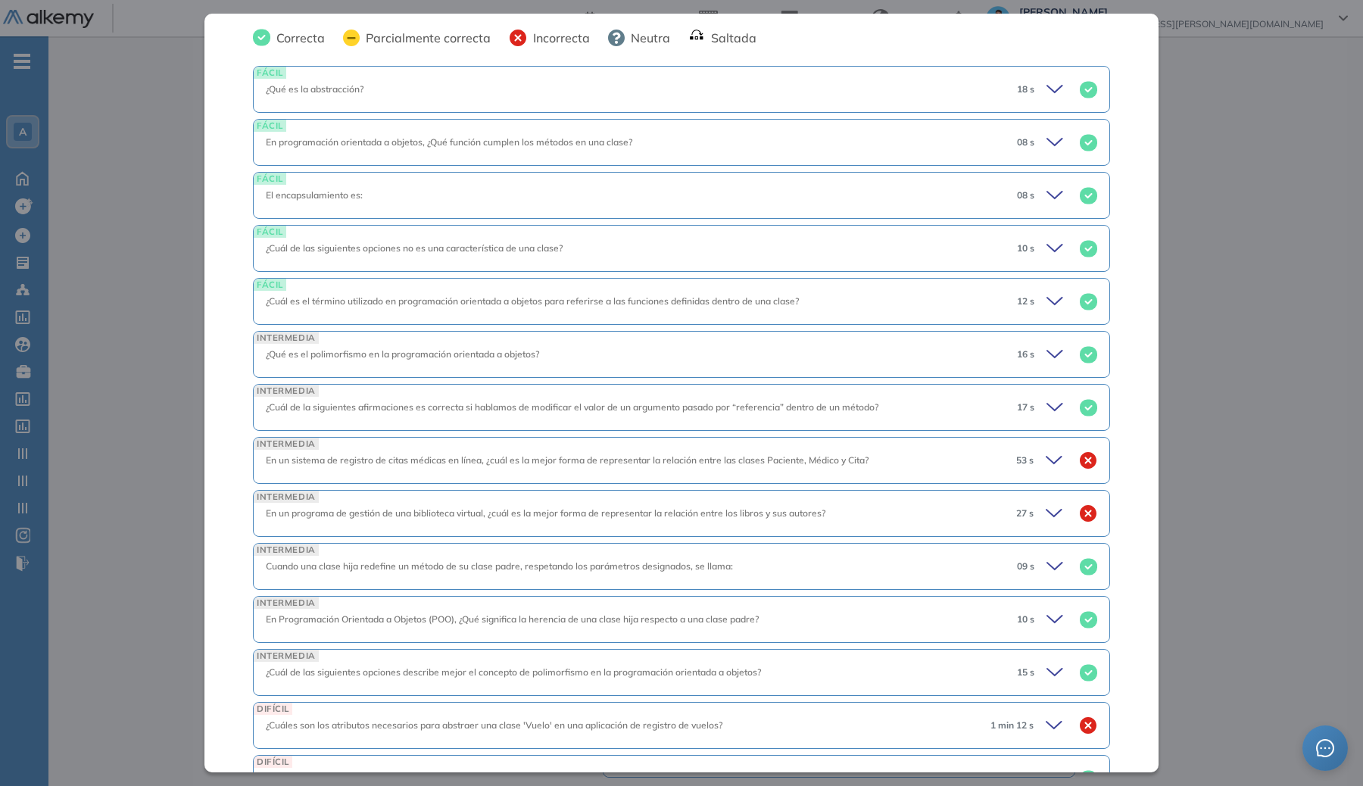
click at [834, 254] on div "¿Cuál de las siguientes opciones no es una característica de una clase?" at bounding box center [635, 249] width 739 height 14
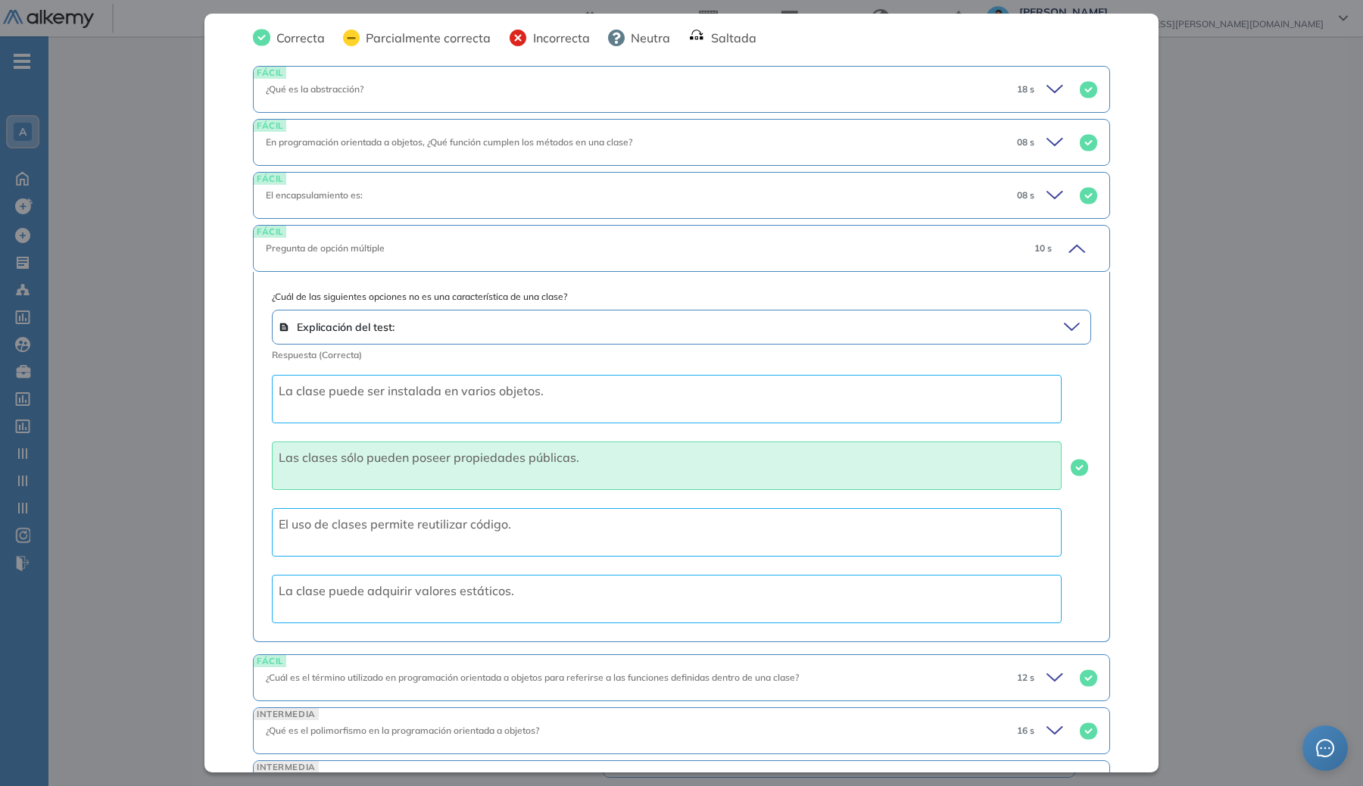
click at [834, 254] on div "Pregunta de opción múltiple" at bounding box center [640, 249] width 748 height 14
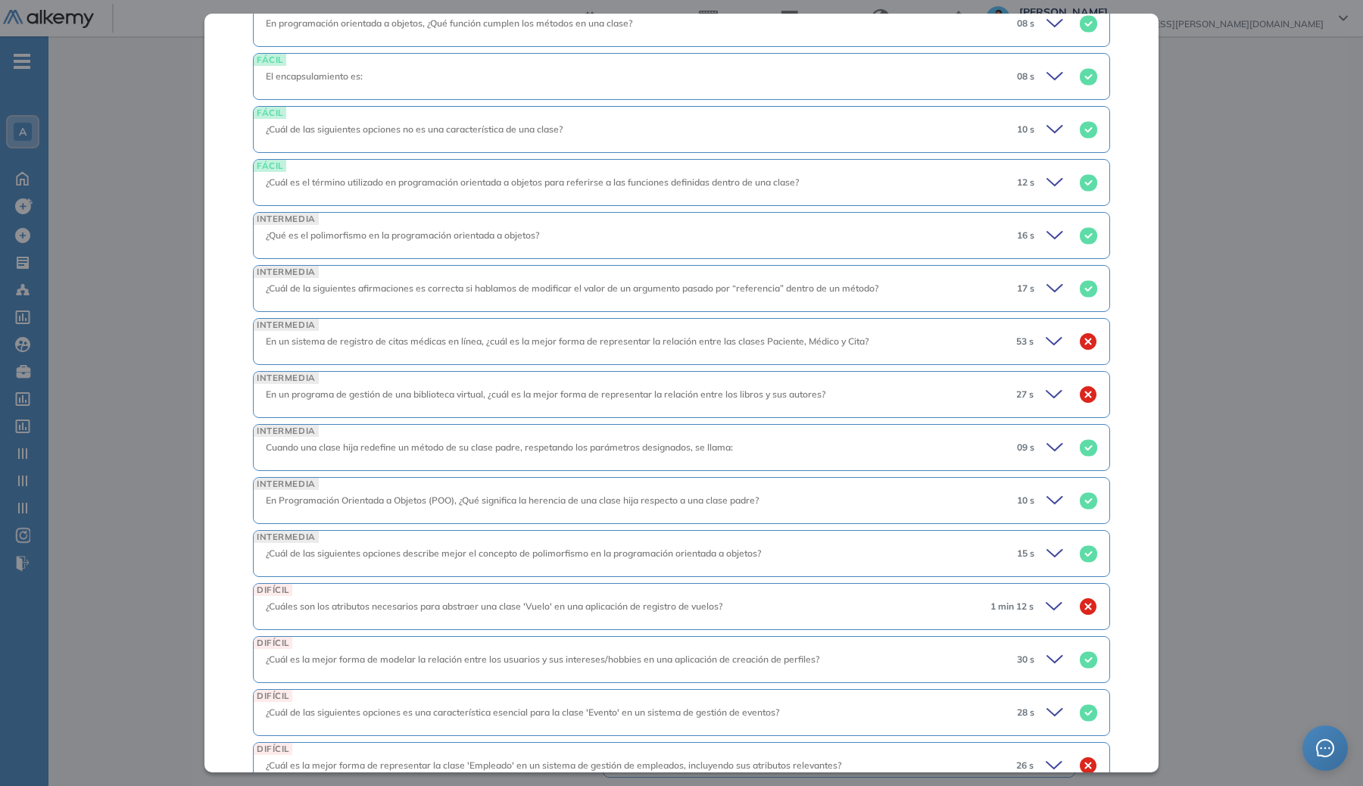
scroll to position [728, 0]
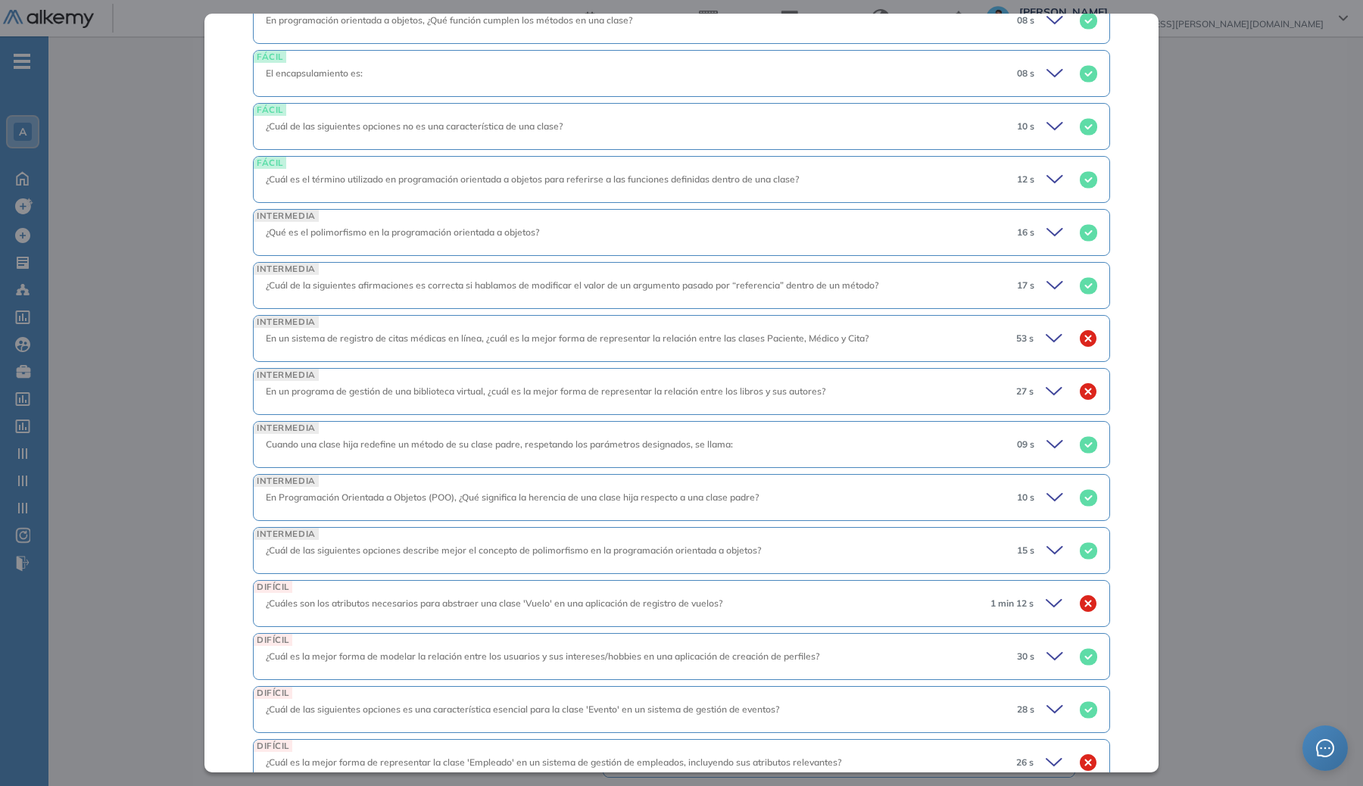
click at [752, 292] on div "INTERMEDIA ¿Cuál de la siguientes afirmaciones es correcta si hablamos de modif…" at bounding box center [681, 285] width 857 height 47
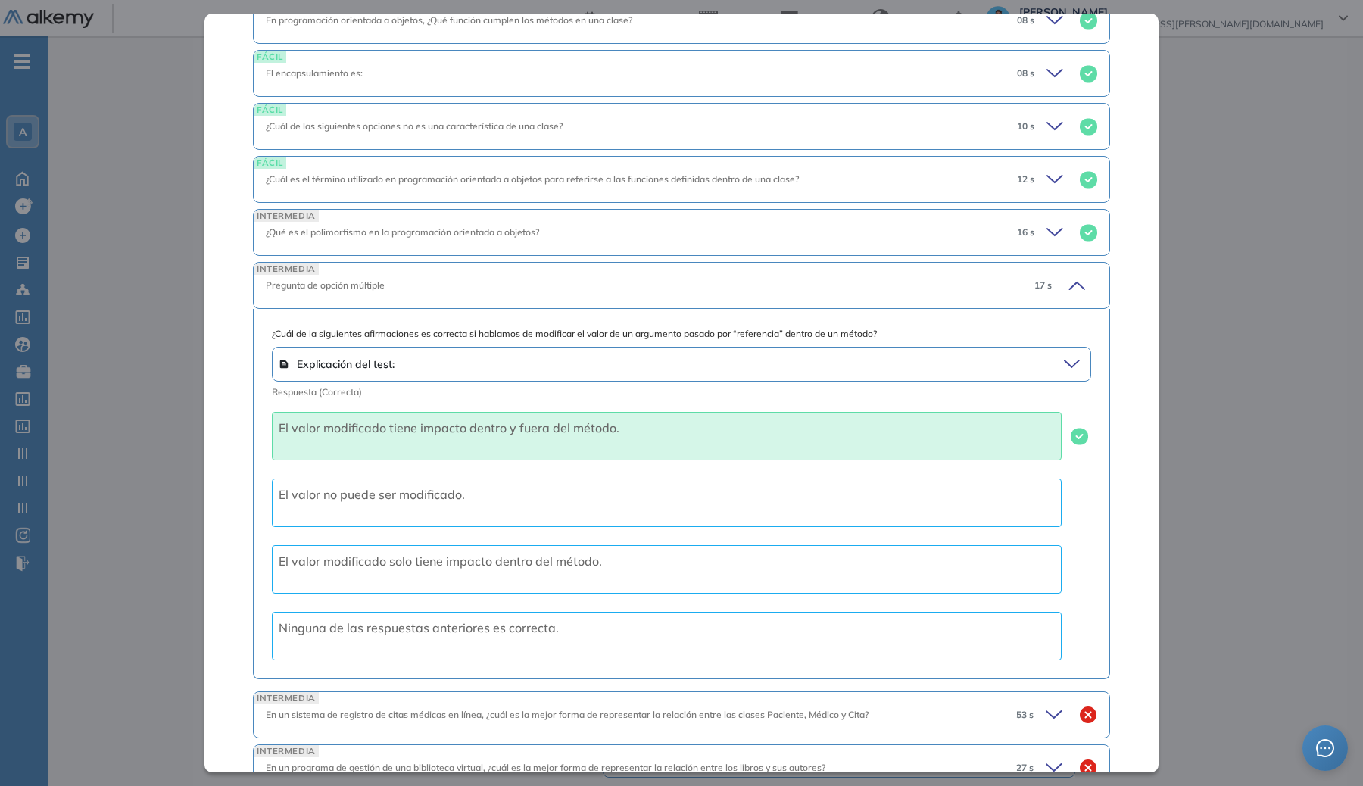
click at [728, 298] on div "INTERMEDIA Pregunta de opción múltiple 17 s" at bounding box center [681, 285] width 857 height 47
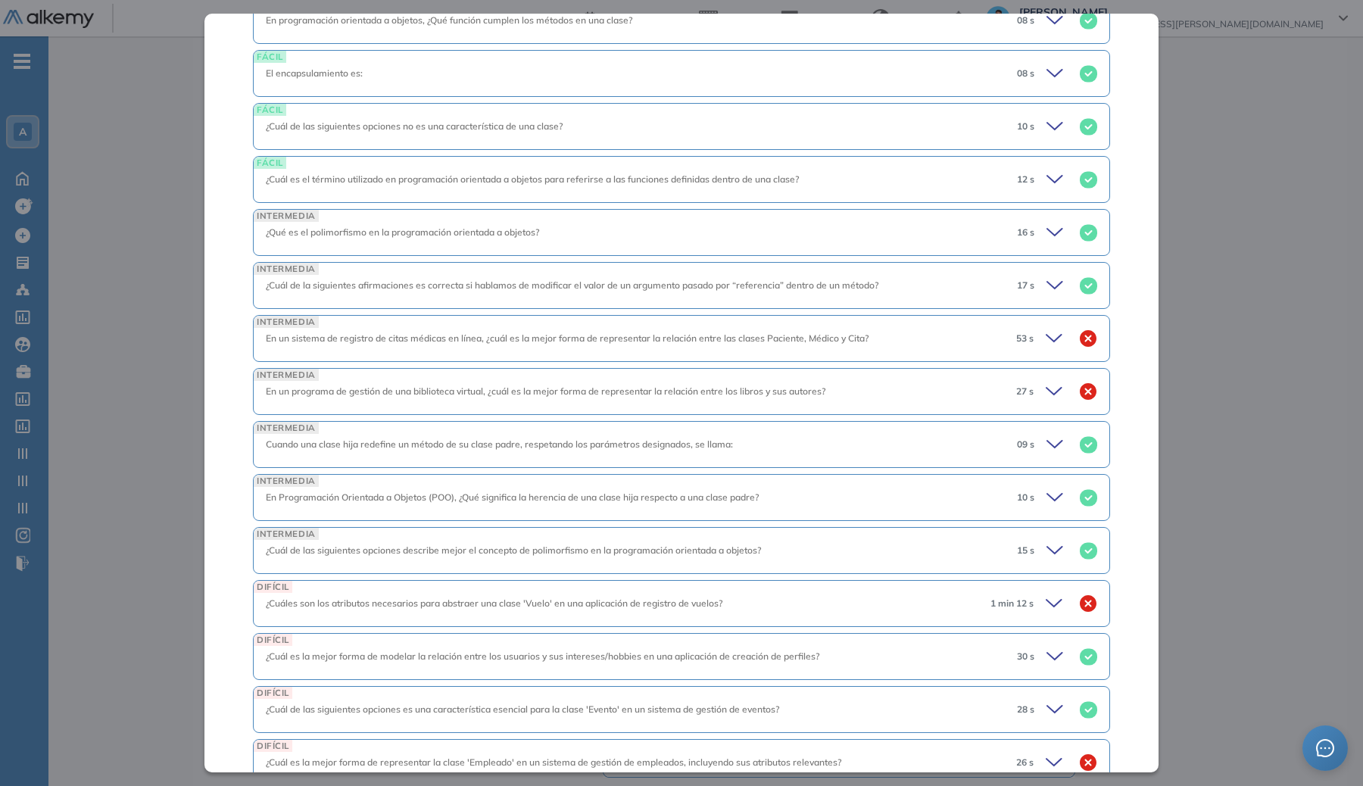
click at [700, 326] on div "INTERMEDIA En un sistema de registro de citas médicas en línea, ¿cuál es la mej…" at bounding box center [681, 338] width 857 height 47
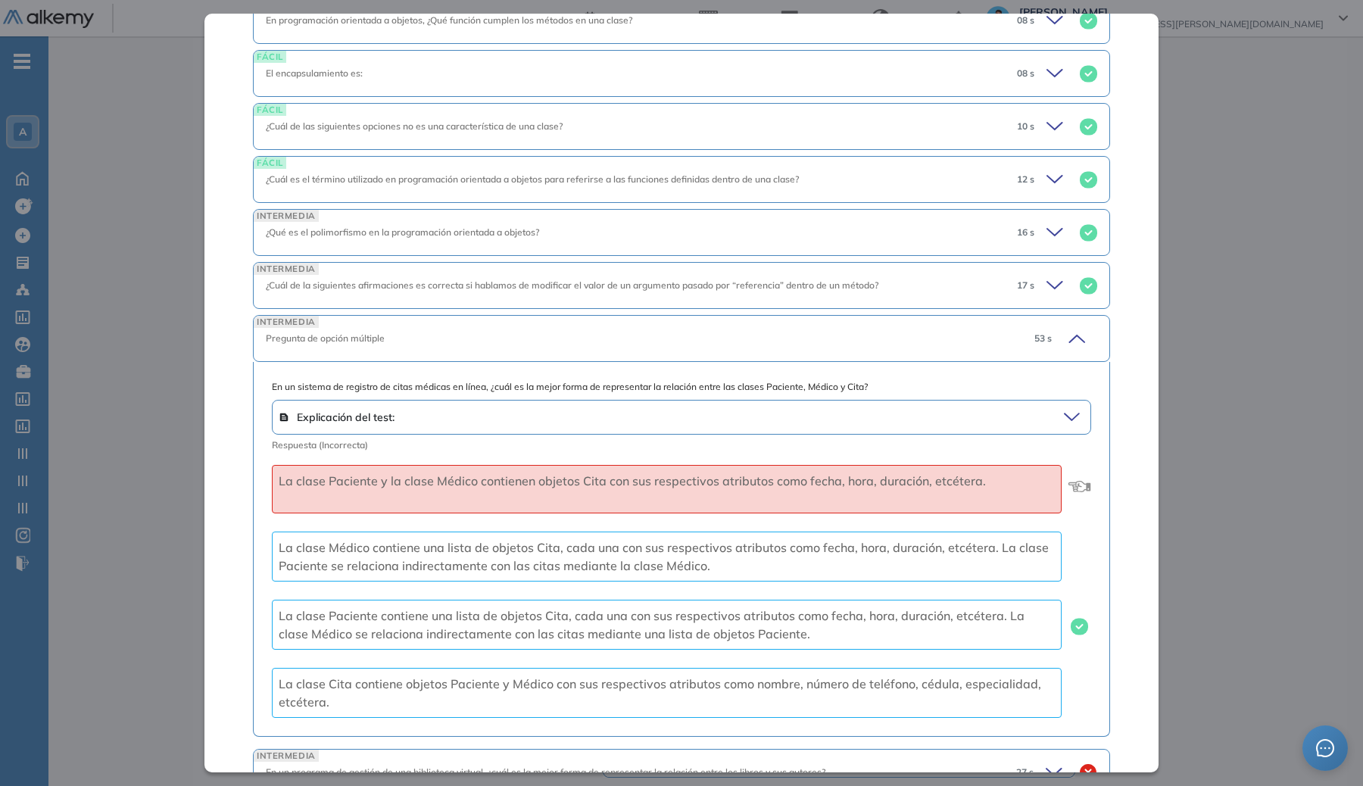
click at [739, 348] on div "INTERMEDIA Pregunta de opción múltiple 53 s" at bounding box center [681, 338] width 857 height 47
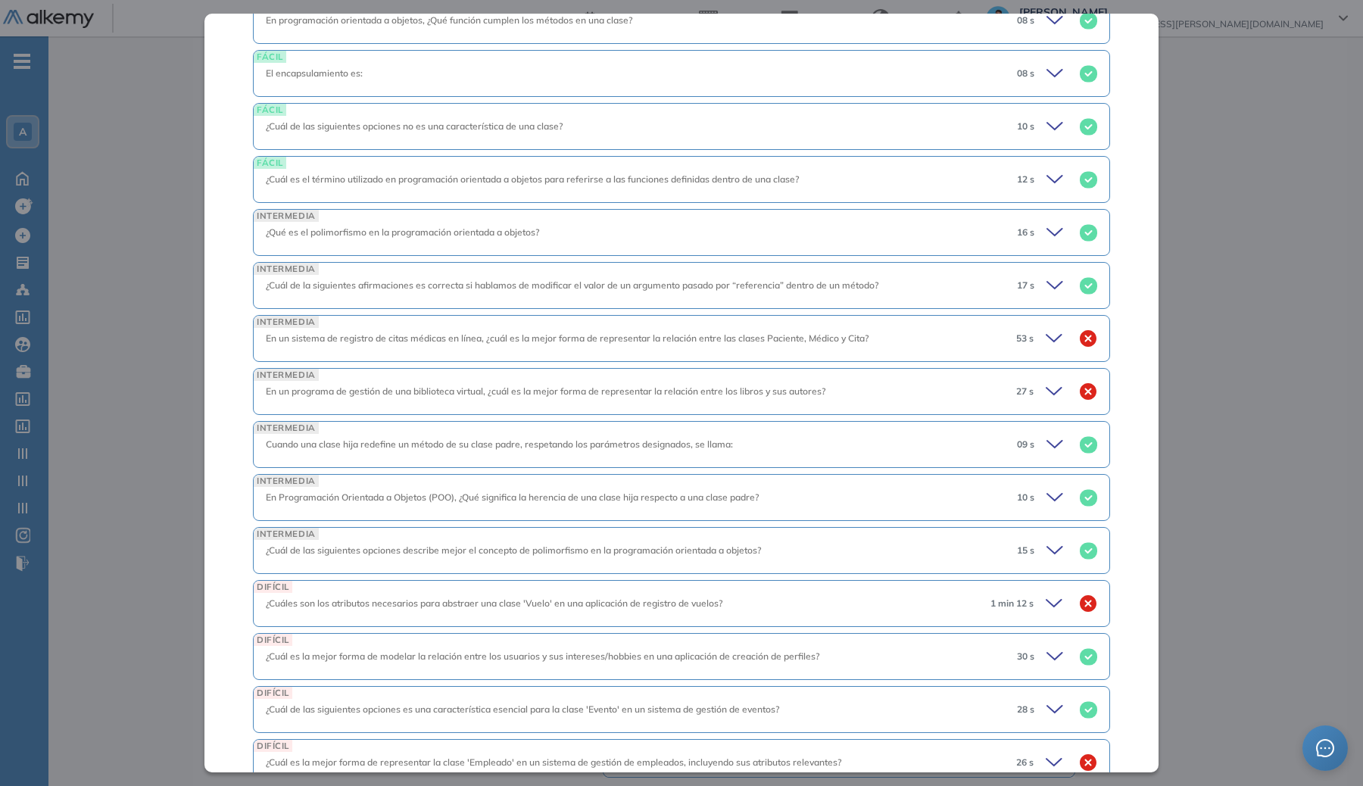
scroll to position [731, 0]
click at [660, 370] on div "INTERMEDIA En un programa de gestión de una biblioteca virtual, ¿cuál es la mej…" at bounding box center [681, 388] width 857 height 47
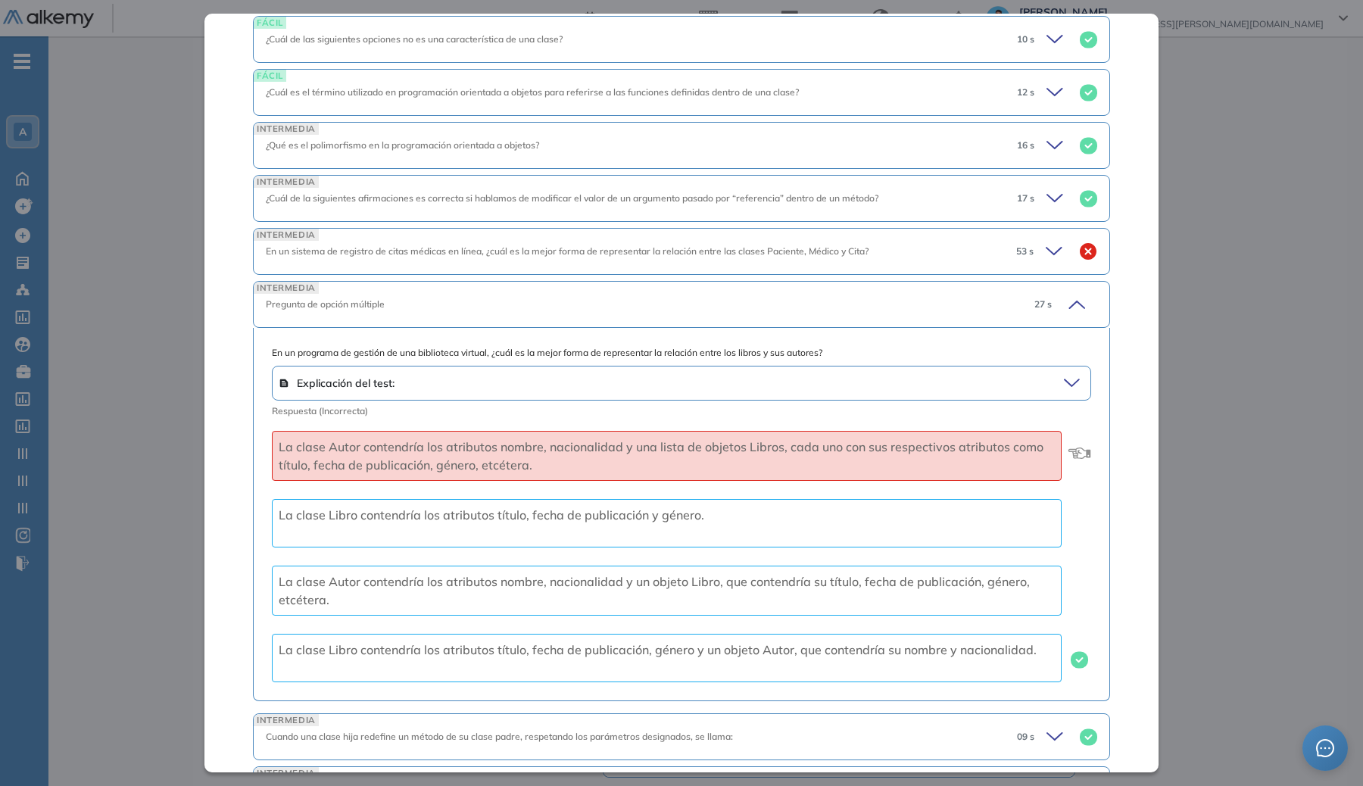
scroll to position [847, 0]
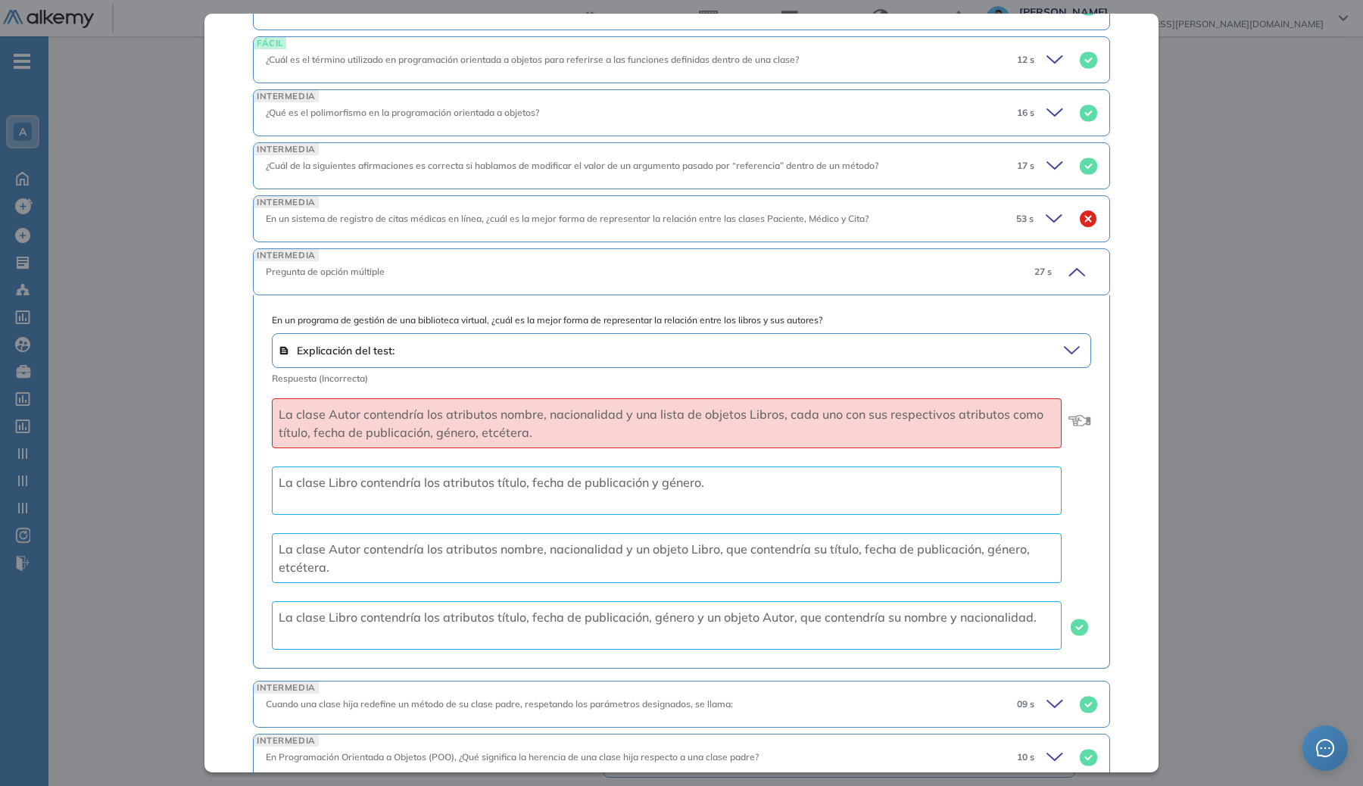
click at [676, 278] on div "Pregunta de opción múltiple" at bounding box center [640, 272] width 748 height 14
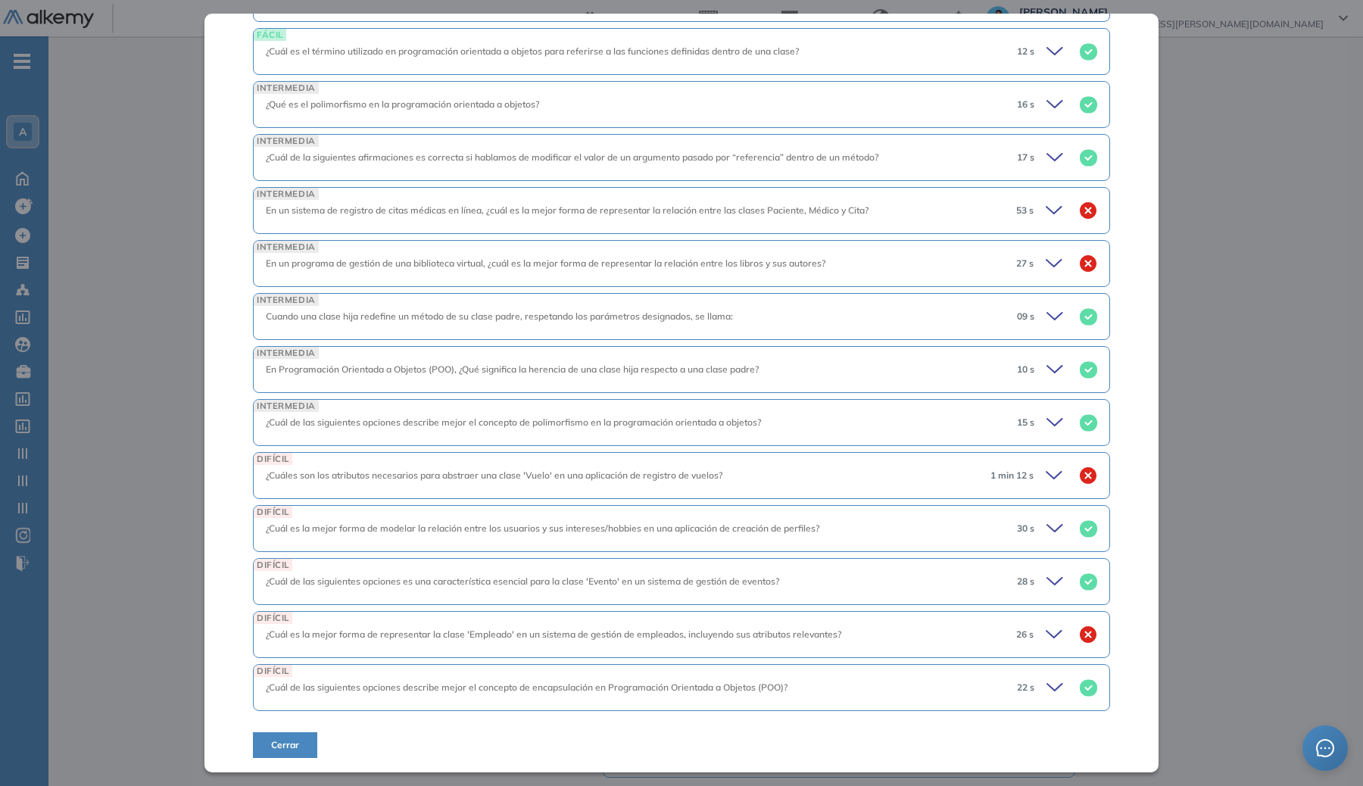
scroll to position [857, 0]
click at [585, 476] on span "¿Cuáles son los atributos necesarios para abstraer una clase 'Vuelo' en una apl…" at bounding box center [494, 473] width 457 height 11
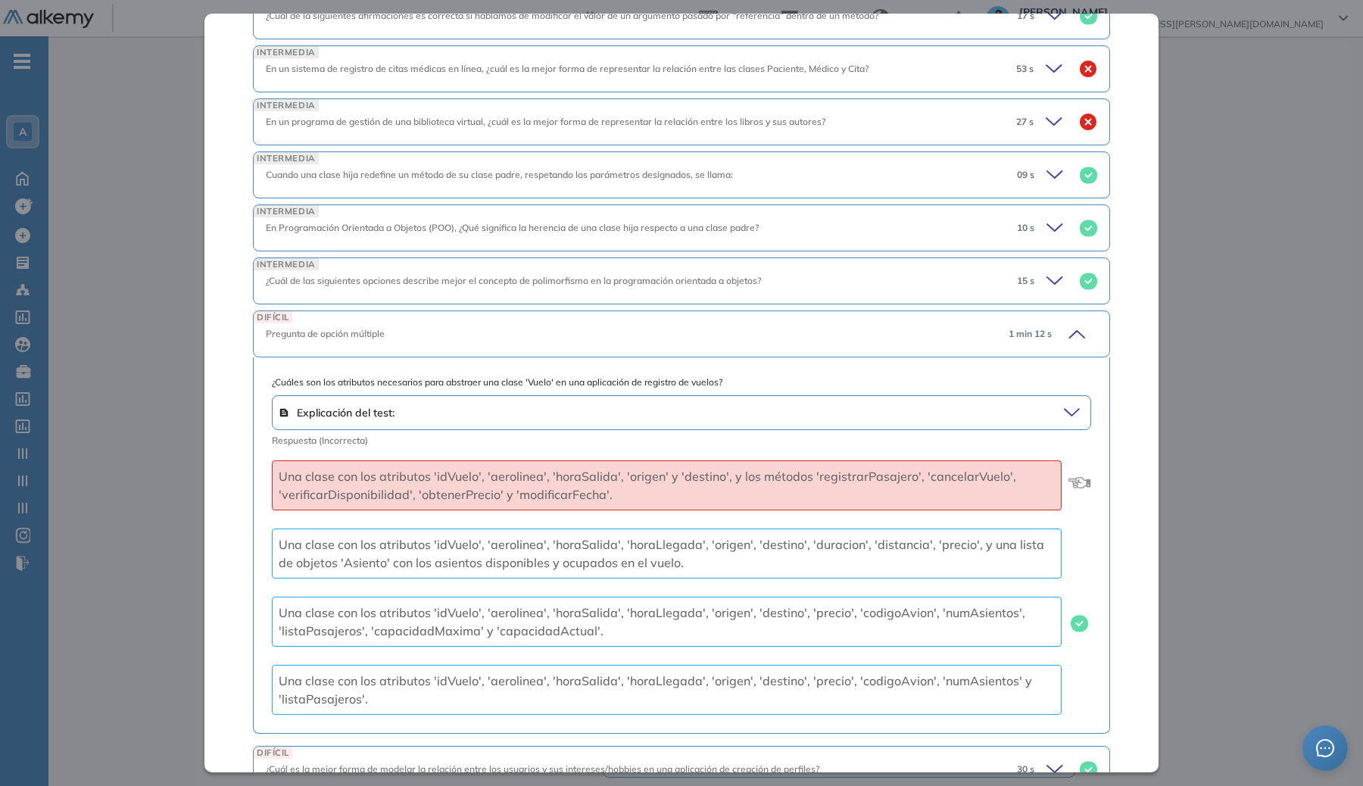
scroll to position [1005, 0]
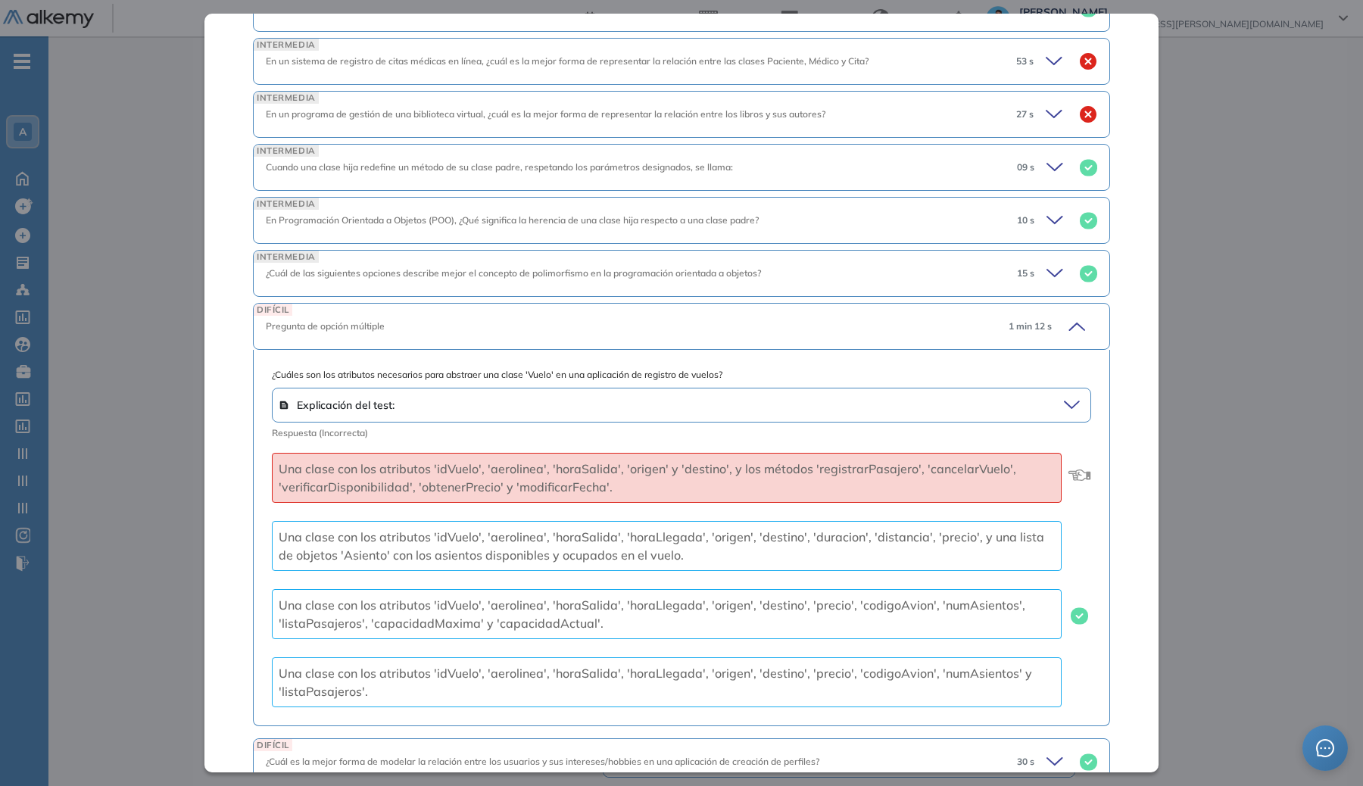
click at [888, 317] on div "DIFÍCIL Pregunta de opción múltiple 1 min 12 s" at bounding box center [681, 326] width 857 height 47
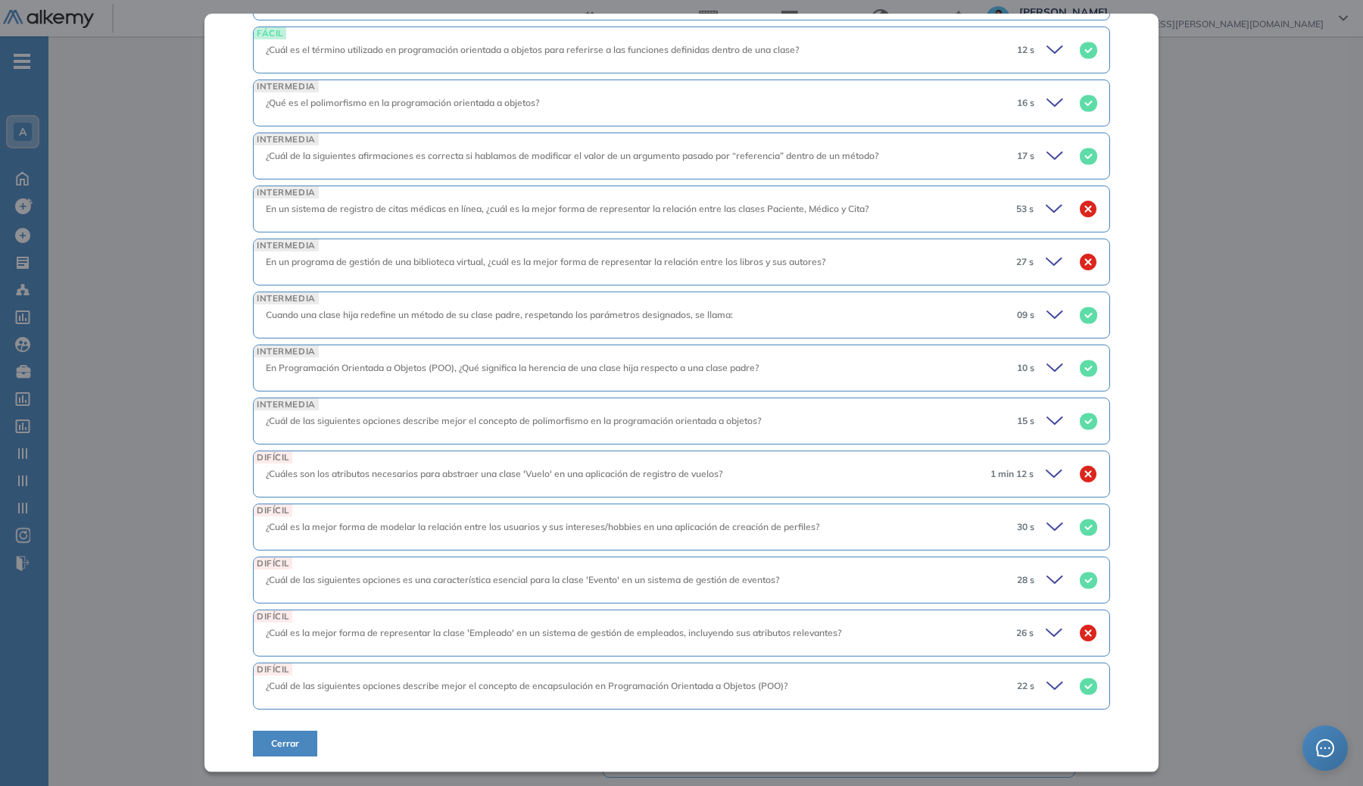
scroll to position [857, 0]
click at [922, 626] on div "¿Cuál es la mejor forma de representar la clase 'Empleado' en un sistema de ges…" at bounding box center [635, 633] width 738 height 14
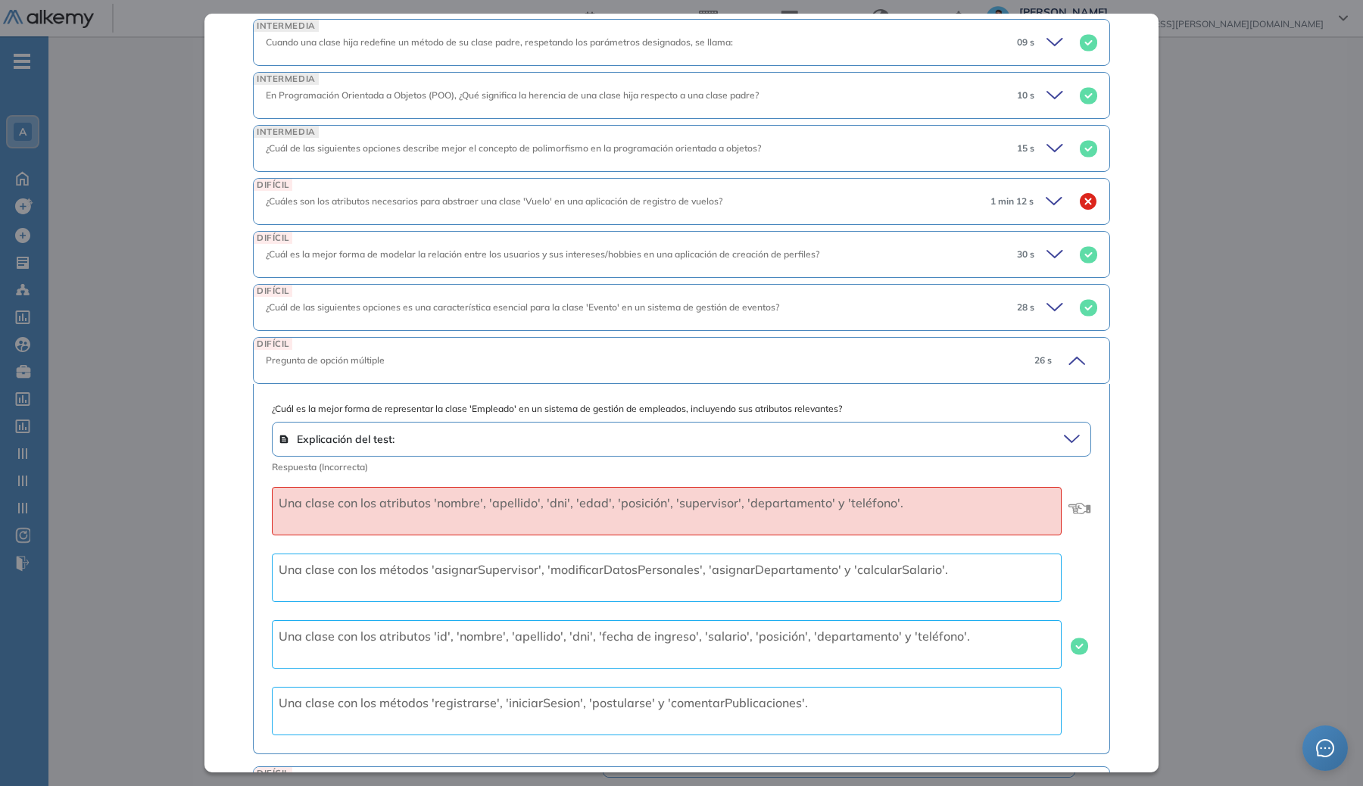
scroll to position [1227, 0]
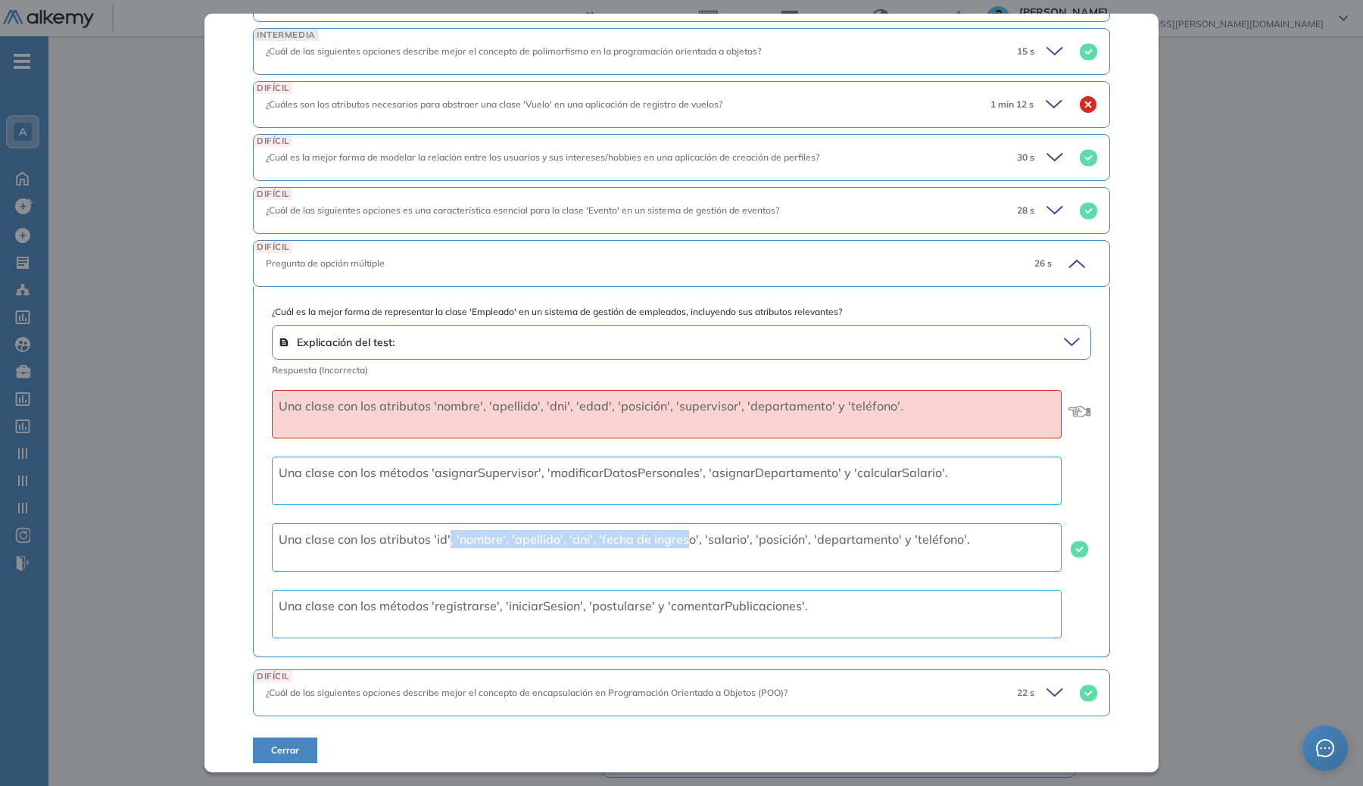
drag, startPoint x: 454, startPoint y: 541, endPoint x: 680, endPoint y: 546, distance: 225.7
click at [680, 546] on span "Una clase con los atributos 'id', 'nombre', 'apellido', 'dni', 'fecha de ingres…" at bounding box center [624, 539] width 691 height 15
drag, startPoint x: 722, startPoint y: 545, endPoint x: 843, endPoint y: 554, distance: 120.8
click at [843, 554] on div "Una clase con los atributos 'id', 'nombre', 'apellido', 'dni', 'fecha de ingres…" at bounding box center [667, 547] width 790 height 48
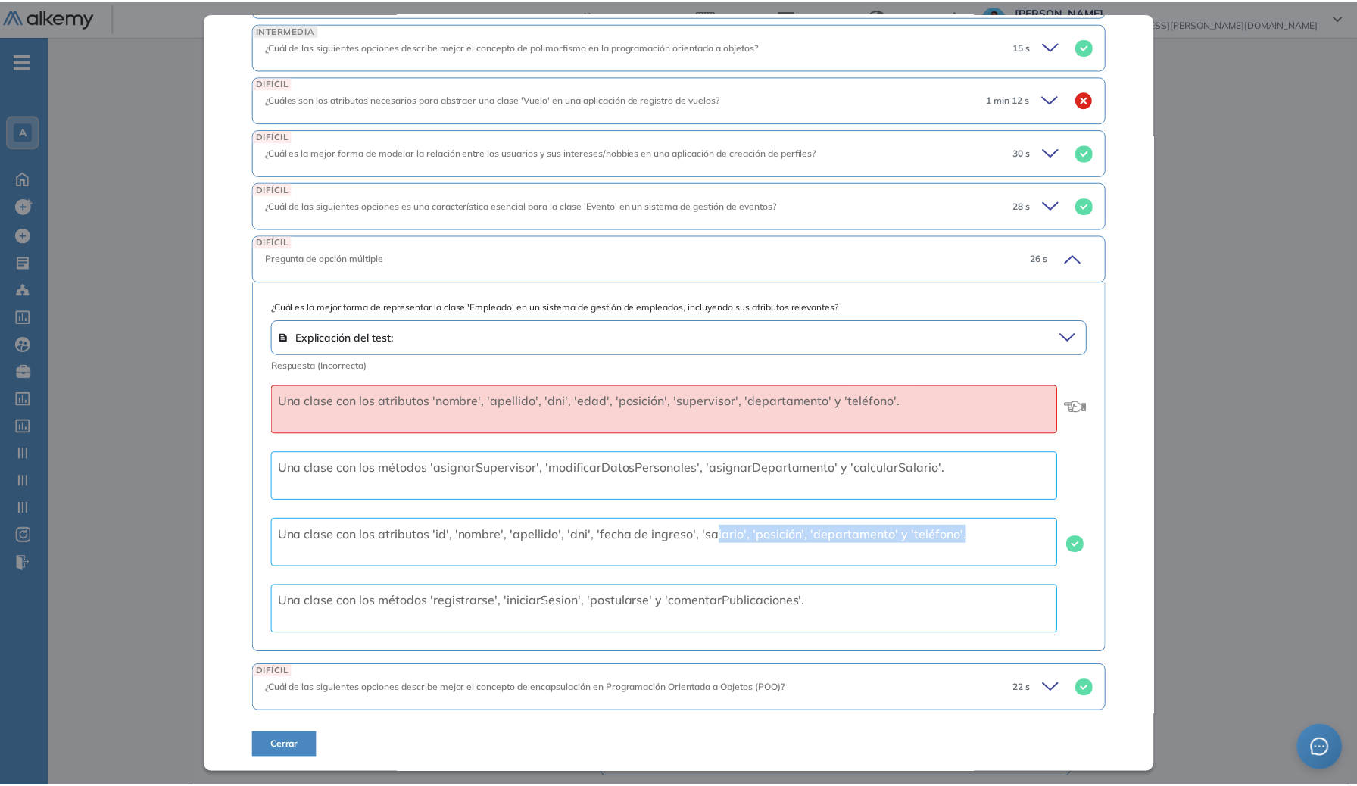
scroll to position [1231, 0]
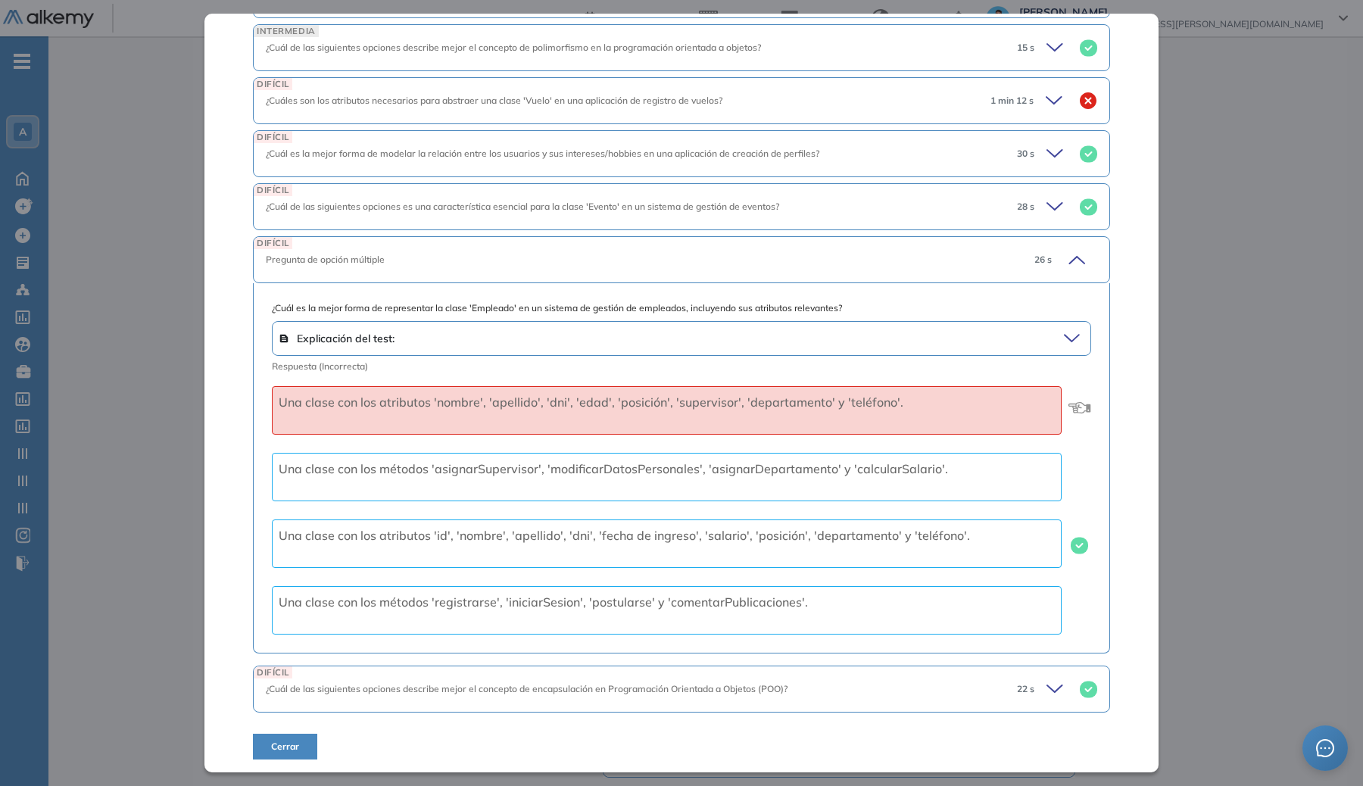
click at [932, 219] on div "DIFÍCIL ¿Cuál de las siguientes opciones es una característica esencial para la…" at bounding box center [681, 206] width 857 height 47
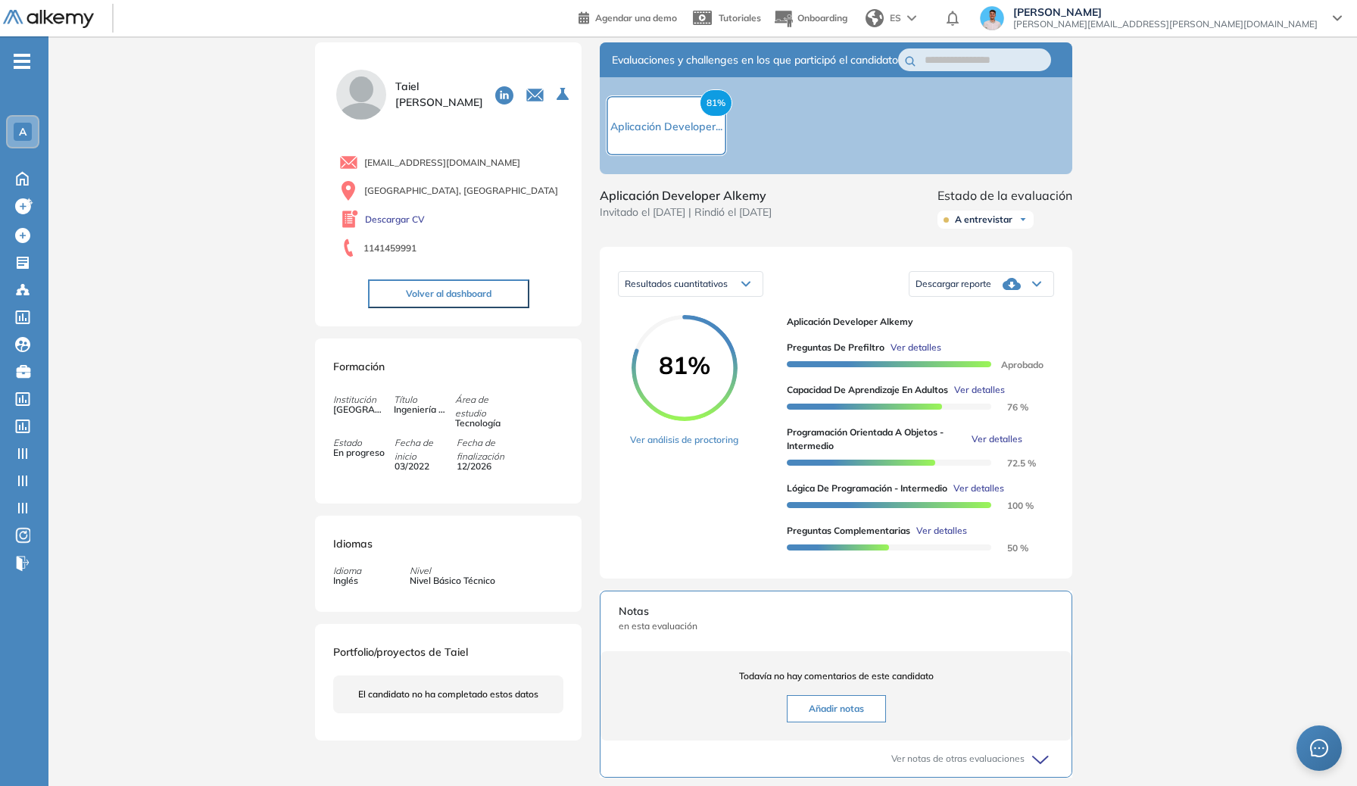
click at [1210, 278] on div "Inicio Alkymetrics Evaluaciones Dashboard Candidato Programación Orientada a Ob…" at bounding box center [702, 551] width 1309 height 1078
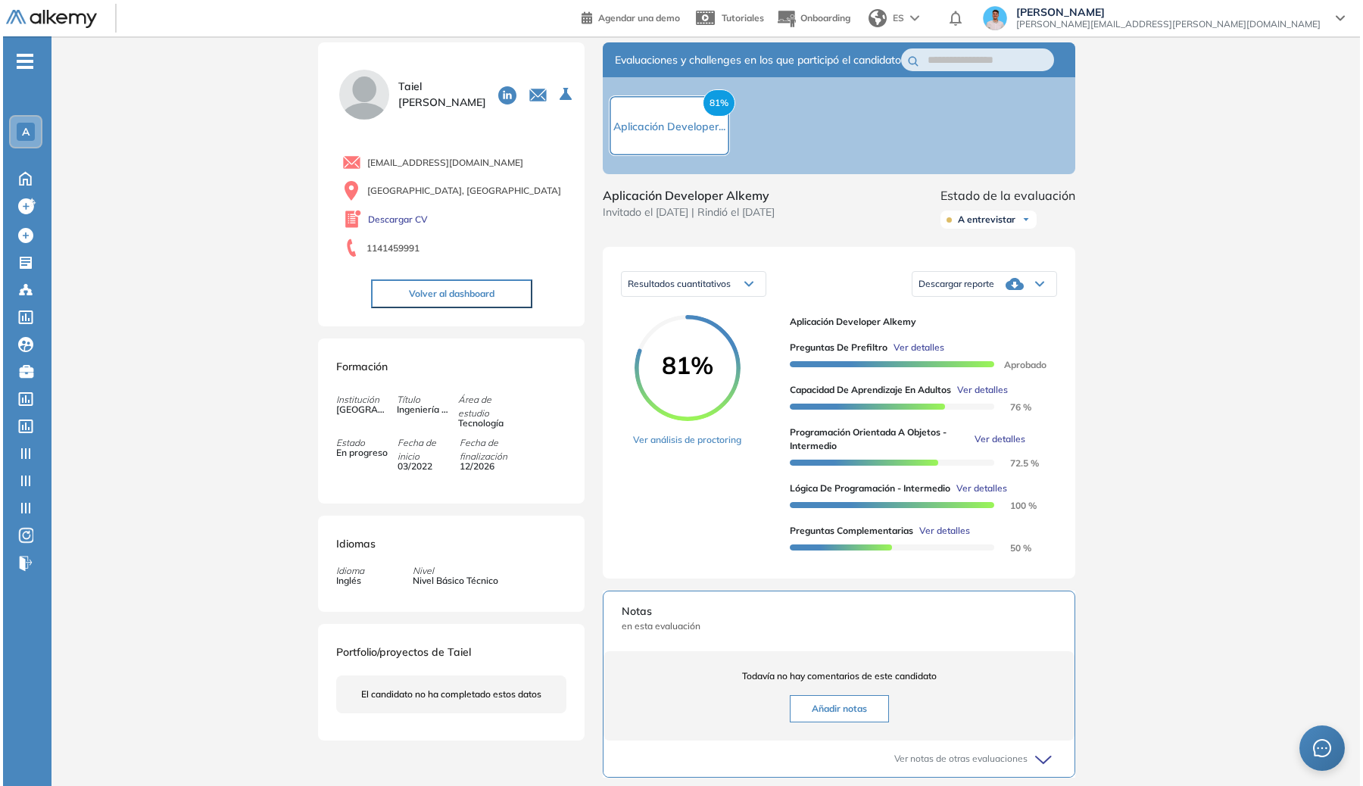
scroll to position [667, 0]
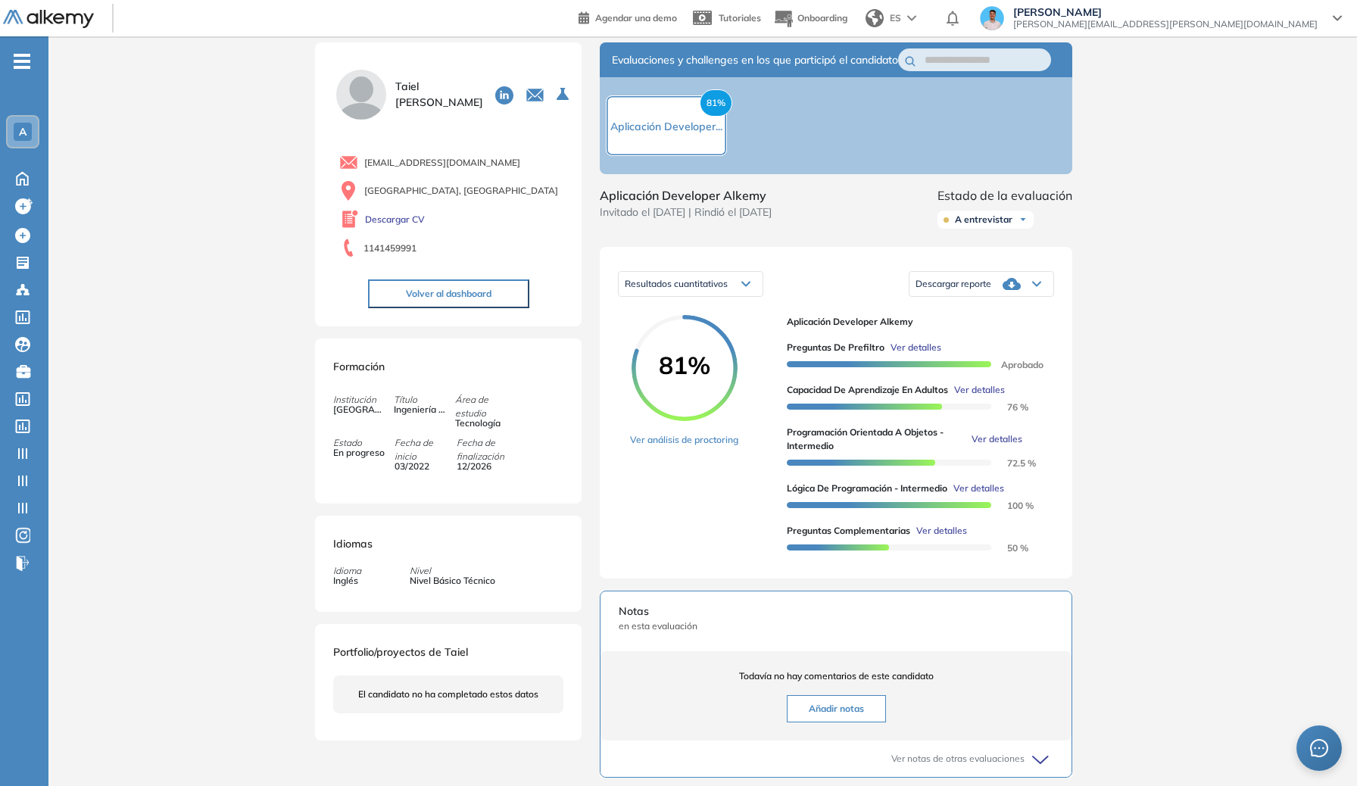
click at [947, 538] on span "Ver detalles" at bounding box center [941, 531] width 51 height 14
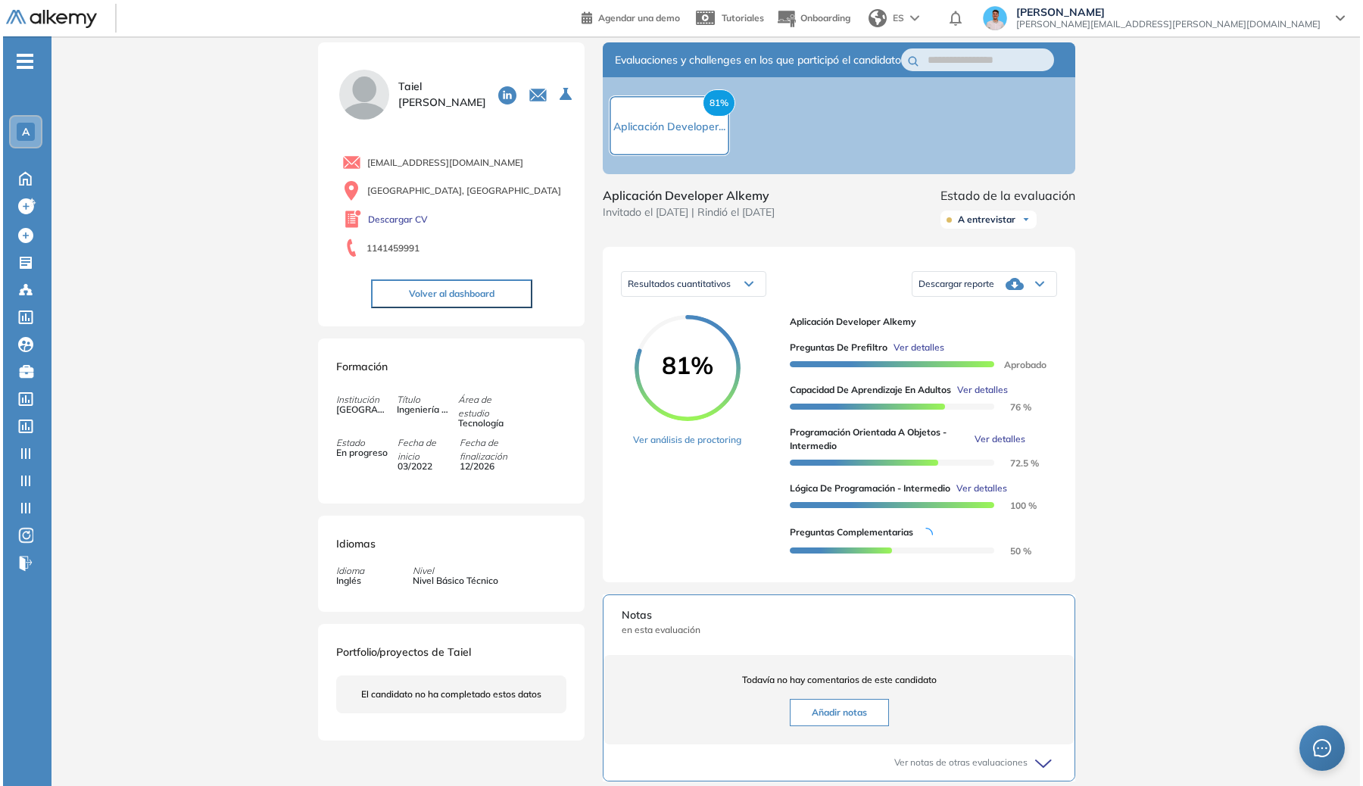
scroll to position [0, 0]
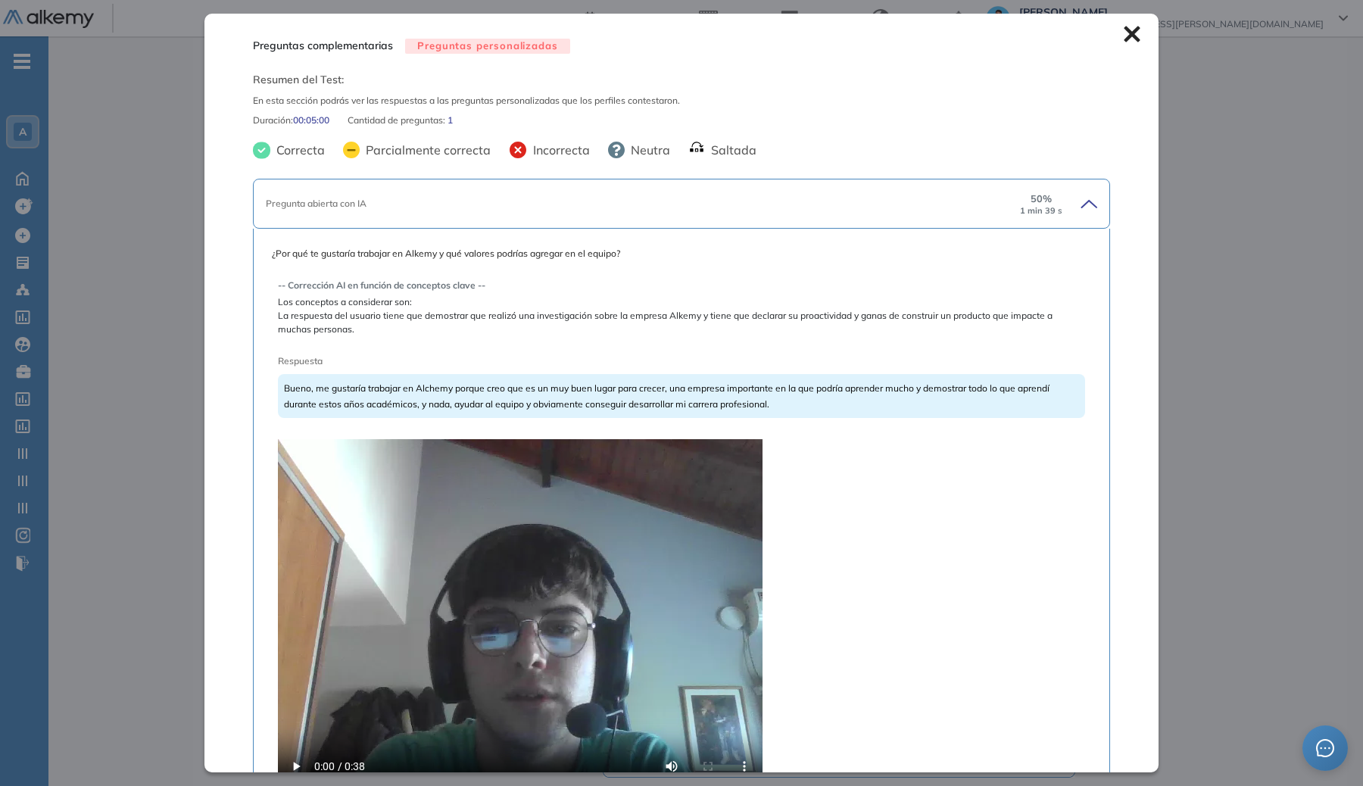
click at [1186, 410] on div "Inicio Alkymetrics Evaluaciones Dashboard Candidato Preguntas complementarias P…" at bounding box center [705, 551] width 1315 height 1078
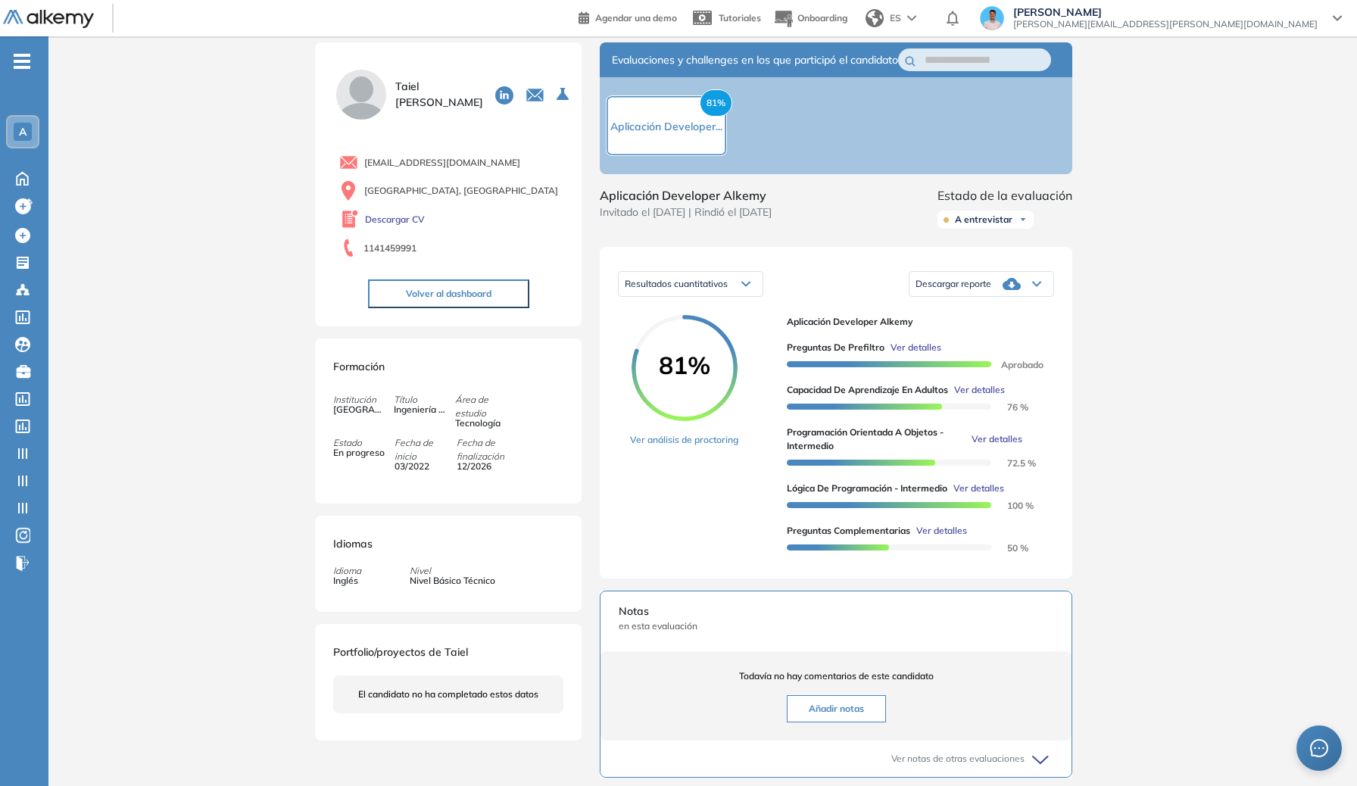
click at [994, 495] on span "Ver detalles" at bounding box center [978, 489] width 51 height 14
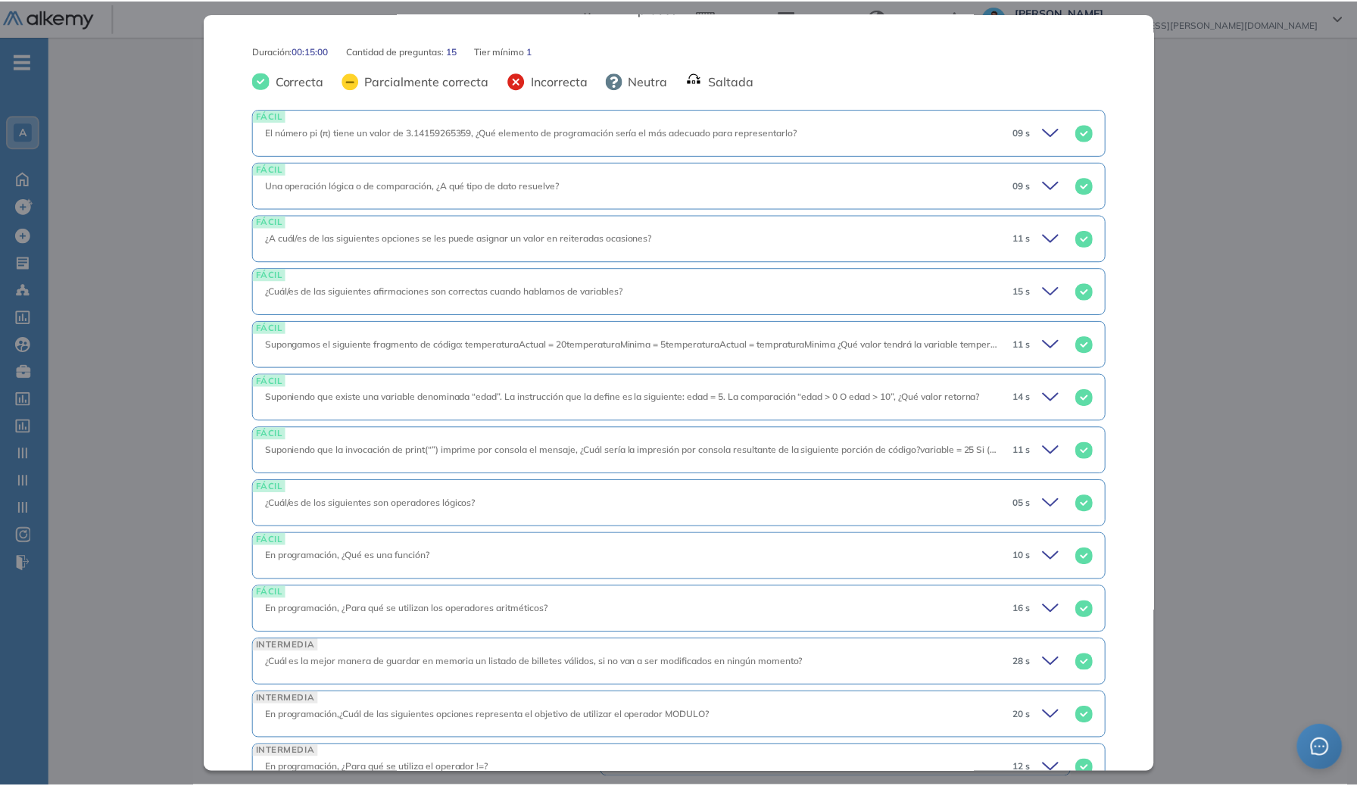
scroll to position [561, 0]
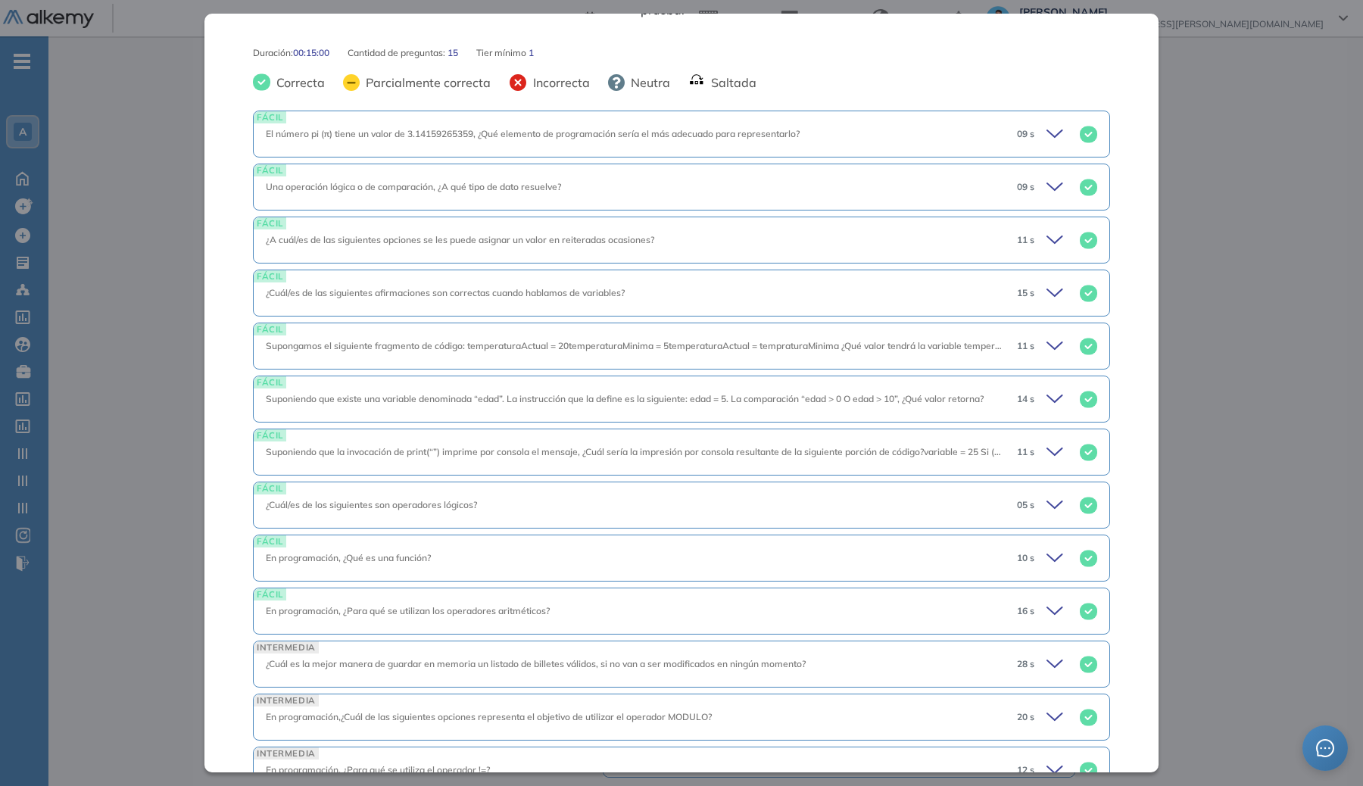
click at [1119, 628] on div "Lógica de Programación - Intermedio Conocimientos fundacionales Intermedio Idio…" at bounding box center [681, 393] width 954 height 758
click at [1236, 19] on div "General Training Alkemy Perfil Todos los espacios Todos los espacios A Home Hom…" at bounding box center [681, 533] width 1363 height 1114
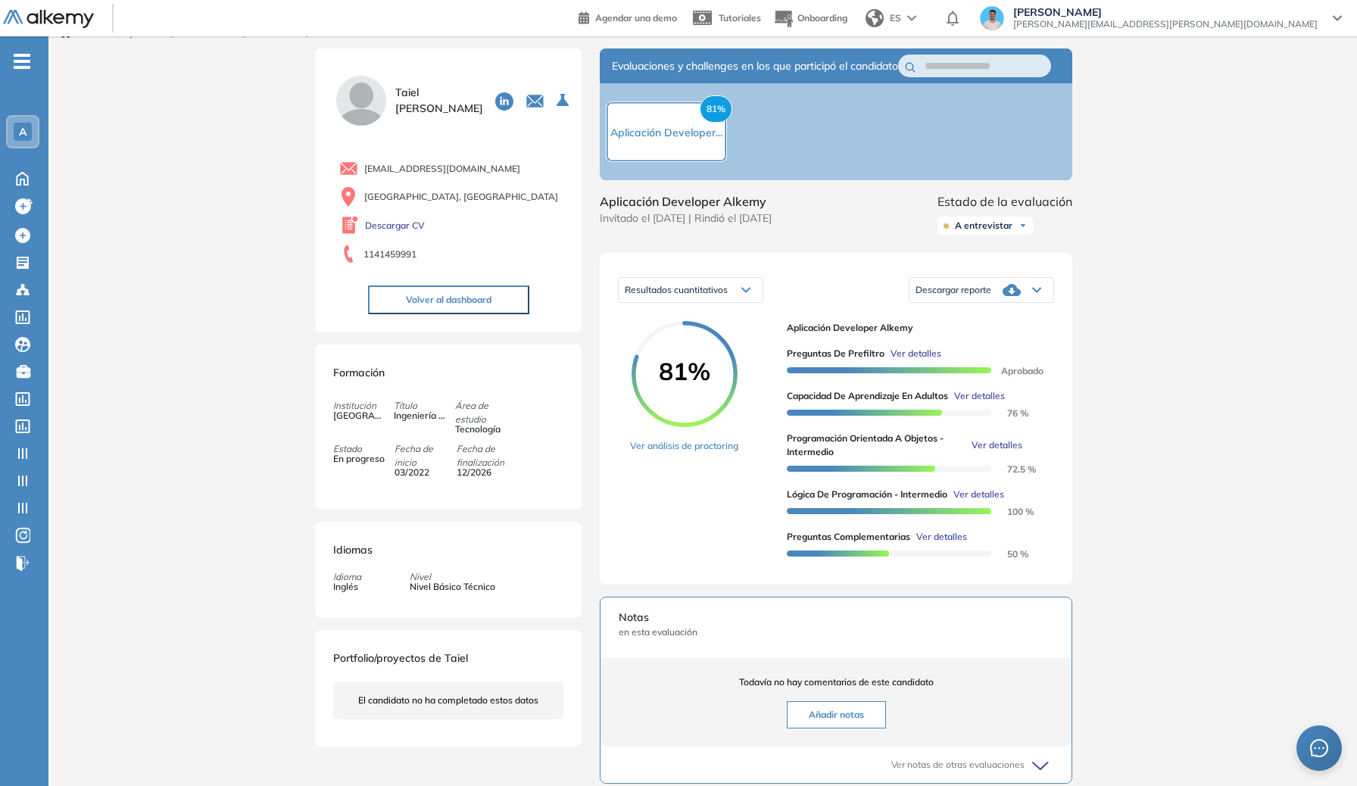
scroll to position [0, 0]
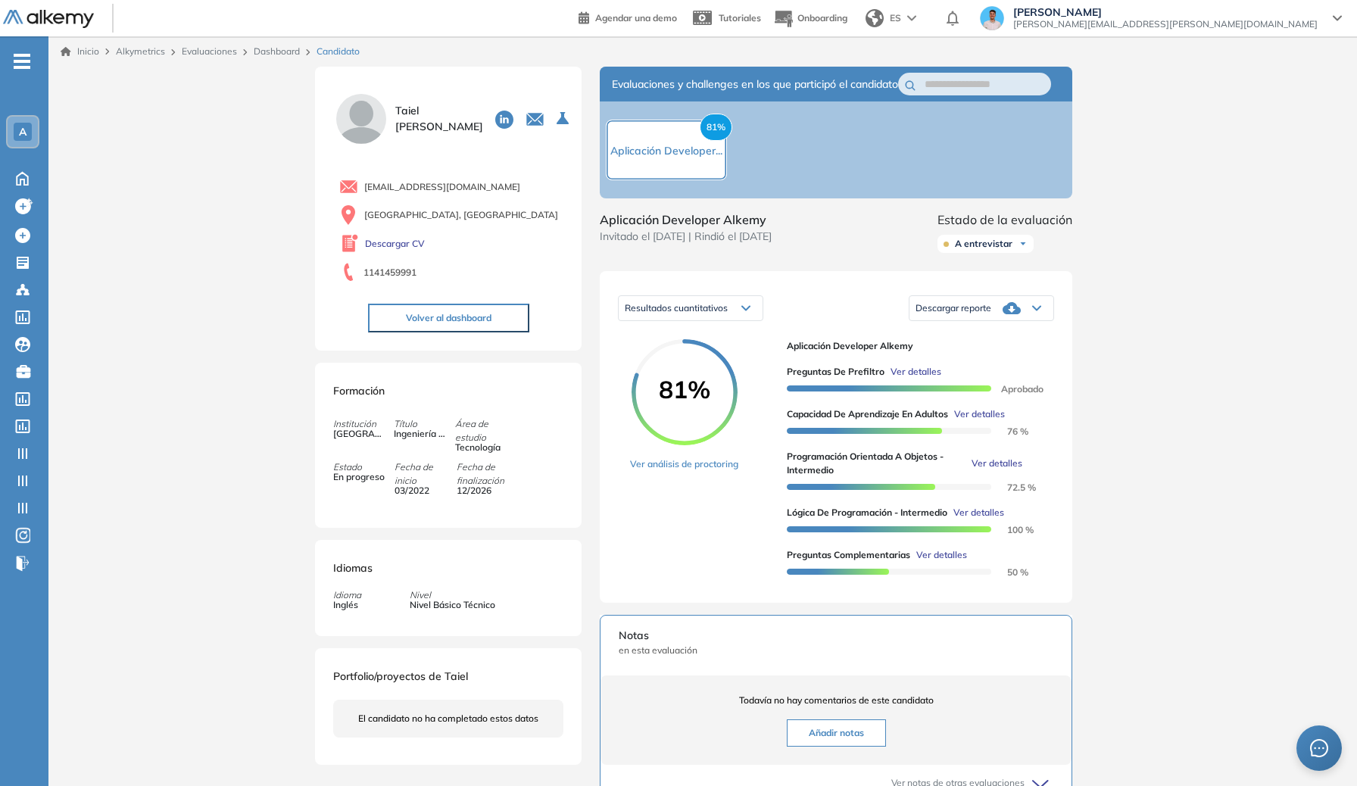
click at [460, 470] on span "Fecha de finalización" at bounding box center [487, 473] width 61 height 27
click at [276, 49] on link "Dashboard" at bounding box center [277, 50] width 46 height 11
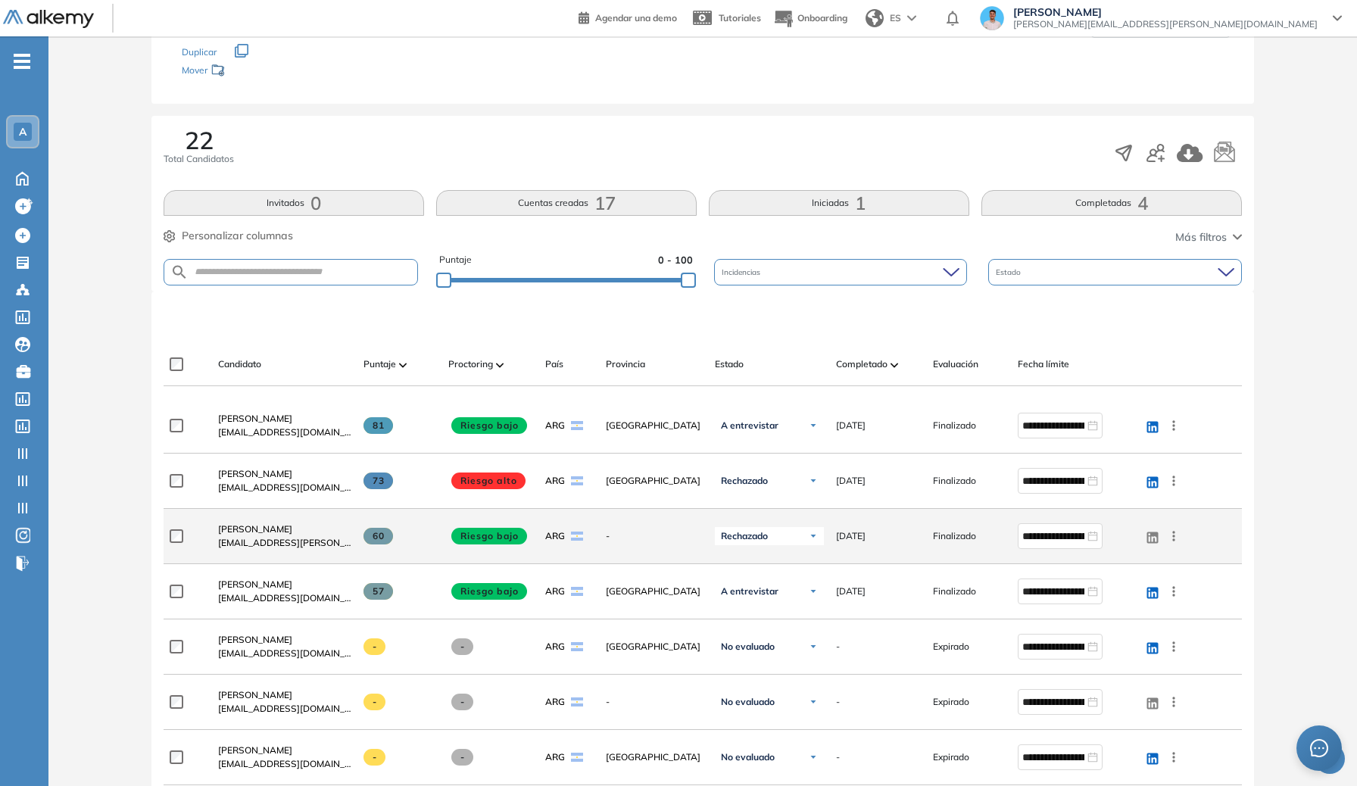
scroll to position [176, 0]
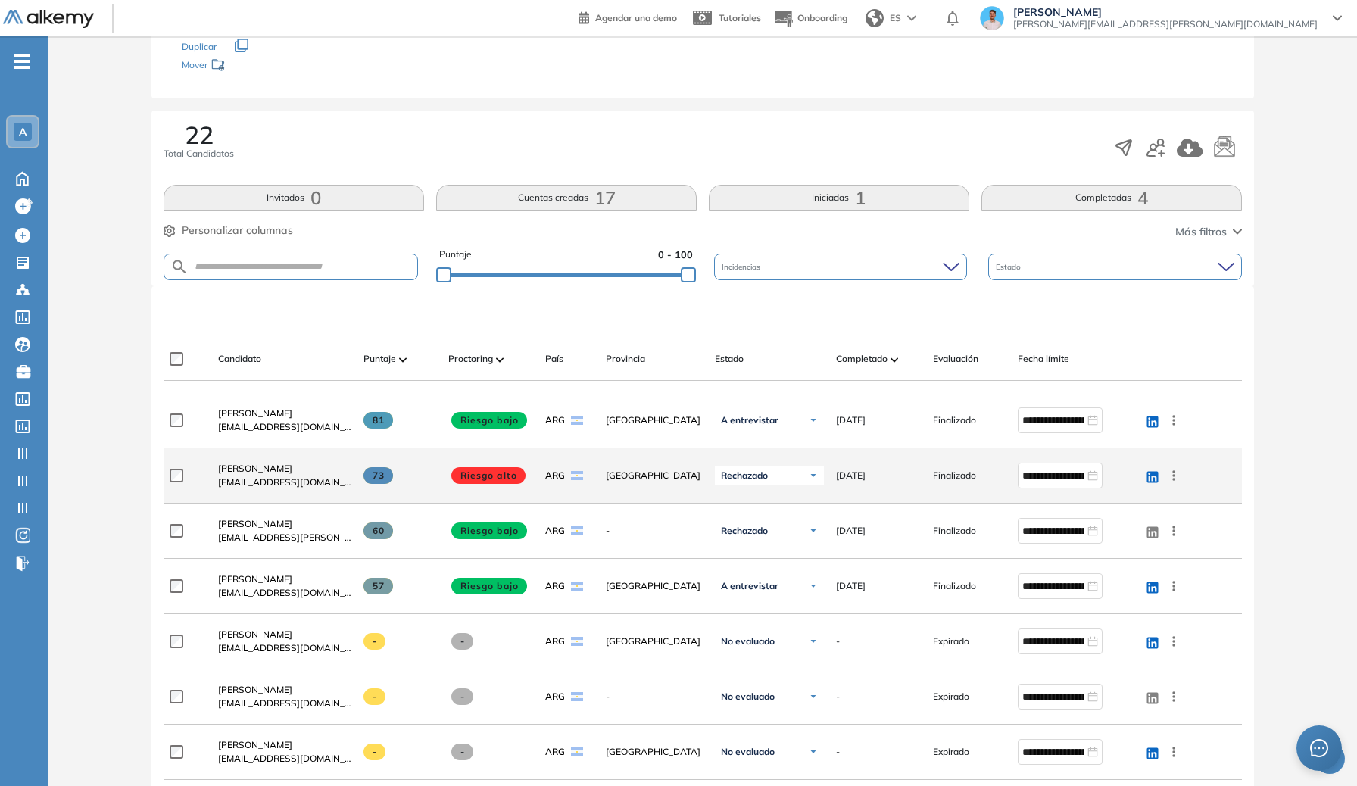
click at [292, 471] on span "Leandro Leandro López" at bounding box center [255, 468] width 74 height 11
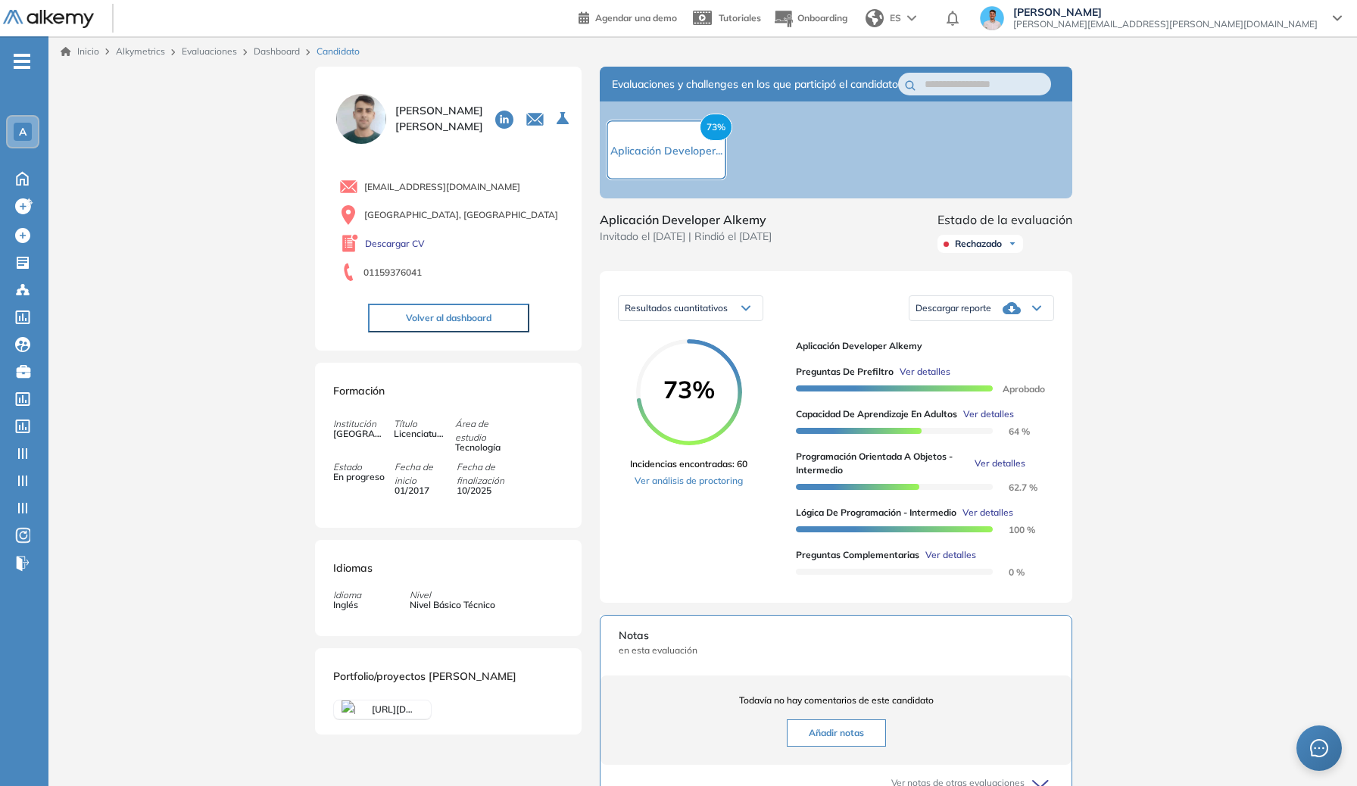
click at [954, 562] on span "Ver detalles" at bounding box center [950, 555] width 51 height 14
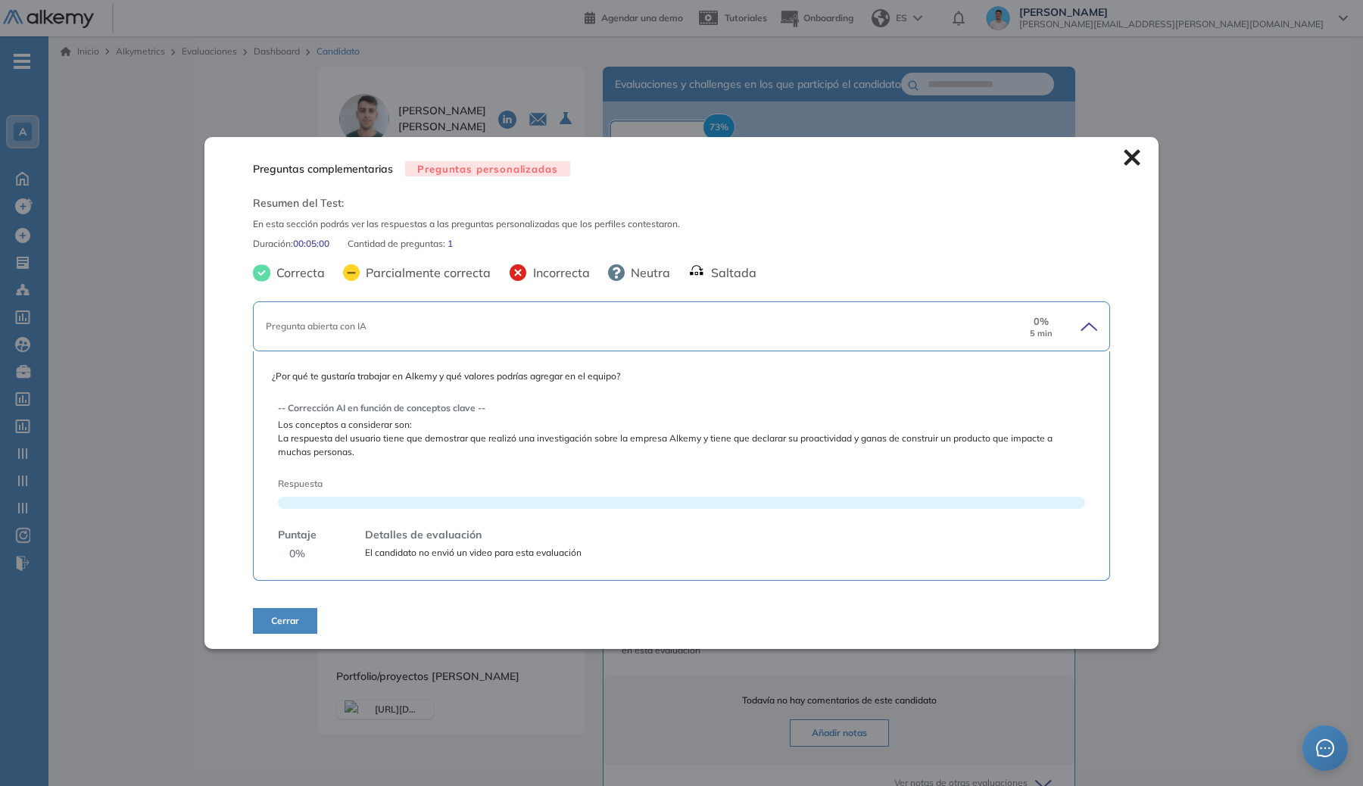
click at [404, 343] on div "Pregunta abierta con IA 0 % 5 min" at bounding box center [681, 326] width 857 height 50
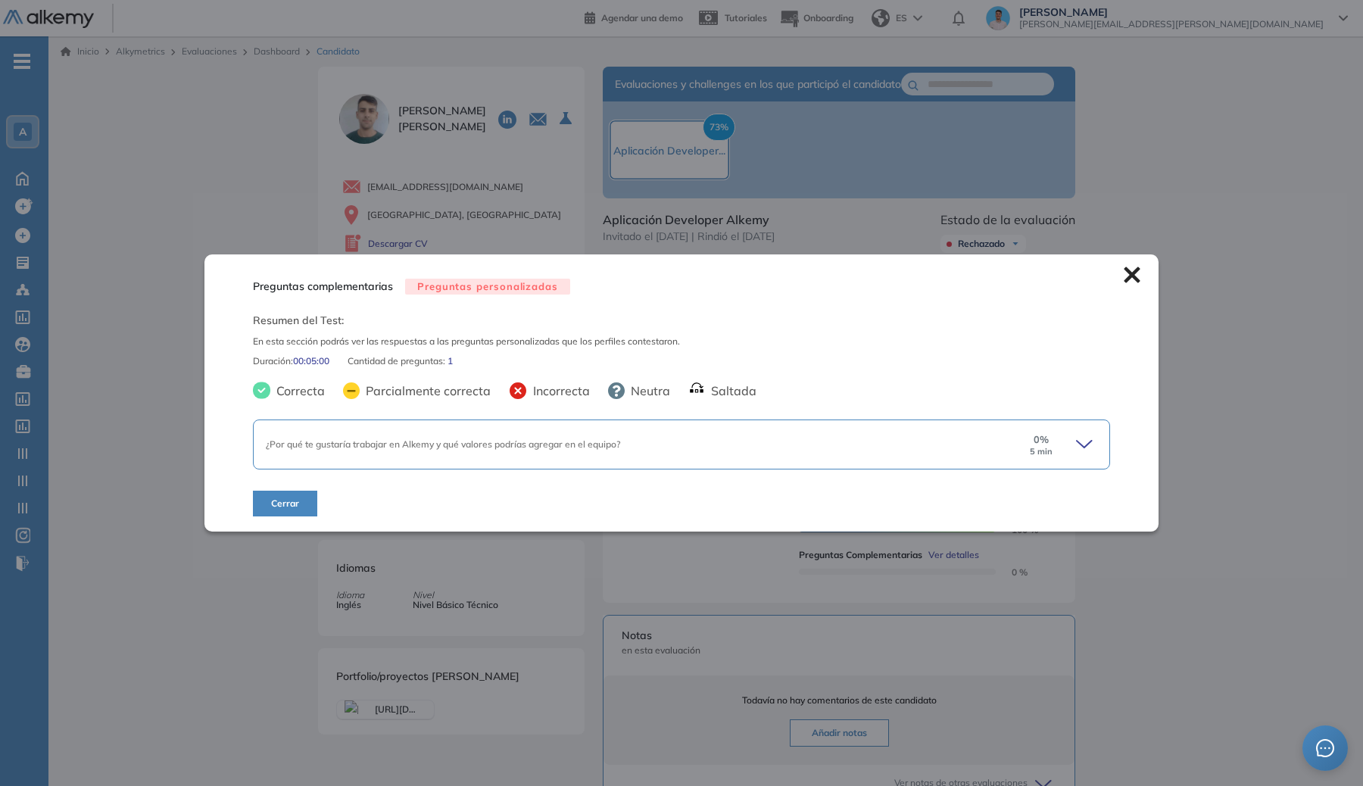
click at [693, 445] on div "¿Por qué te gustaría trabajar en Alkemy y qué valores podrías agregar en el equ…" at bounding box center [640, 445] width 748 height 14
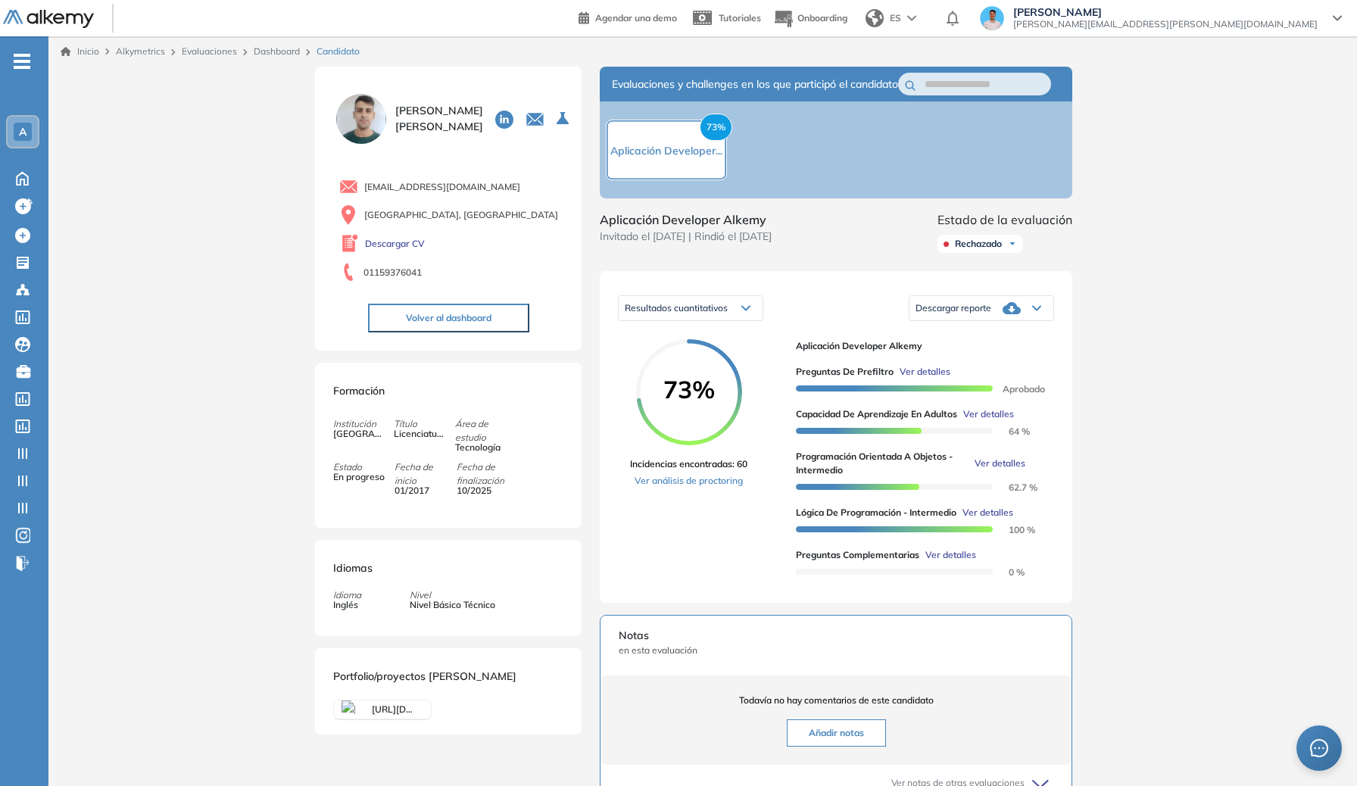
click at [172, 342] on div "Inicio Alkymetrics Evaluaciones Dashboard Candidato Preguntas complementarias P…" at bounding box center [702, 580] width 1309 height 1088
click at [933, 379] on span "Ver detalles" at bounding box center [925, 372] width 51 height 14
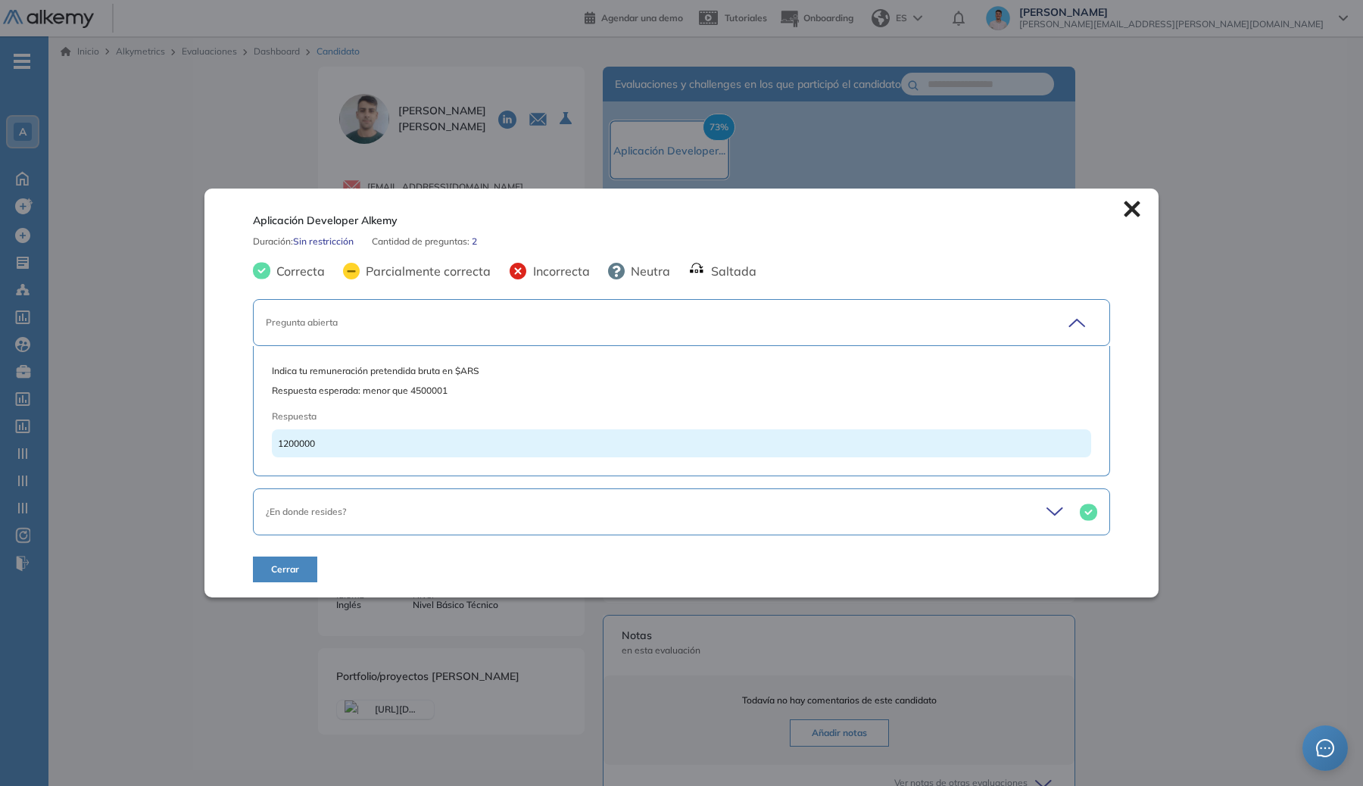
click at [428, 349] on div "Indica tu remuneración pretendida bruta en $ARS Respuesta esperada: menor que 4…" at bounding box center [681, 411] width 857 height 130
drag, startPoint x: 375, startPoint y: 483, endPoint x: 374, endPoint y: 491, distance: 7.6
click at [375, 486] on div "Pregunta abierta Indica tu remuneración pretendida bruta en $ARS Respuesta espe…" at bounding box center [681, 420] width 857 height 242
click at [374, 509] on div "¿En donde resides?" at bounding box center [640, 512] width 748 height 14
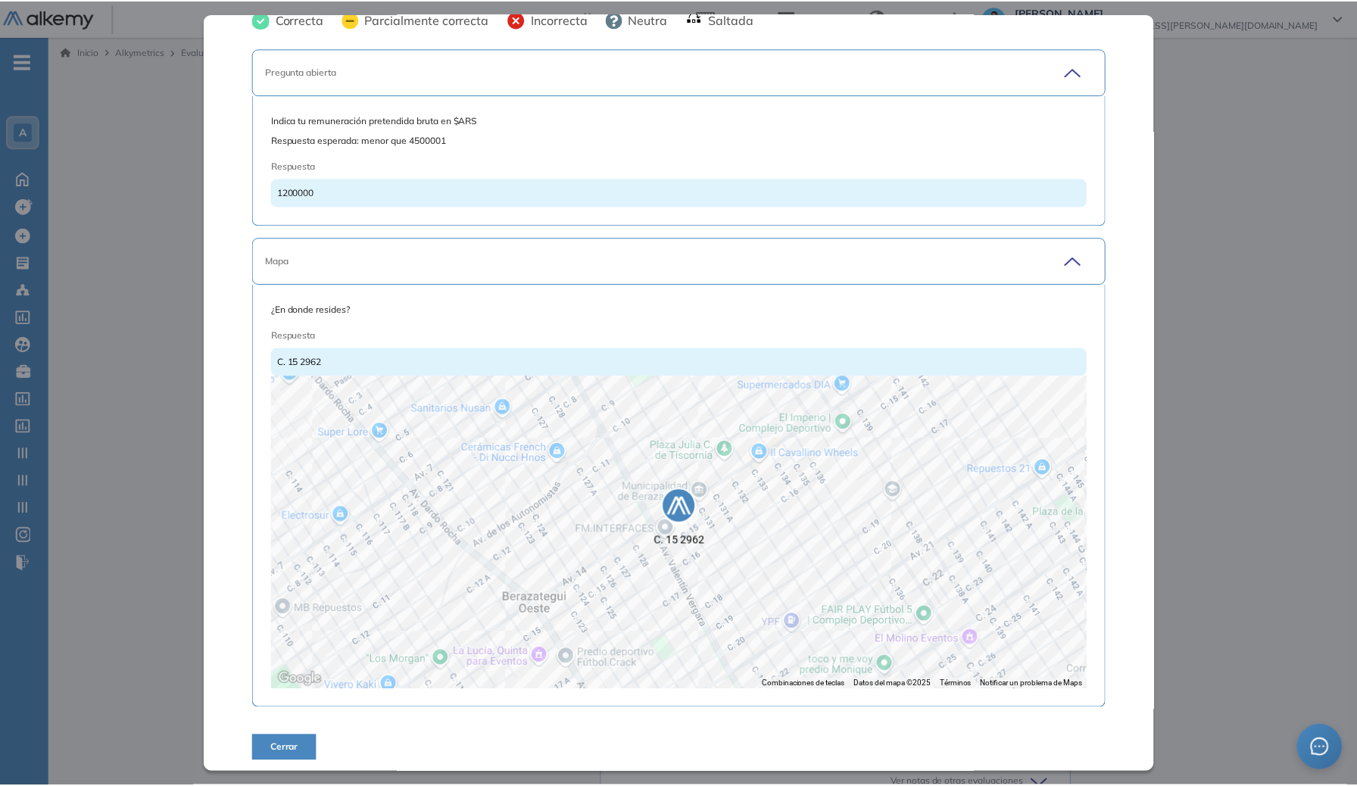
scroll to position [81, 0]
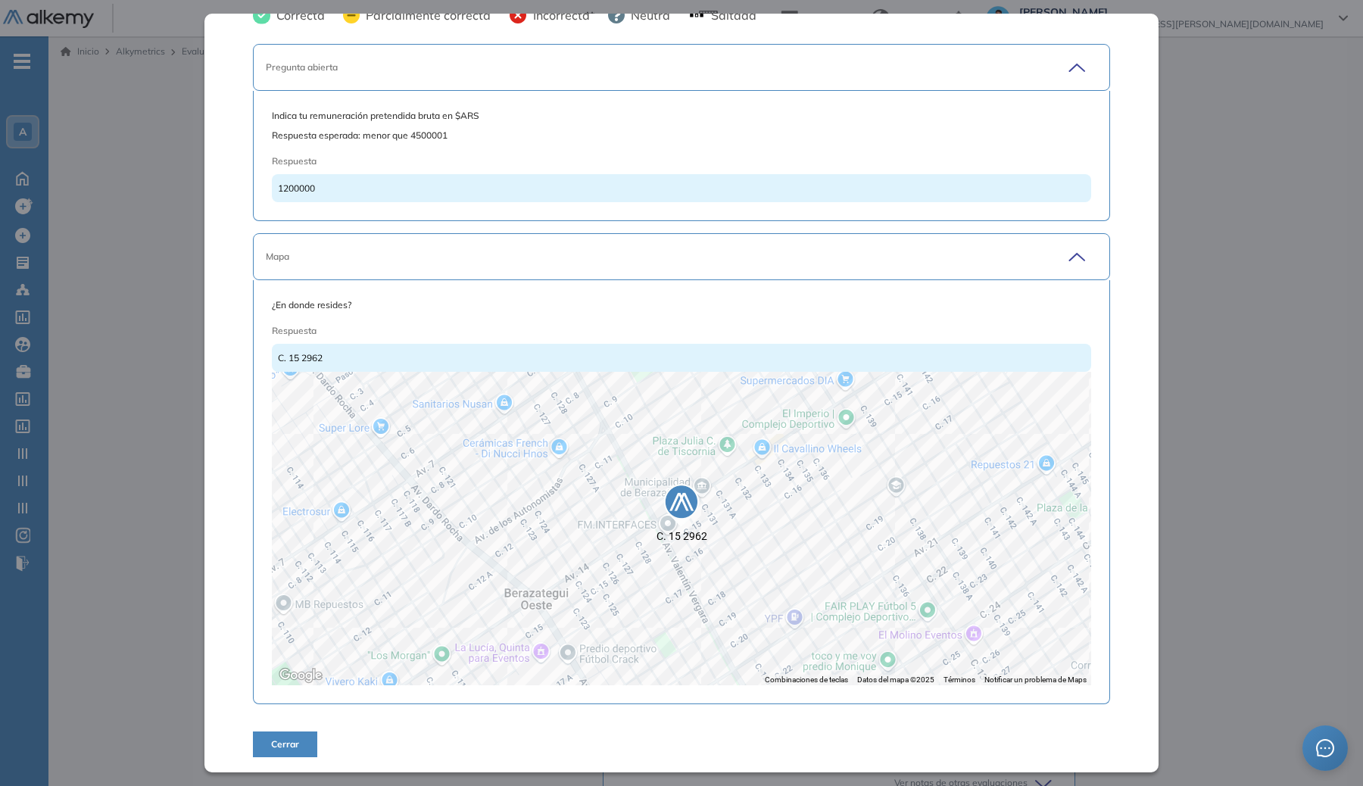
click at [283, 749] on span "Cerrar" at bounding box center [285, 745] width 28 height 14
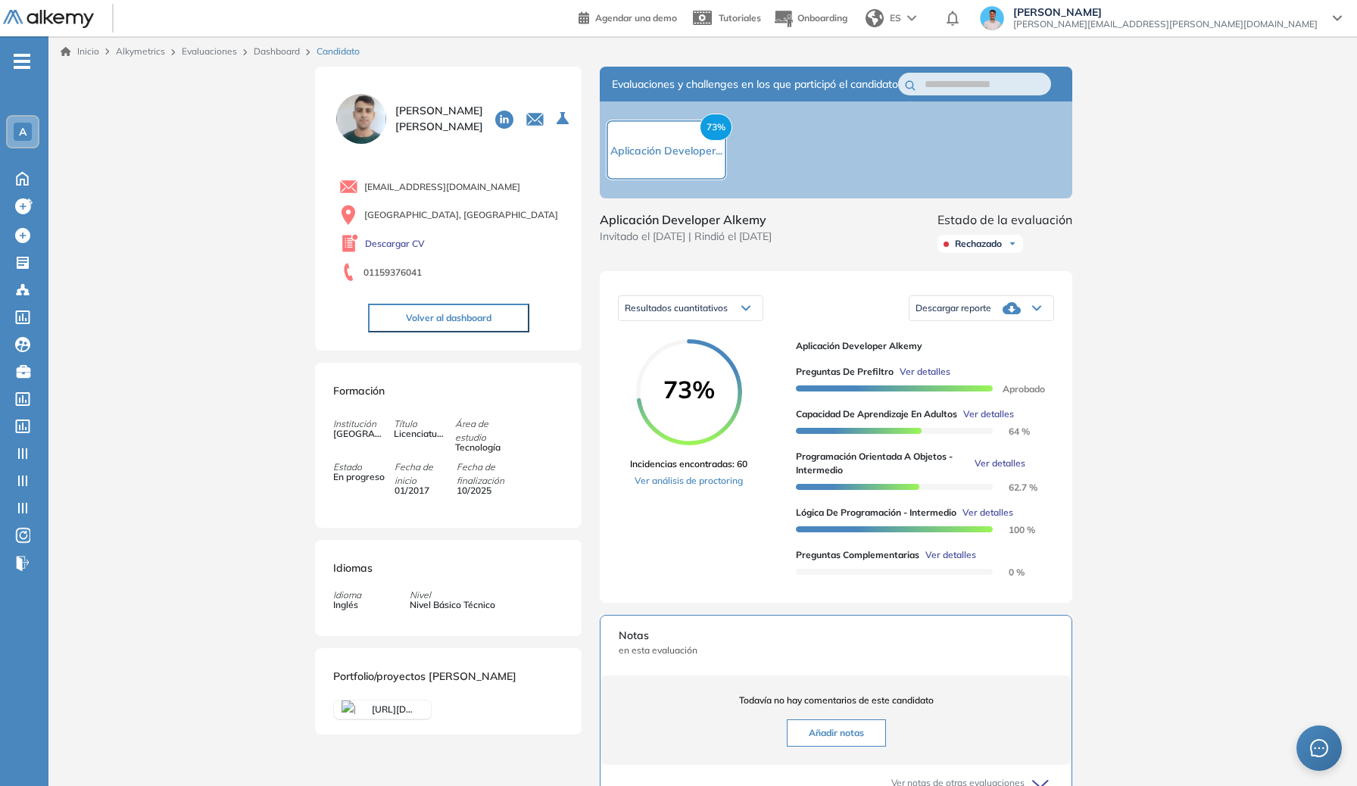
scroll to position [0, 0]
click at [269, 51] on link "Dashboard" at bounding box center [277, 50] width 46 height 11
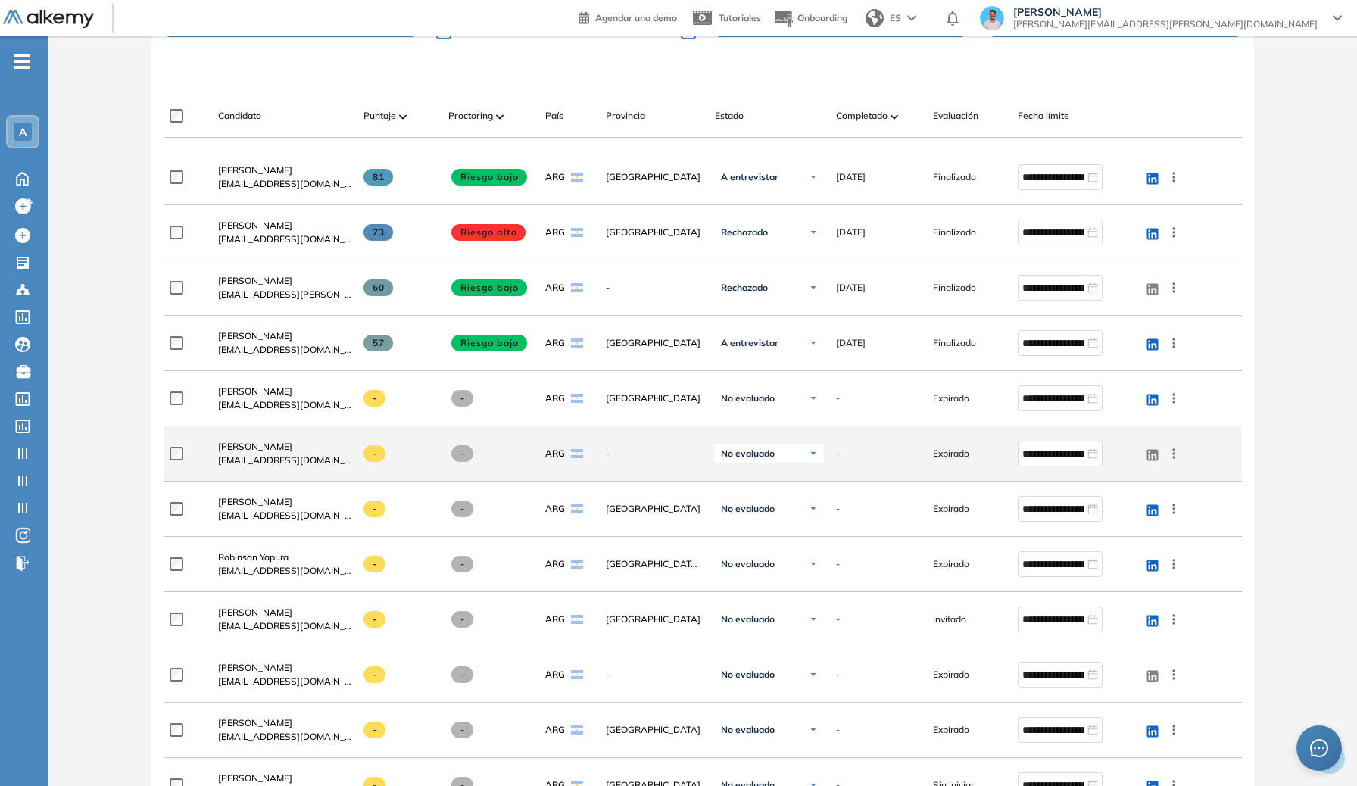
scroll to position [469, 0]
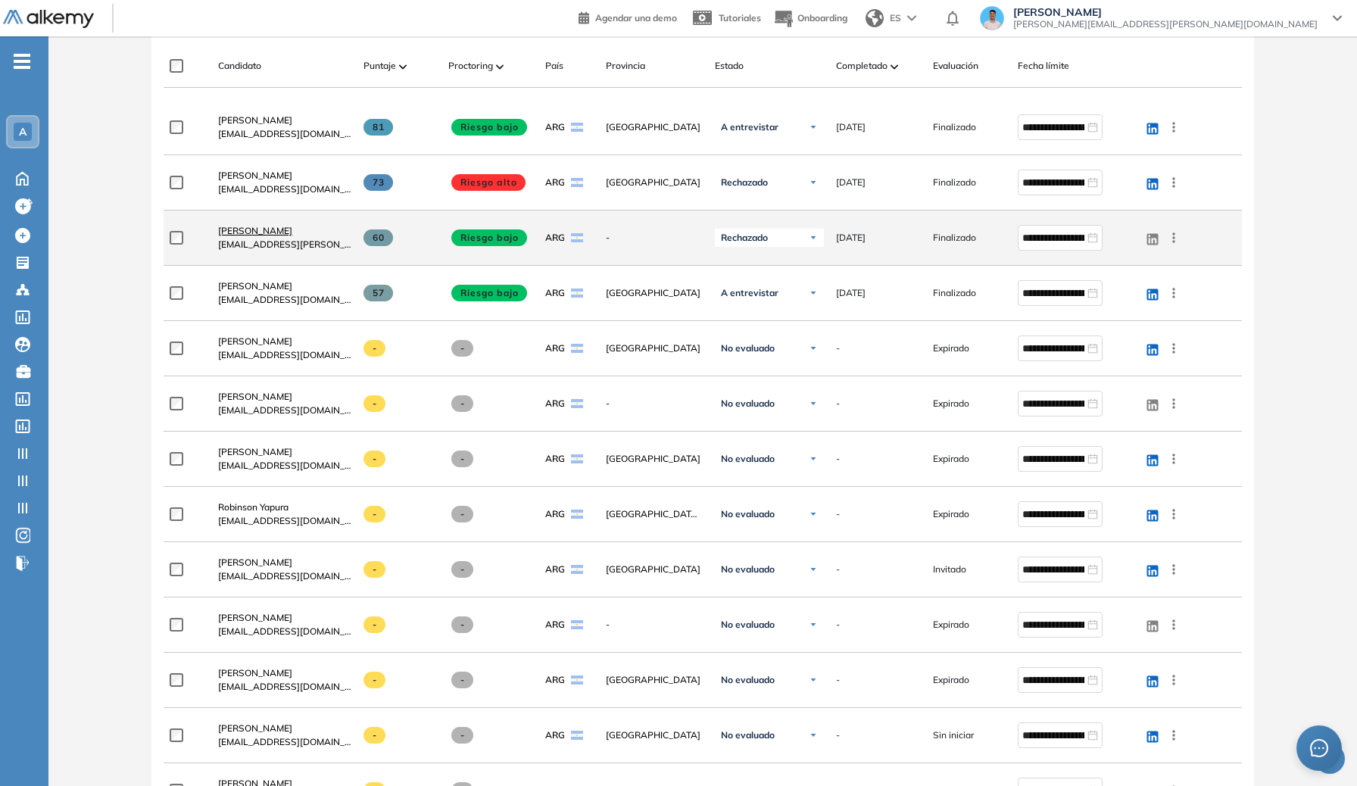
click at [267, 229] on span "Gustavo Cortez" at bounding box center [255, 230] width 74 height 11
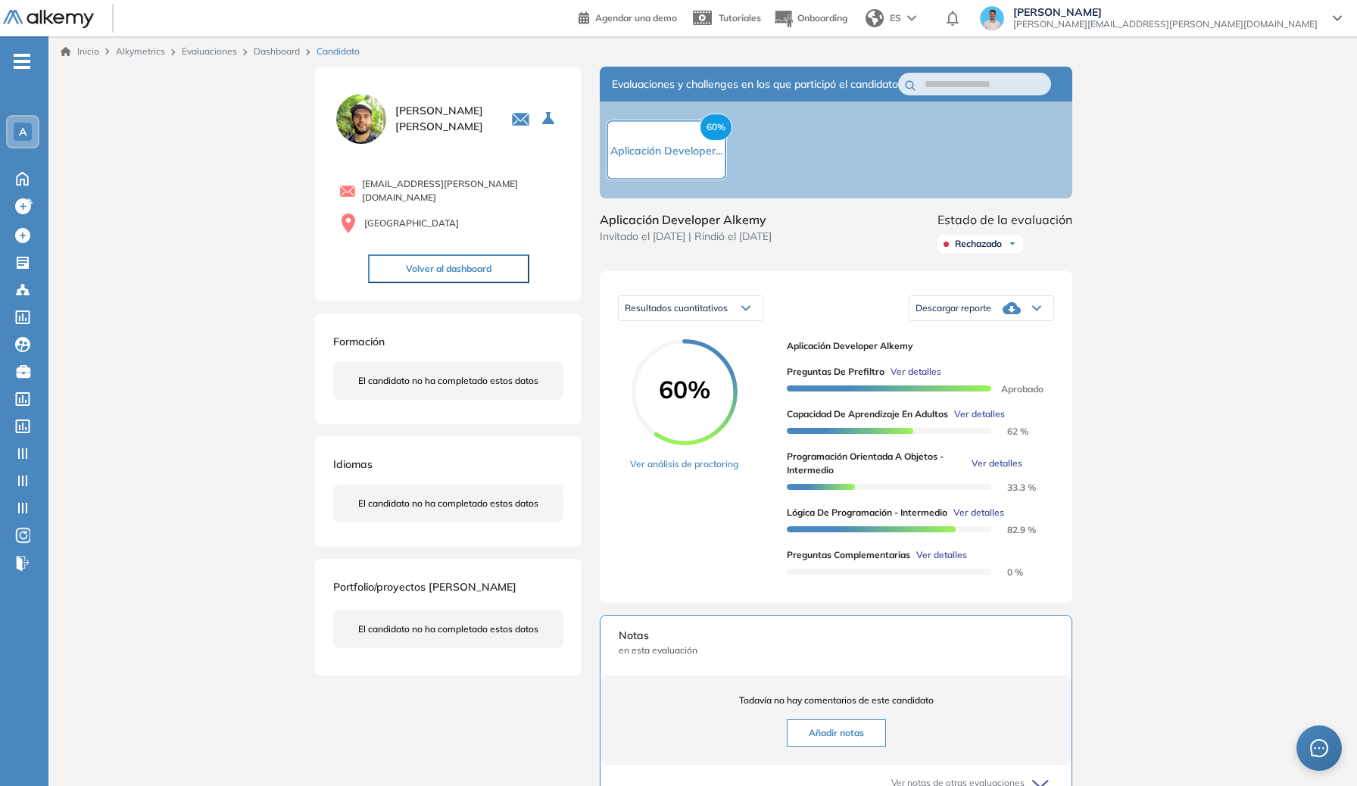
click at [917, 379] on span "Ver detalles" at bounding box center [916, 372] width 51 height 14
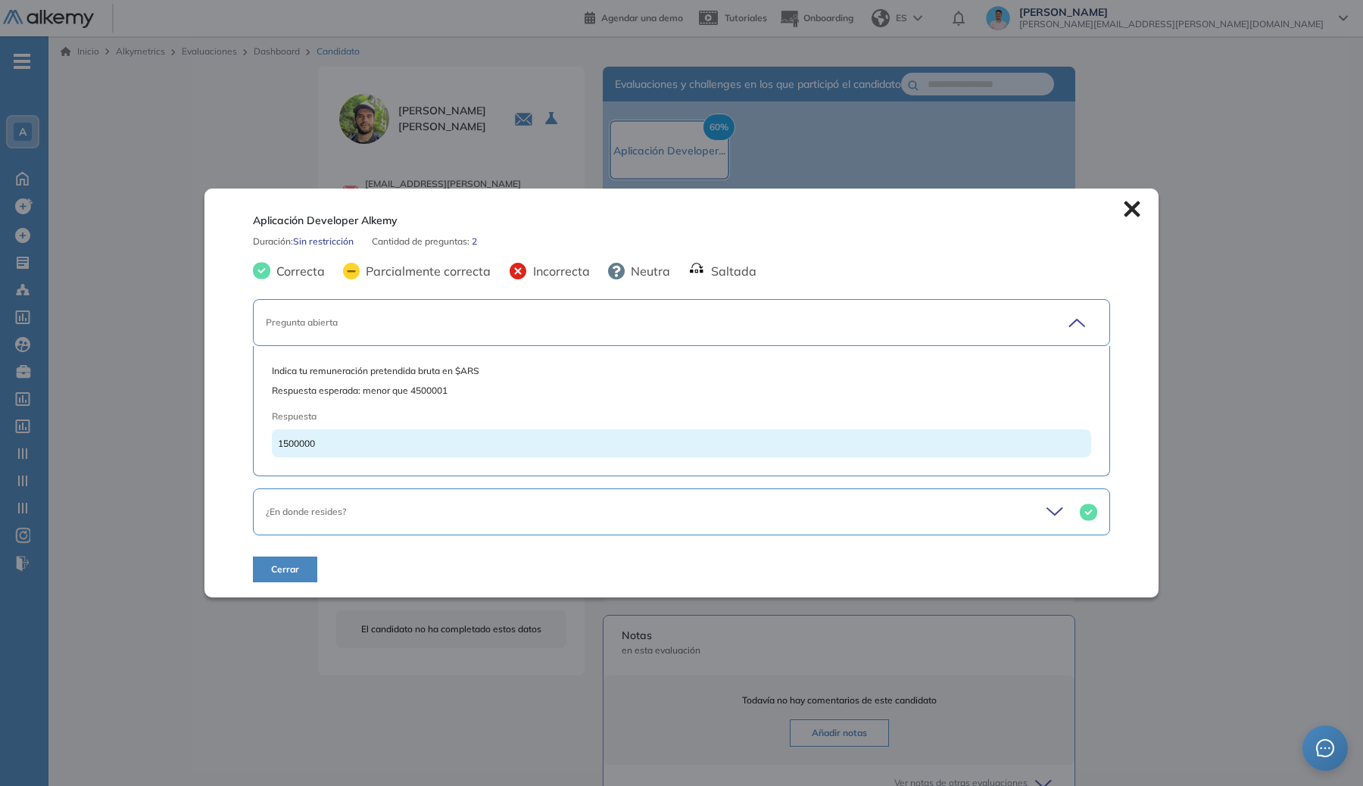
click at [257, 566] on button "Cerrar" at bounding box center [285, 570] width 64 height 26
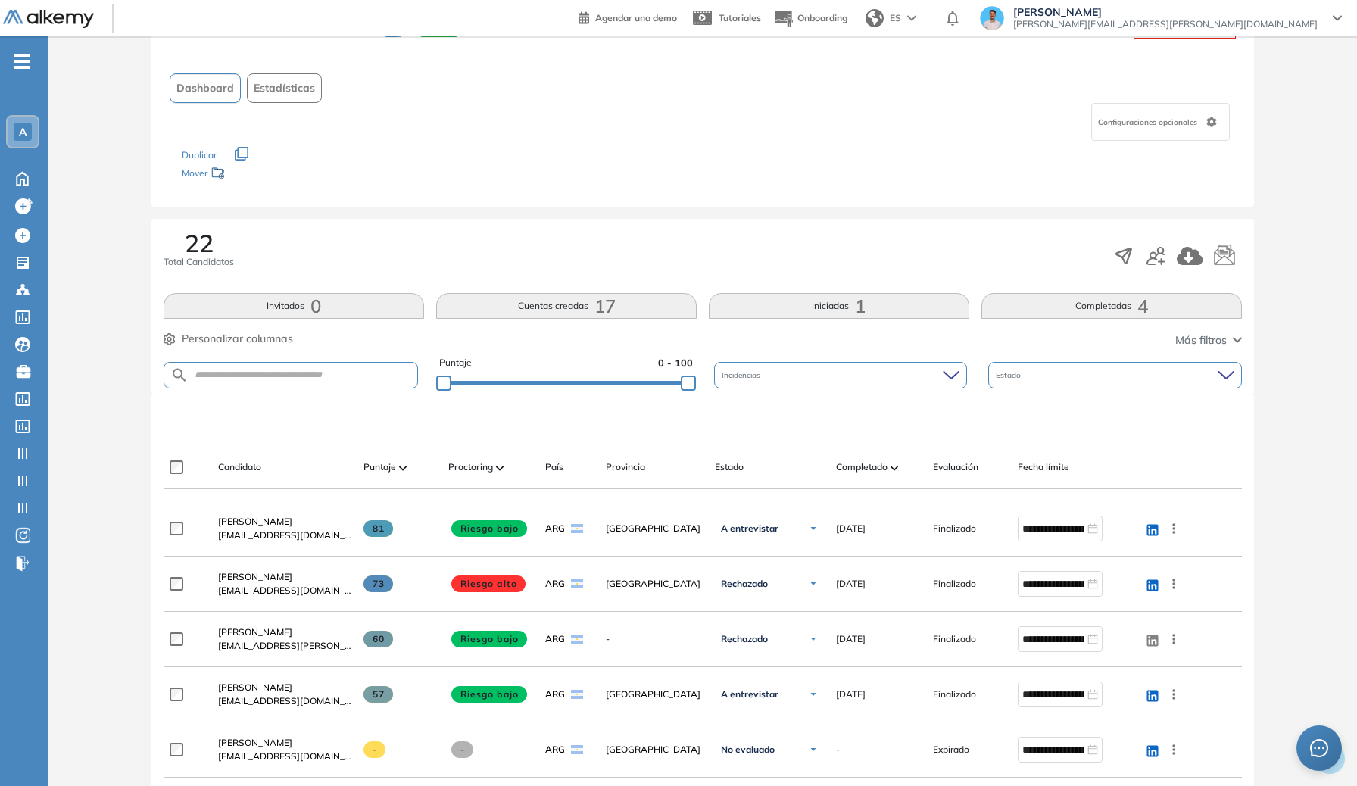
scroll to position [73, 0]
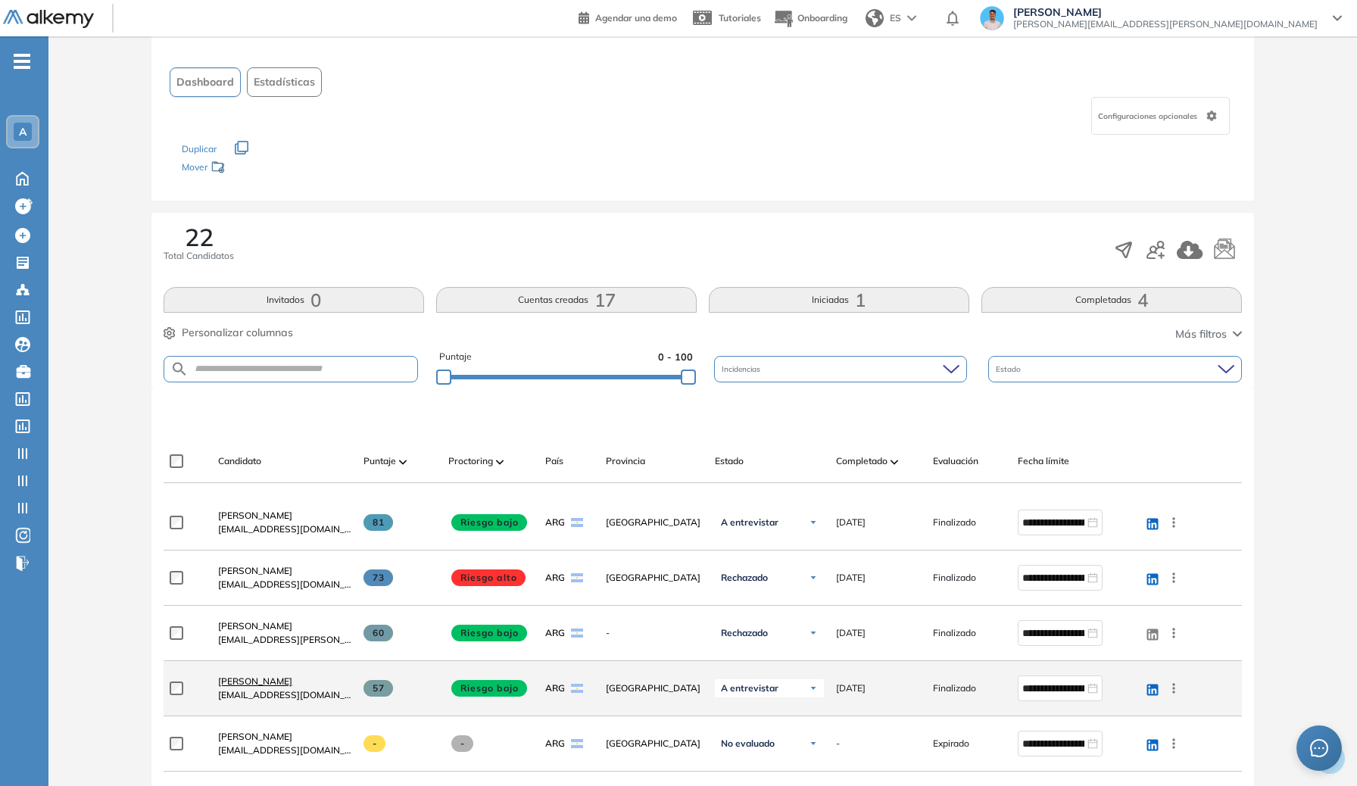
click at [247, 676] on span "Gaston Lopez" at bounding box center [255, 681] width 74 height 11
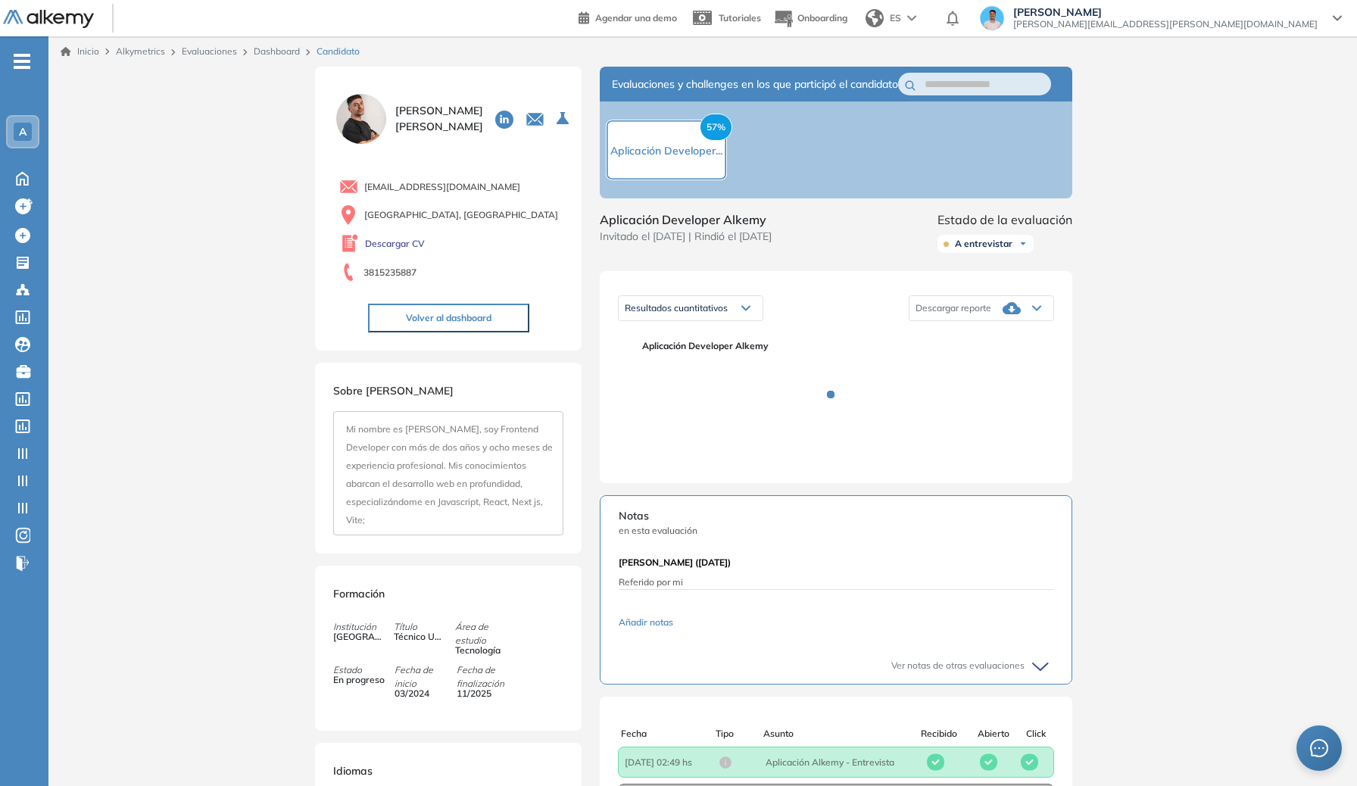
click at [370, 128] on img at bounding box center [361, 119] width 56 height 56
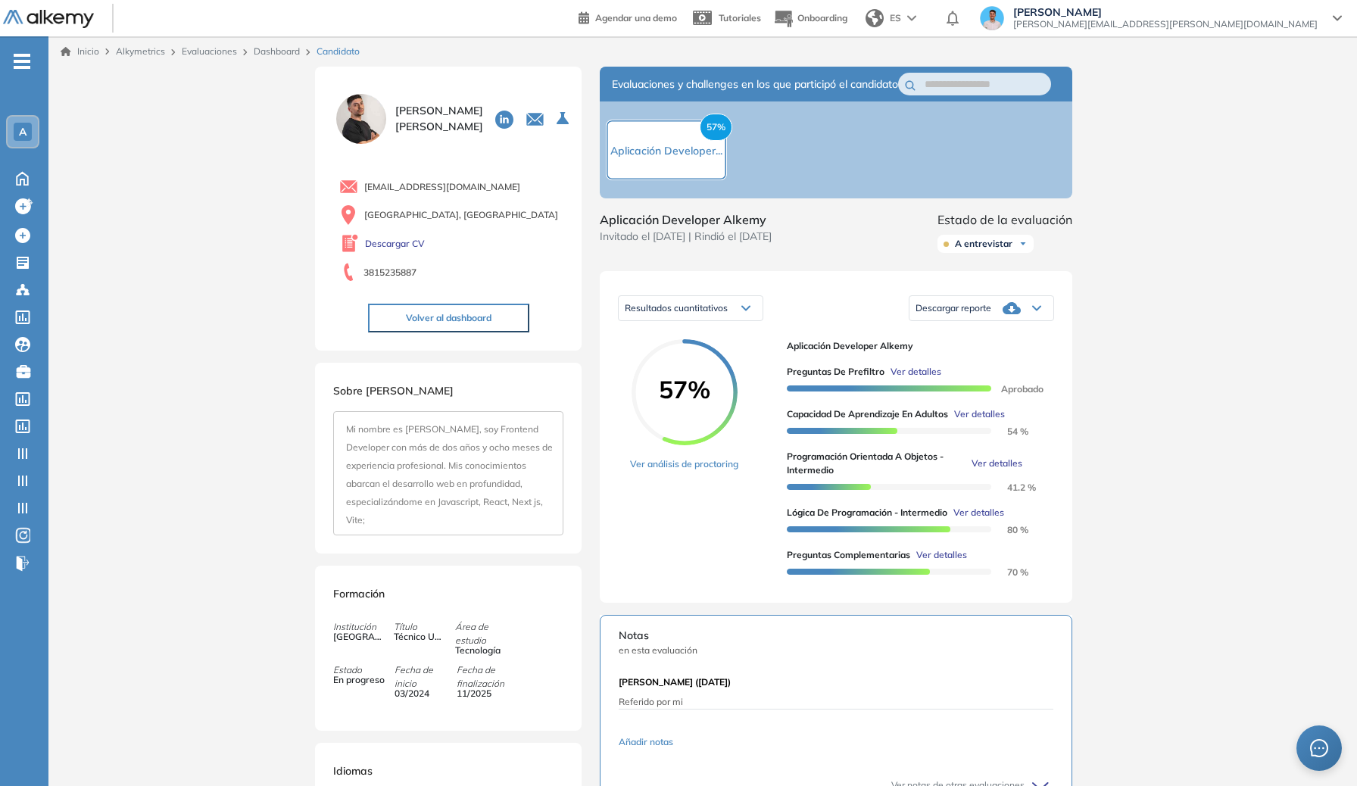
click at [951, 562] on span "Ver detalles" at bounding box center [941, 555] width 51 height 14
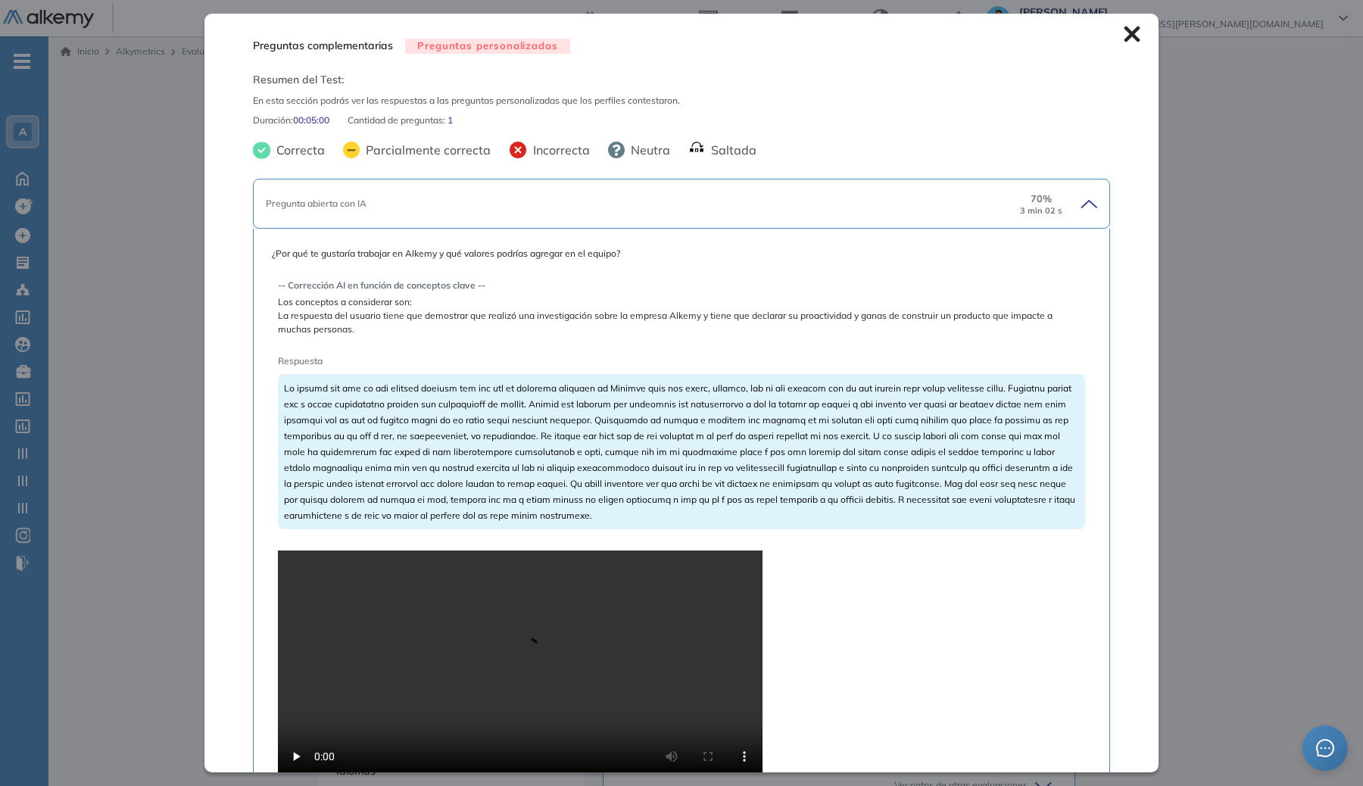
click at [712, 335] on span "La respuesta del usuario tiene que demostrar que realizó una investigación sobr…" at bounding box center [681, 322] width 807 height 27
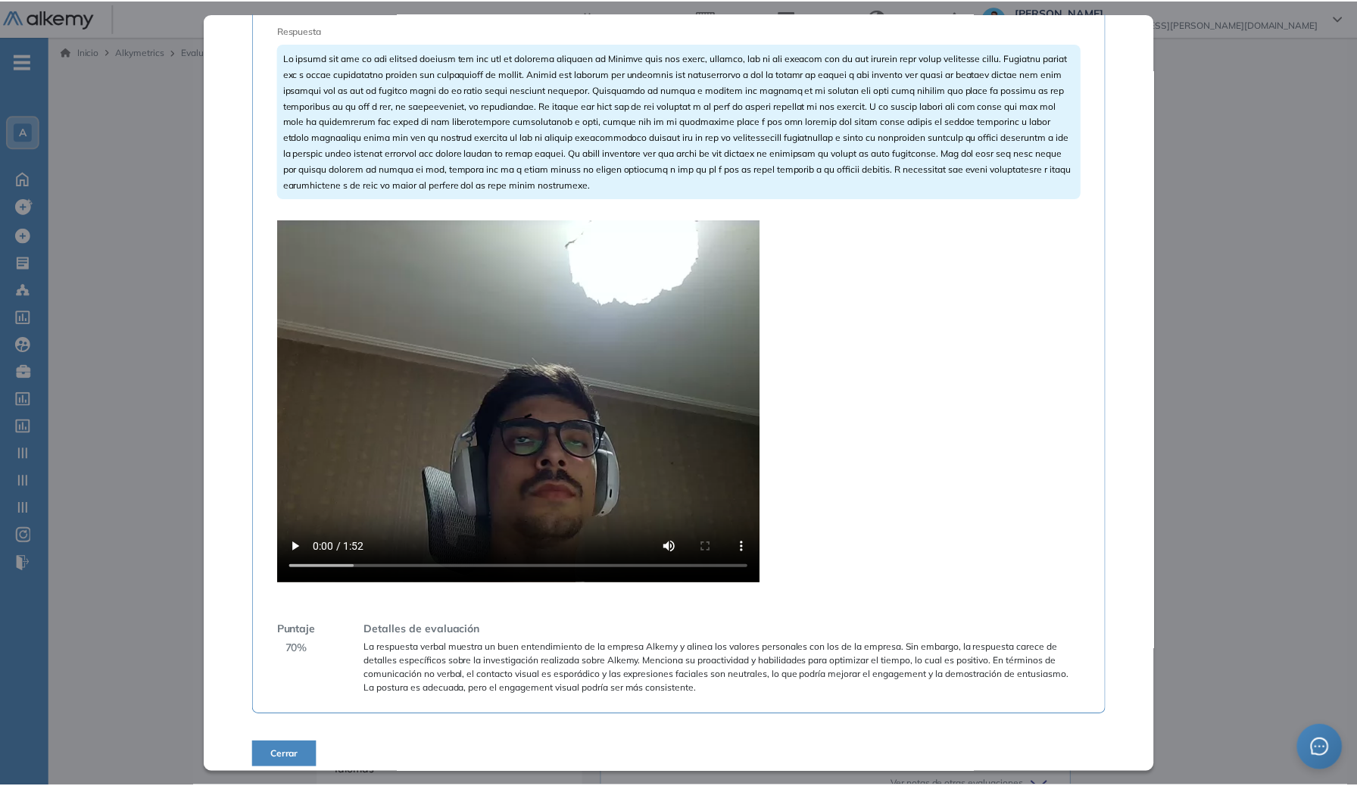
scroll to position [342, 0]
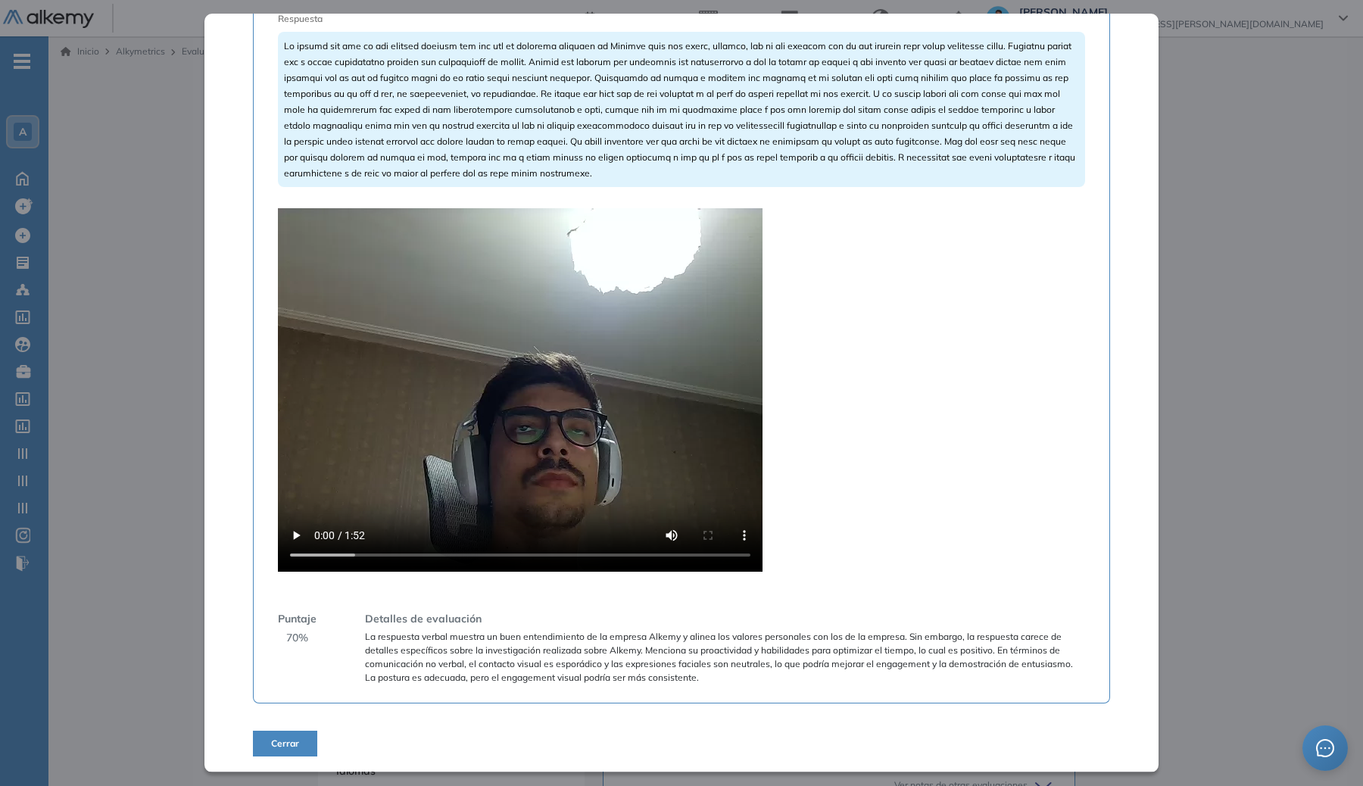
click at [511, 480] on video at bounding box center [520, 390] width 485 height 364
click at [1160, 623] on div "Inicio Alkymetrics Evaluaciones Dashboard Candidato Preguntas complementarias P…" at bounding box center [705, 576] width 1315 height 1080
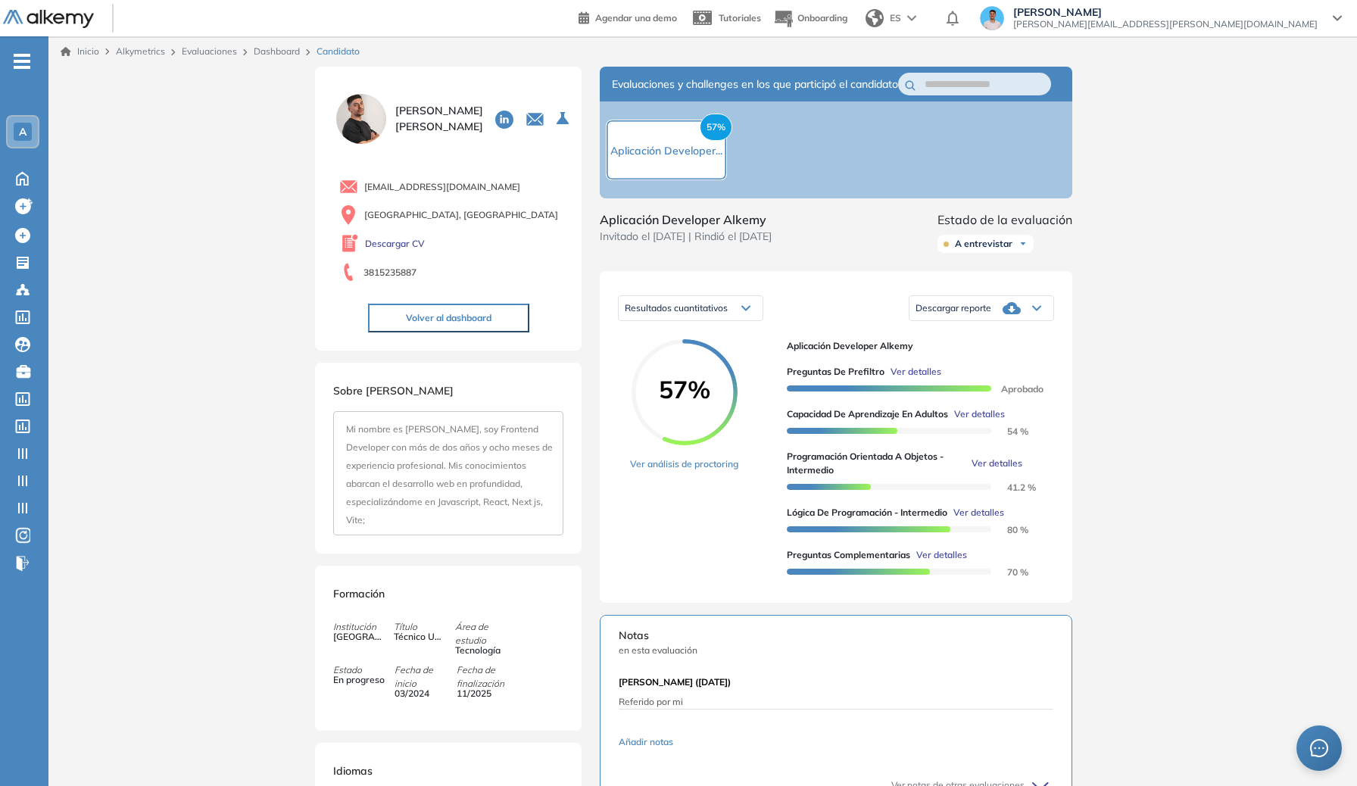
scroll to position [273, 0]
